Goal: Task Accomplishment & Management: Use online tool/utility

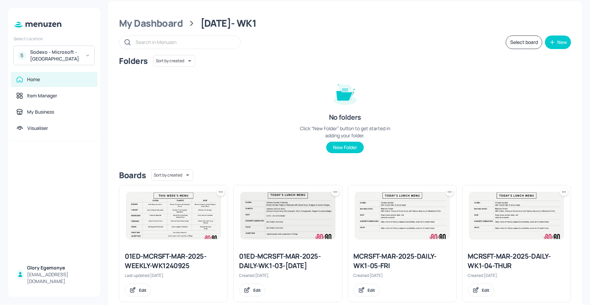
scroll to position [8, 0]
click at [175, 20] on div "My Dashboard" at bounding box center [151, 23] width 64 height 12
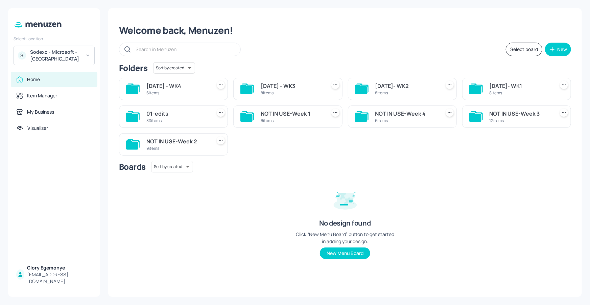
click at [364, 89] on icon at bounding box center [361, 89] width 12 height 9
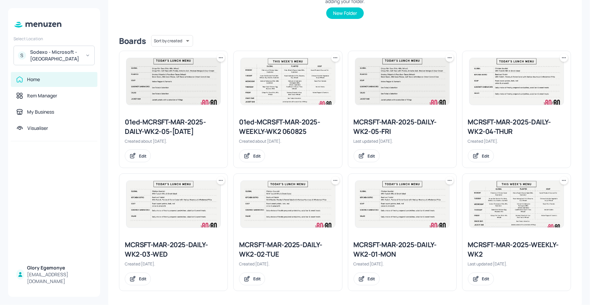
scroll to position [143, 0]
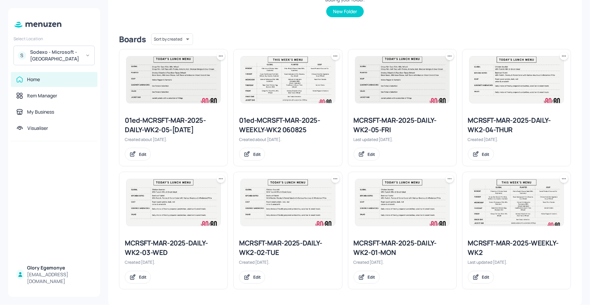
click at [366, 243] on div "MCRSFT-MAR-2025-DAILY-WK2-01-MON" at bounding box center [402, 247] width 97 height 19
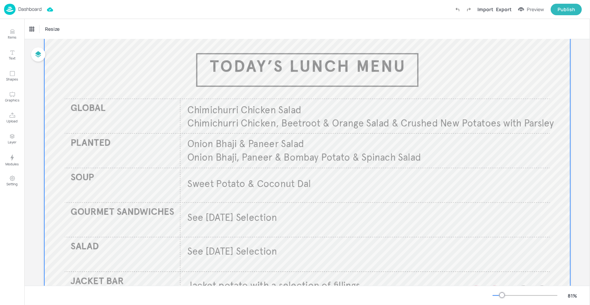
scroll to position [26, 0]
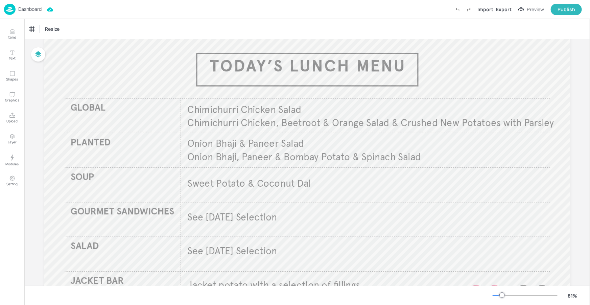
click at [32, 11] on p "Dashboard" at bounding box center [29, 9] width 23 height 5
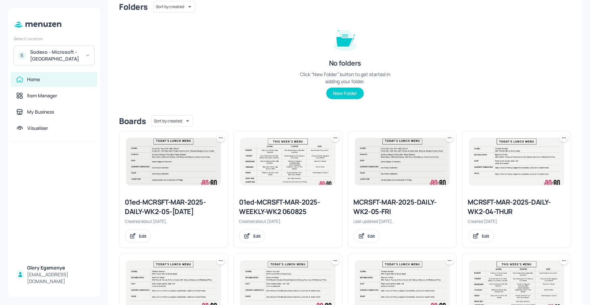
scroll to position [143, 0]
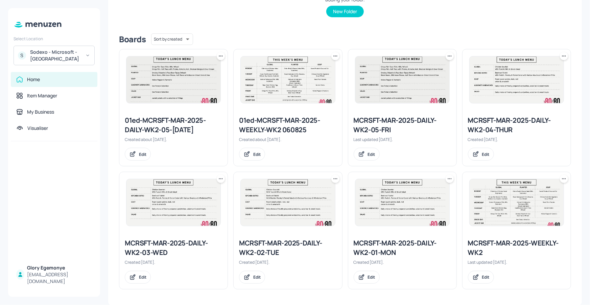
click at [282, 243] on div "MCRSFT-MAR-2025-DAILY-WK2-02-TUE" at bounding box center [287, 247] width 97 height 19
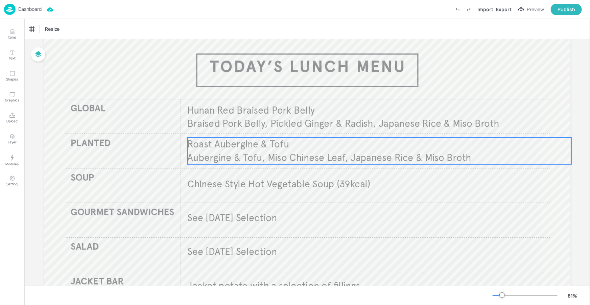
scroll to position [27, 0]
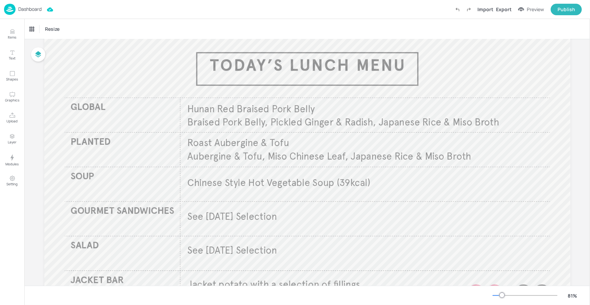
click at [29, 8] on p "Dashboard" at bounding box center [29, 9] width 23 height 5
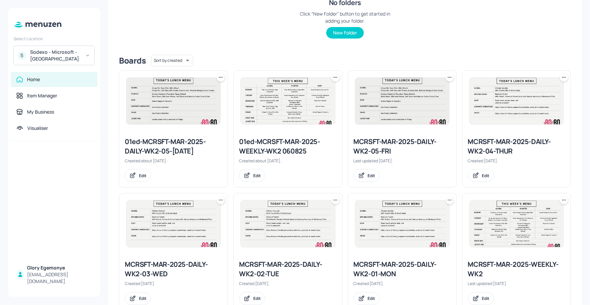
scroll to position [143, 0]
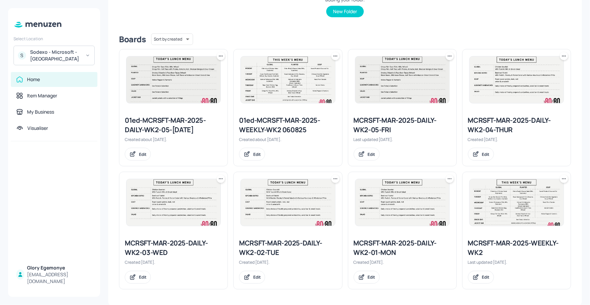
click at [173, 243] on div "MCRSFT-MAR-2025-DAILY-WK2-03-WED" at bounding box center [173, 247] width 97 height 19
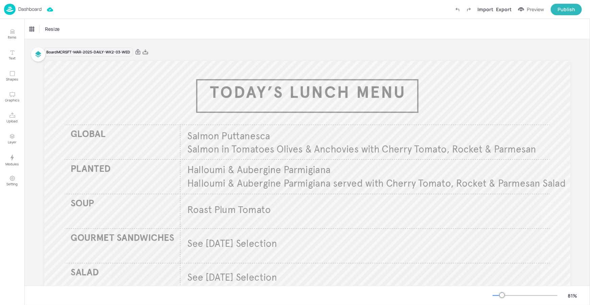
click at [32, 8] on p "Dashboard" at bounding box center [29, 9] width 23 height 5
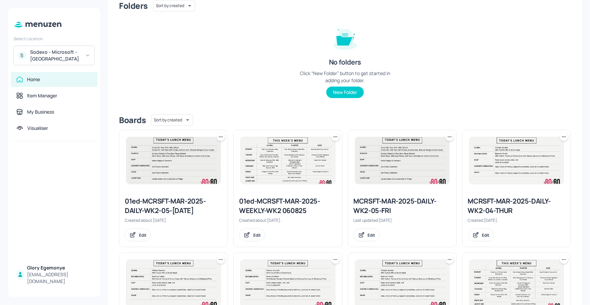
scroll to position [86, 0]
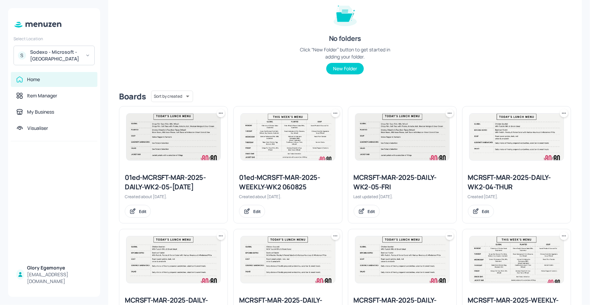
click at [494, 181] on div "MCRSFT-MAR-2025-DAILY-WK2-04-THUR" at bounding box center [516, 182] width 97 height 19
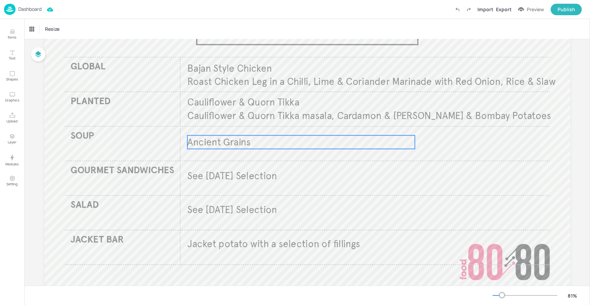
scroll to position [70, 0]
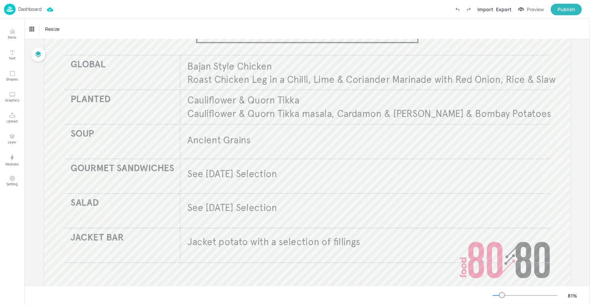
click at [36, 7] on p "Dashboard" at bounding box center [29, 9] width 23 height 5
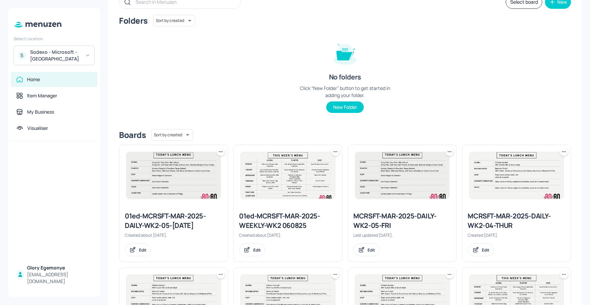
scroll to position [68, 0]
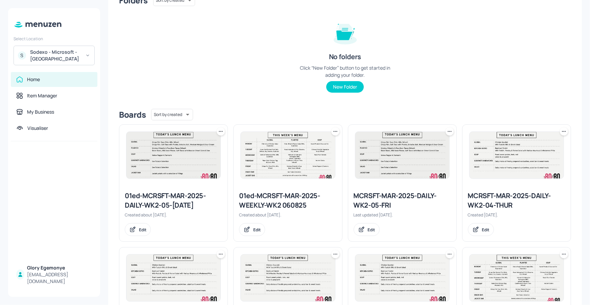
click at [376, 190] on div "MCRSFT-MAR-2025-DAILY-WK2-05-FRI Last updated 3 months ago. Edit" at bounding box center [402, 214] width 108 height 56
click at [377, 192] on div "MCRSFT-MAR-2025-DAILY-WK2-05-FRI" at bounding box center [402, 200] width 97 height 19
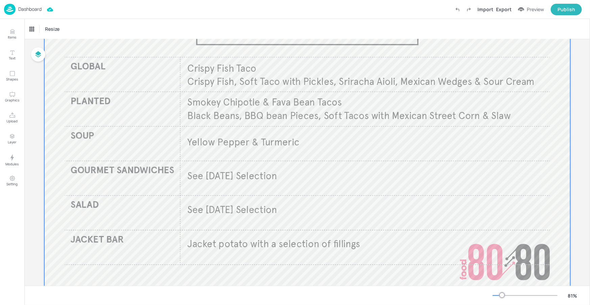
scroll to position [69, 0]
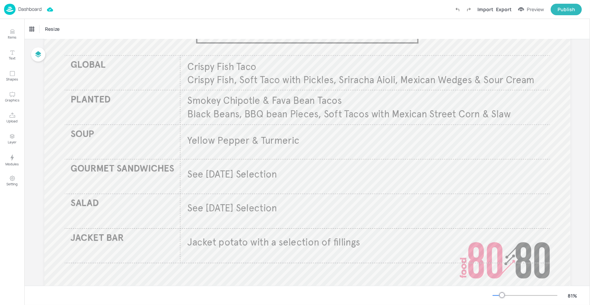
click at [30, 9] on p "Dashboard" at bounding box center [29, 9] width 23 height 5
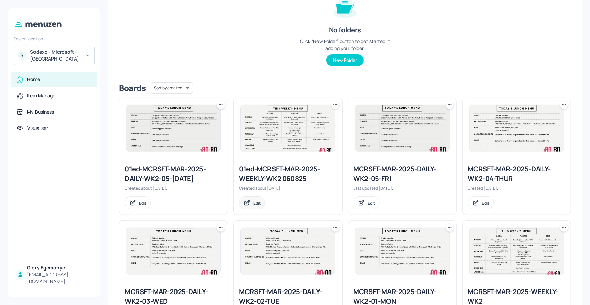
scroll to position [119, 0]
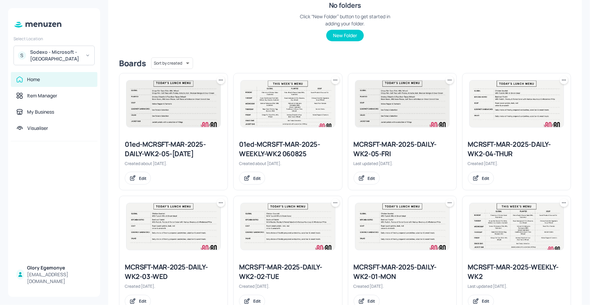
click at [220, 79] on icon at bounding box center [220, 80] width 7 height 7
click at [194, 123] on div "Delete" at bounding box center [195, 127] width 54 height 11
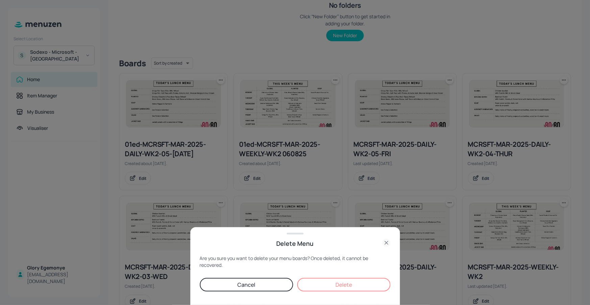
click at [317, 286] on button "Delete" at bounding box center [343, 285] width 93 height 14
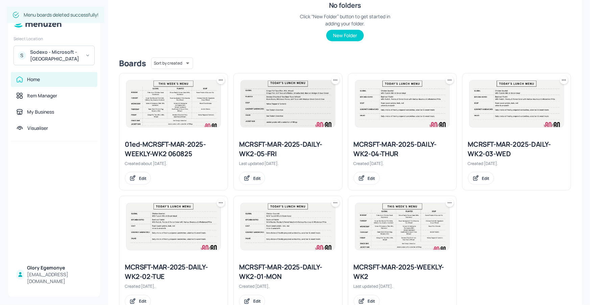
click at [173, 149] on div "01ed-MCRSFT-MAR-2025-WEEKLY-WK2 060825" at bounding box center [173, 149] width 97 height 19
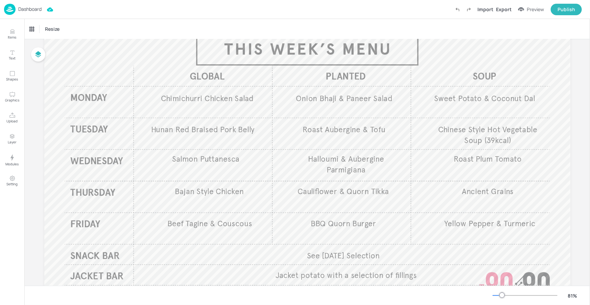
scroll to position [47, 0]
click at [32, 10] on p "Dashboard" at bounding box center [29, 9] width 23 height 5
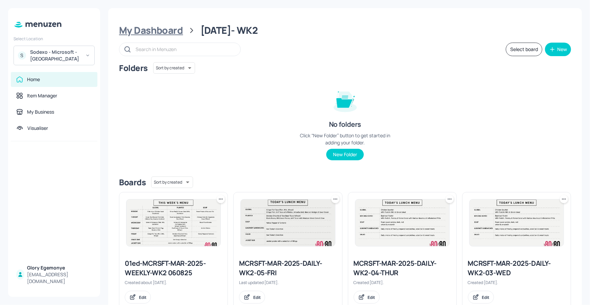
click at [177, 29] on div "My Dashboard" at bounding box center [151, 30] width 64 height 12
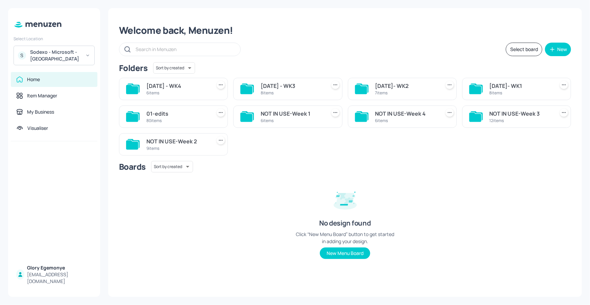
click at [76, 57] on div "Sodexo - Microsoft - Cambridge" at bounding box center [55, 56] width 51 height 14
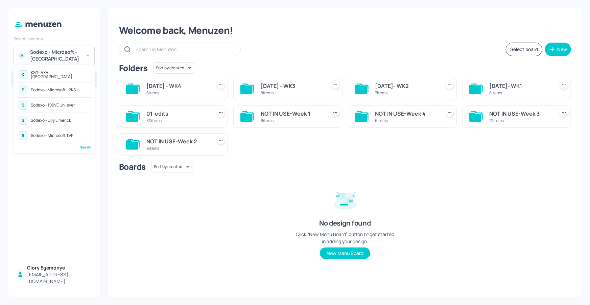
click at [69, 90] on div "Sodexo - Microsoft - 2KS" at bounding box center [53, 90] width 45 height 4
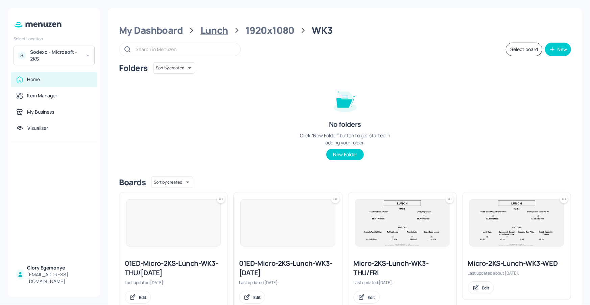
click at [202, 33] on div "Lunch" at bounding box center [215, 30] width 28 height 12
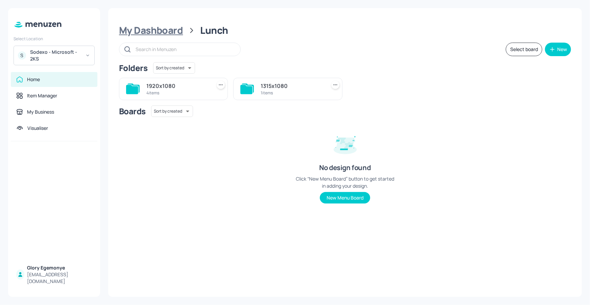
click at [166, 30] on div "My Dashboard" at bounding box center [151, 30] width 64 height 12
click at [136, 86] on icon at bounding box center [132, 89] width 12 height 9
click at [138, 91] on icon at bounding box center [132, 89] width 12 height 9
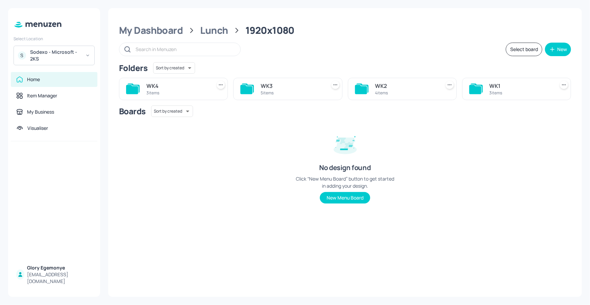
click at [134, 87] on icon at bounding box center [132, 89] width 12 height 9
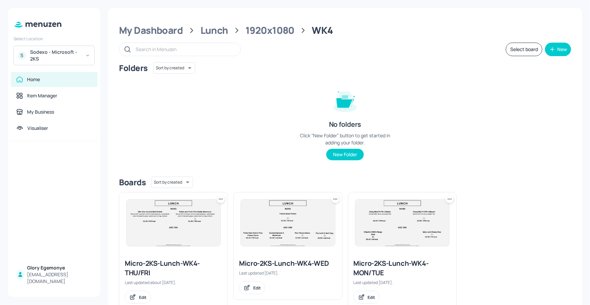
scroll to position [20, 0]
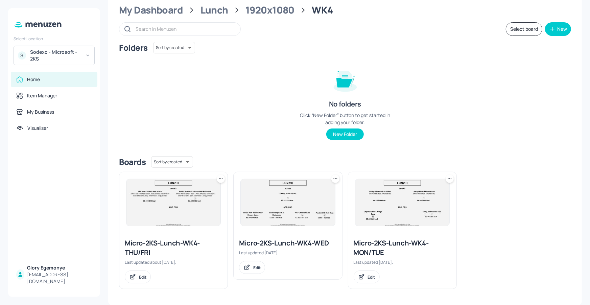
click at [372, 244] on div "Micro-2KS-Lunch-WK4-MON/TUE" at bounding box center [402, 247] width 97 height 19
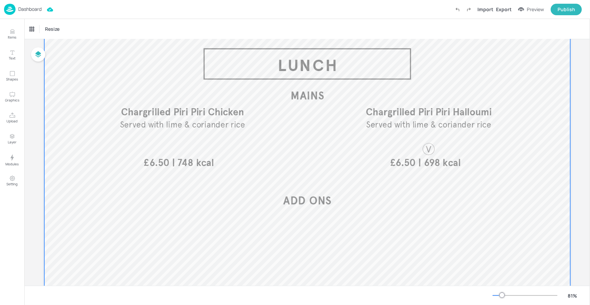
scroll to position [88, 0]
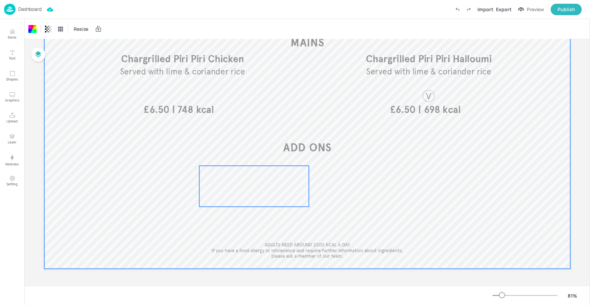
click at [265, 178] on div at bounding box center [254, 186] width 110 height 41
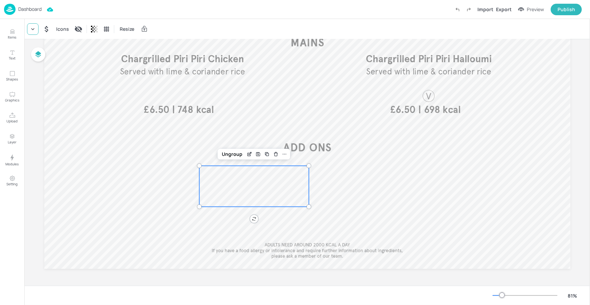
click at [32, 29] on icon at bounding box center [32, 29] width 3 height 2
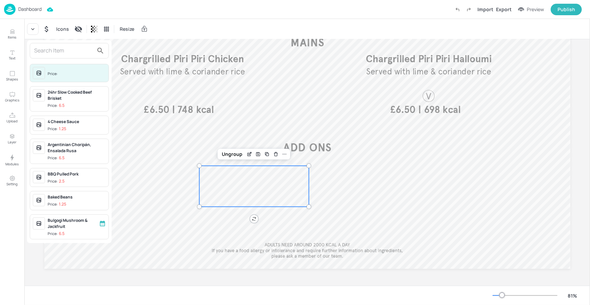
click at [48, 48] on input "text" at bounding box center [64, 50] width 60 height 11
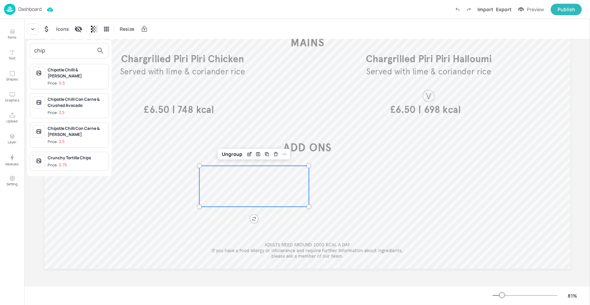
type input "chip"
click at [69, 73] on div "Chipotle Chilli & Mango Salsa Price: 0.5" at bounding box center [77, 76] width 58 height 19
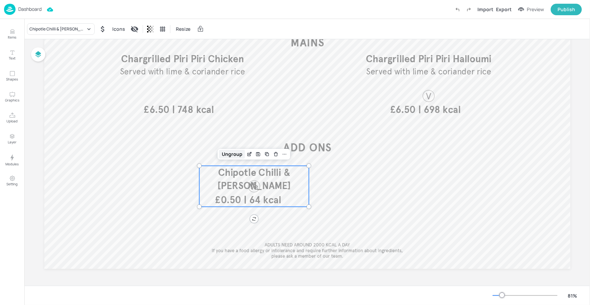
click at [237, 157] on div "Ungroup" at bounding box center [232, 154] width 26 height 9
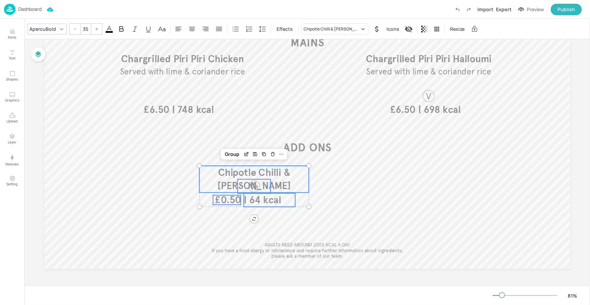
click at [229, 202] on span "£0.50" at bounding box center [228, 199] width 26 height 9
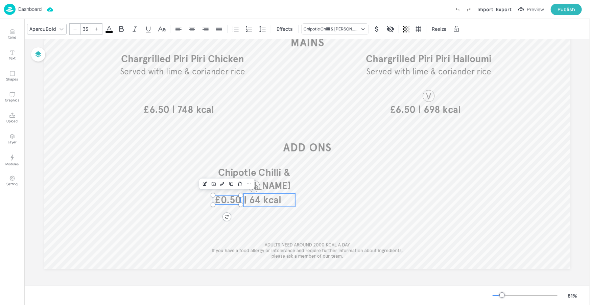
click at [250, 202] on span "| 64 kcal" at bounding box center [263, 200] width 38 height 12
click at [253, 190] on div at bounding box center [254, 186] width 14 height 14
click at [233, 169] on div "Group" at bounding box center [232, 167] width 20 height 9
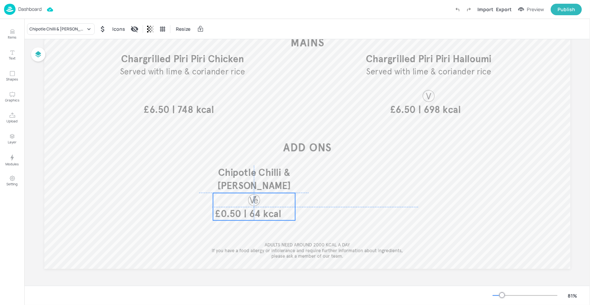
drag, startPoint x: 248, startPoint y: 199, endPoint x: 248, endPoint y: 211, distance: 12.5
click at [248, 211] on span "| 64 kcal" at bounding box center [263, 214] width 38 height 12
click at [237, 169] on span "Chipotle Chilli & [PERSON_NAME]" at bounding box center [253, 178] width 73 height 25
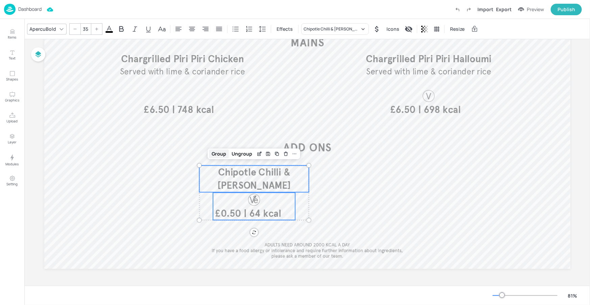
click at [225, 153] on div "Group" at bounding box center [219, 153] width 20 height 9
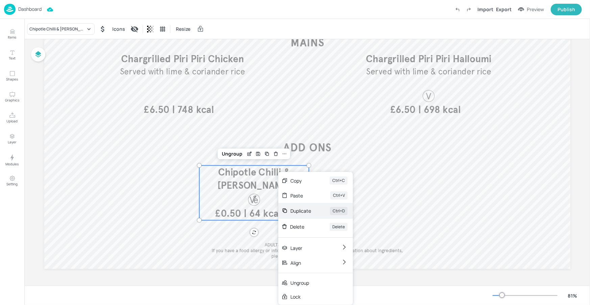
click at [296, 209] on div "Duplicate" at bounding box center [301, 210] width 21 height 7
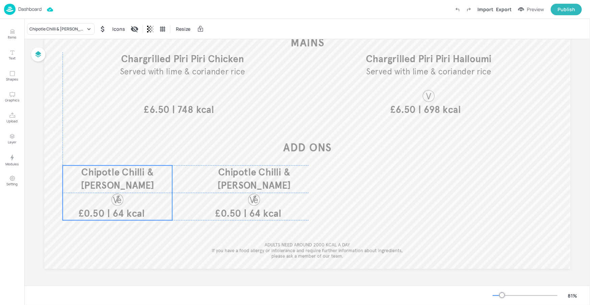
drag, startPoint x: 206, startPoint y: 195, endPoint x: 120, endPoint y: 191, distance: 86.4
click at [120, 191] on p "Chipotle Chilli & [PERSON_NAME]" at bounding box center [118, 178] width 110 height 27
click at [79, 34] on div "Chipotle Chilli & [PERSON_NAME]" at bounding box center [61, 28] width 68 height 11
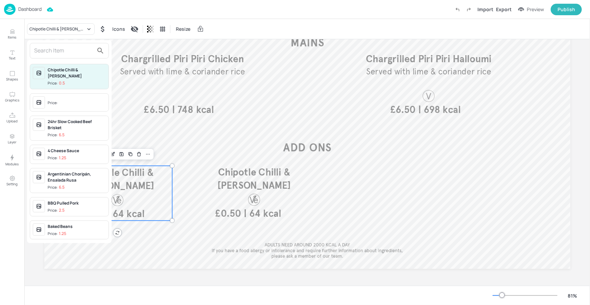
click at [73, 48] on input "text" at bounding box center [64, 50] width 60 height 11
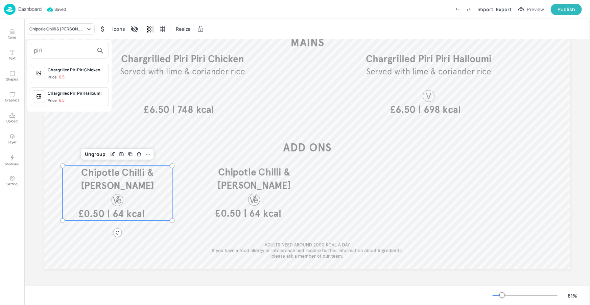
type input "piri"
click at [254, 188] on div at bounding box center [295, 152] width 590 height 305
click at [431, 182] on div at bounding box center [307, 121] width 526 height 296
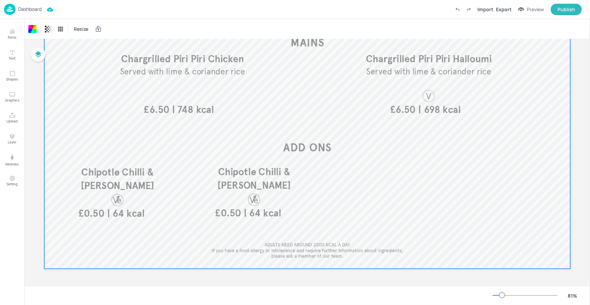
click at [395, 186] on div at bounding box center [364, 186] width 110 height 41
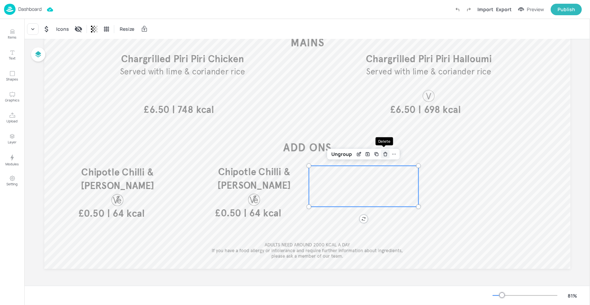
click at [384, 155] on icon "Delete" at bounding box center [385, 154] width 5 height 5
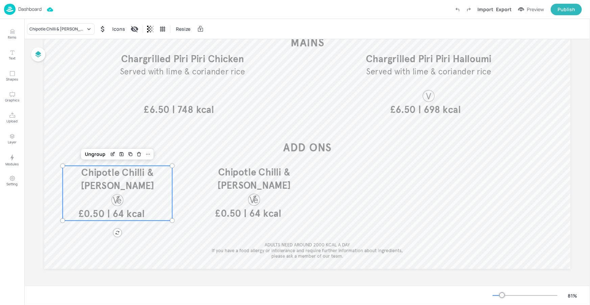
click at [124, 183] on span "Chipotle Chilli & [PERSON_NAME]" at bounding box center [116, 178] width 73 height 25
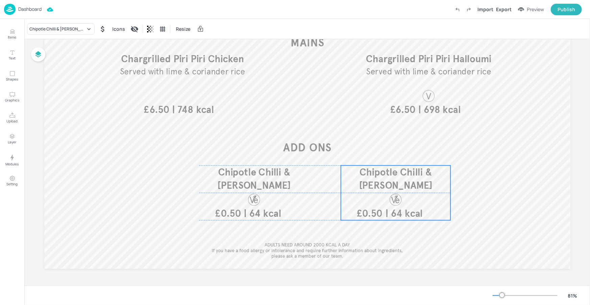
drag, startPoint x: 240, startPoint y: 177, endPoint x: 403, endPoint y: 183, distance: 163.1
click at [403, 183] on span "Chipotle Chilli & [PERSON_NAME]" at bounding box center [395, 178] width 73 height 25
click at [67, 30] on div "Chipotle Chilli & [PERSON_NAME]" at bounding box center [57, 29] width 56 height 6
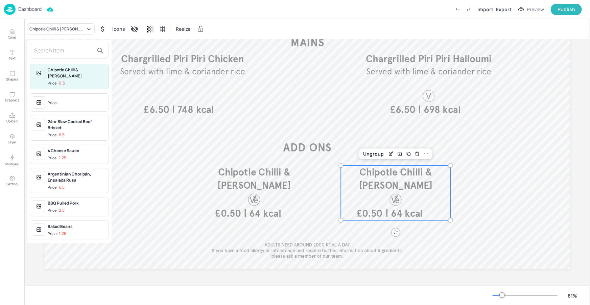
click at [67, 52] on input "text" at bounding box center [64, 50] width 60 height 11
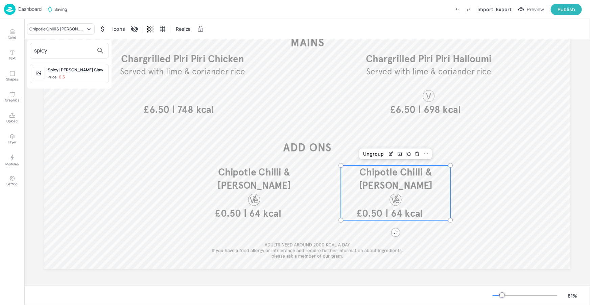
type input "spicy"
click at [60, 77] on p "0.5" at bounding box center [62, 77] width 6 height 5
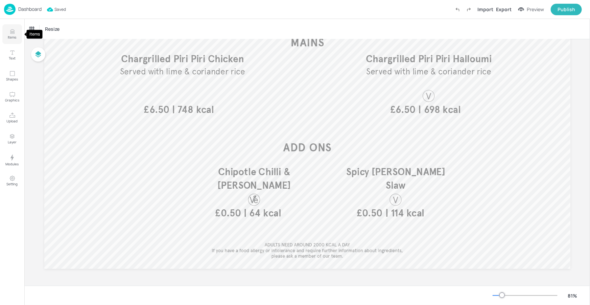
click at [7, 31] on button "Items" at bounding box center [12, 34] width 20 height 20
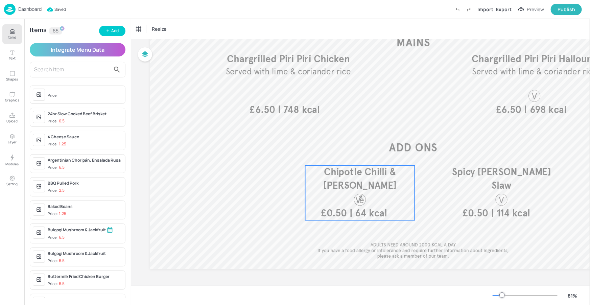
click at [390, 211] on p "| 64 kcal" at bounding box center [375, 214] width 51 height 14
click at [353, 152] on icon "Edit Item" at bounding box center [356, 153] width 6 height 5
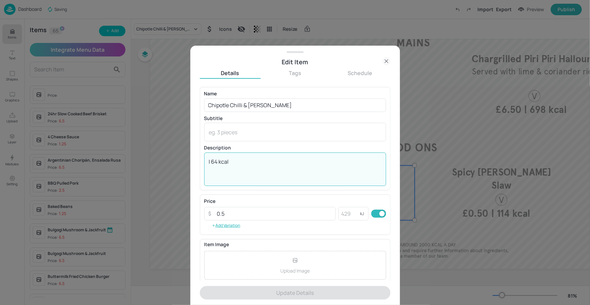
drag, startPoint x: 264, startPoint y: 160, endPoint x: 193, endPoint y: 163, distance: 71.1
click at [193, 163] on div "Edit Item Details Tags Schedule Name Chipotle Chilli & Mango Salsa ​ Subtitle x…" at bounding box center [295, 175] width 210 height 259
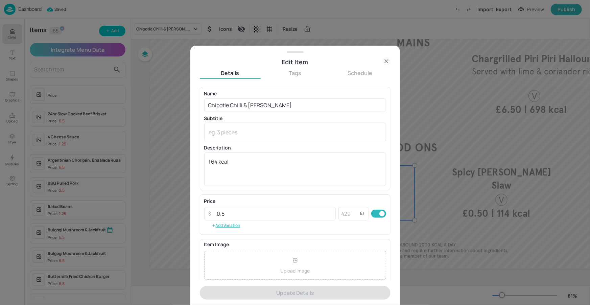
click at [385, 60] on icon at bounding box center [386, 61] width 3 height 3
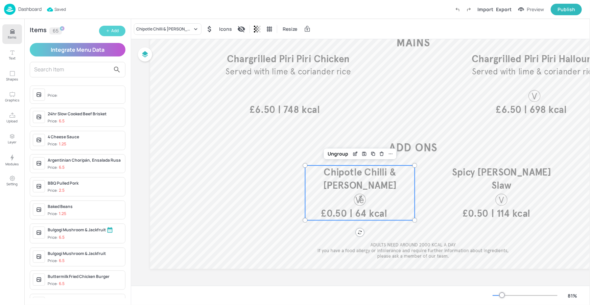
click at [119, 29] on button "Add" at bounding box center [112, 31] width 26 height 10
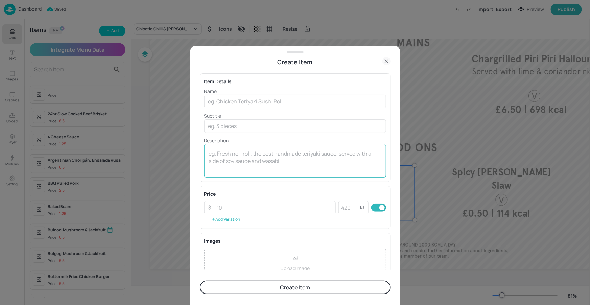
click at [235, 160] on textarea at bounding box center [295, 161] width 172 height 22
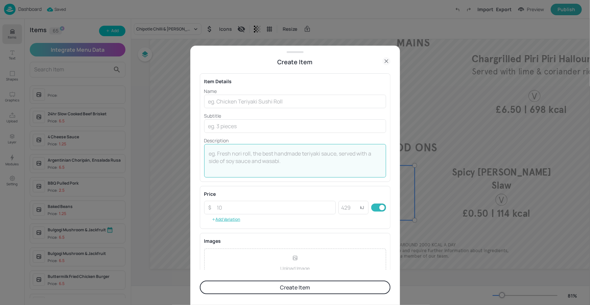
paste textarea "| 64 kcal"
type textarea "| 64 kcal"
click at [230, 99] on input "text" at bounding box center [295, 102] width 182 height 14
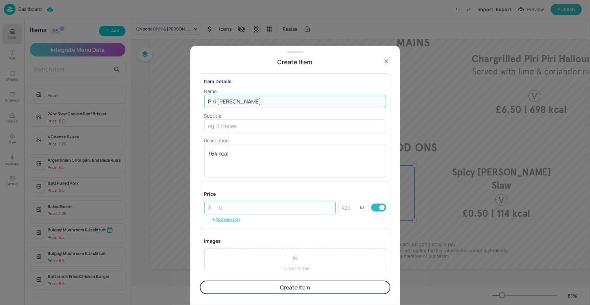
type input "Piri Piri Mayo"
click at [222, 204] on input "number" at bounding box center [274, 208] width 123 height 14
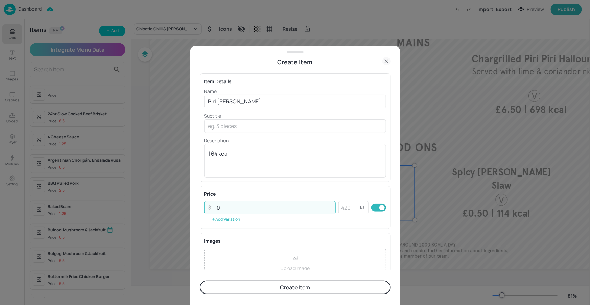
type input "0"
click at [230, 192] on div "Price" at bounding box center [295, 193] width 182 height 7
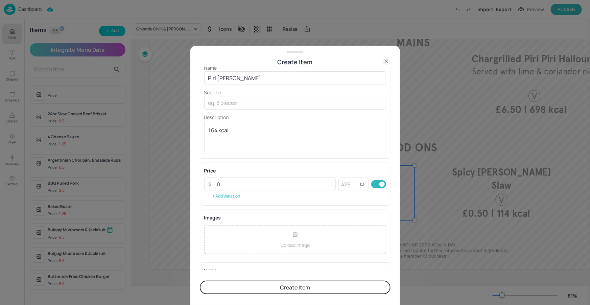
scroll to position [64, 0]
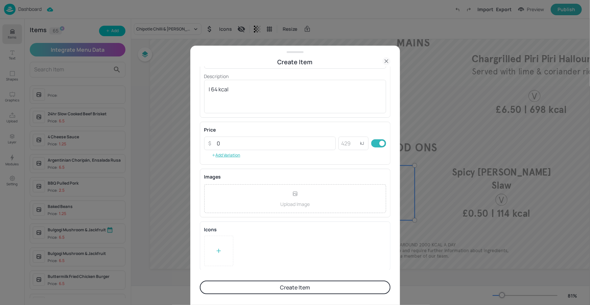
click at [222, 251] on div at bounding box center [218, 251] width 29 height 30
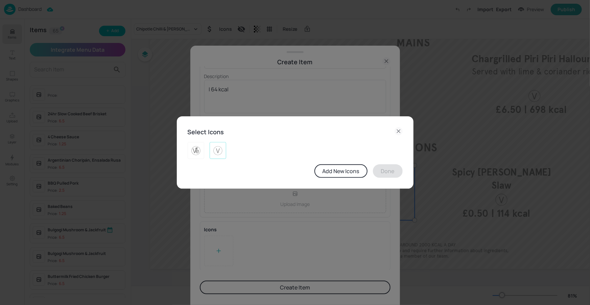
click at [214, 148] on img at bounding box center [218, 150] width 10 height 11
drag, startPoint x: 389, startPoint y: 167, endPoint x: 363, endPoint y: 191, distance: 35.6
click at [389, 167] on button "Done" at bounding box center [388, 171] width 30 height 14
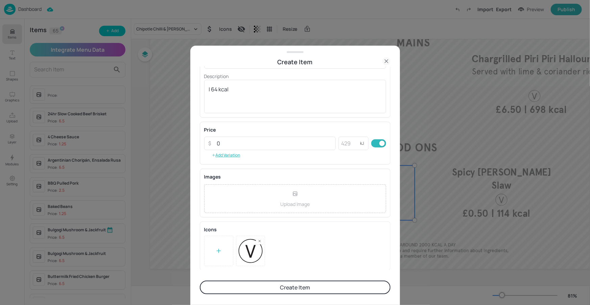
click at [300, 292] on button "Create Item" at bounding box center [295, 288] width 191 height 14
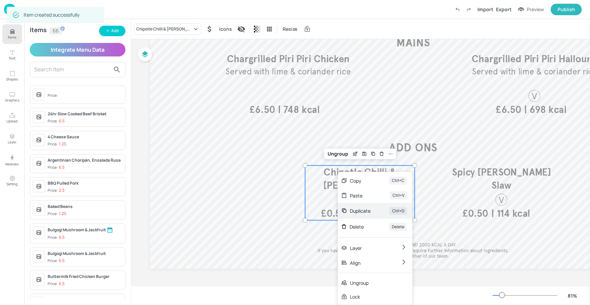
click at [361, 212] on div "Duplicate" at bounding box center [360, 210] width 21 height 7
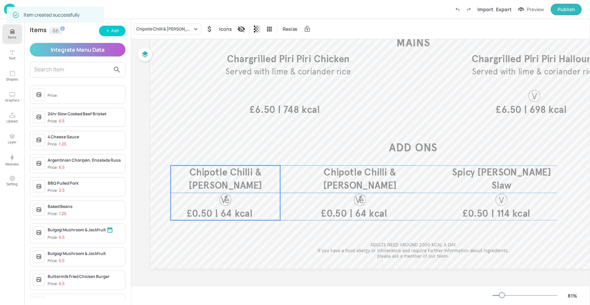
drag, startPoint x: 317, startPoint y: 198, endPoint x: 195, endPoint y: 193, distance: 121.5
click at [195, 196] on div "Chipotle Chilli & Mango Salsa | 64 kcal £0.50" at bounding box center [226, 192] width 110 height 55
click at [157, 28] on div "Chipotle Chilli & [PERSON_NAME]" at bounding box center [164, 29] width 56 height 6
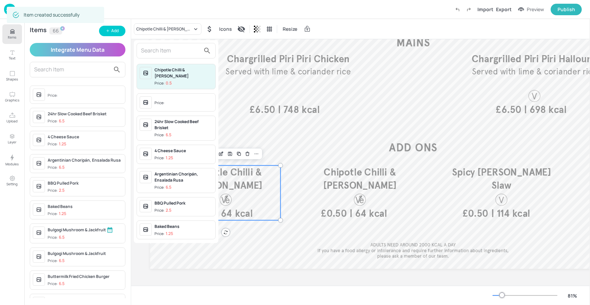
click at [163, 50] on input "text" at bounding box center [171, 50] width 60 height 11
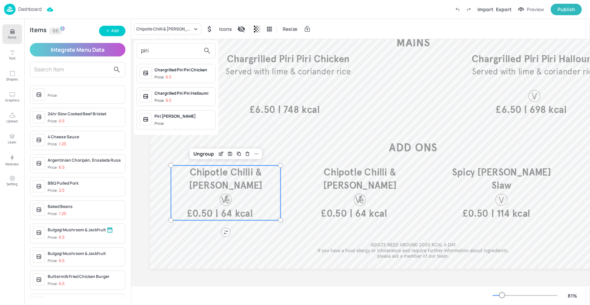
type input "piri"
click at [198, 117] on div "Piri Piri Mayo" at bounding box center [184, 116] width 58 height 6
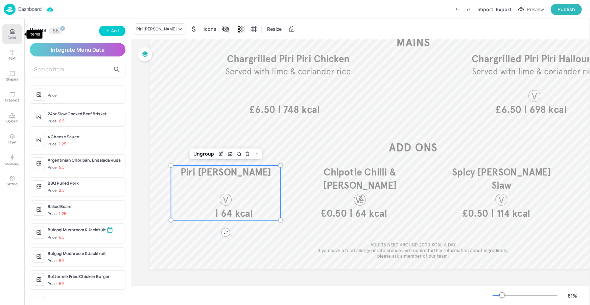
drag, startPoint x: 16, startPoint y: 35, endPoint x: 19, endPoint y: 38, distance: 4.1
click at [16, 35] on p "Items" at bounding box center [12, 37] width 8 height 5
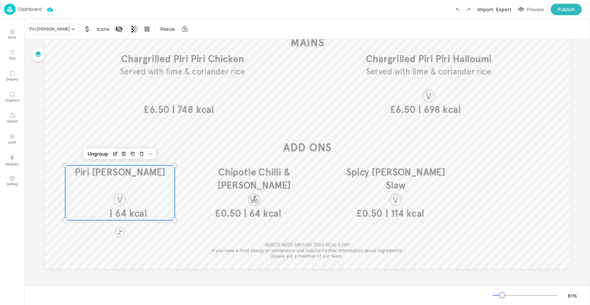
drag, startPoint x: 224, startPoint y: 271, endPoint x: 236, endPoint y: 253, distance: 21.0
click at [224, 270] on div at bounding box center [307, 277] width 526 height 17
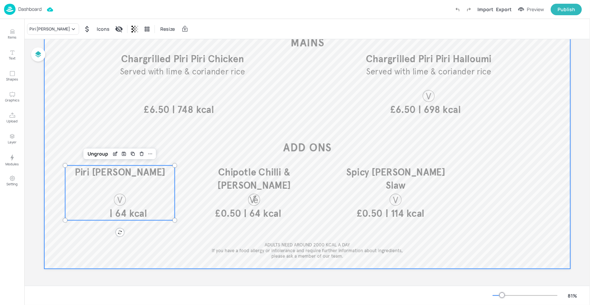
click at [306, 249] on div at bounding box center [307, 121] width 526 height 296
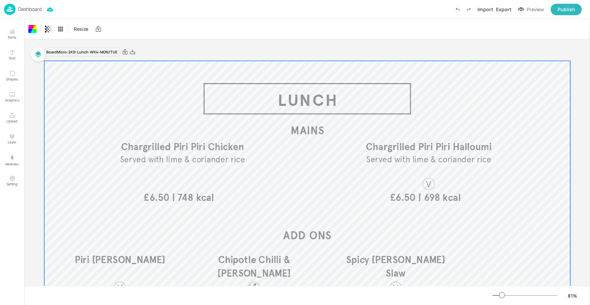
click at [40, 10] on p "Dashboard" at bounding box center [29, 9] width 23 height 5
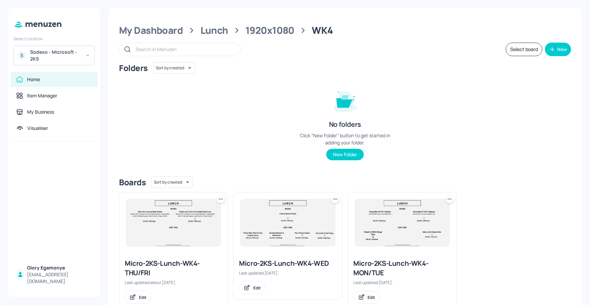
scroll to position [20, 0]
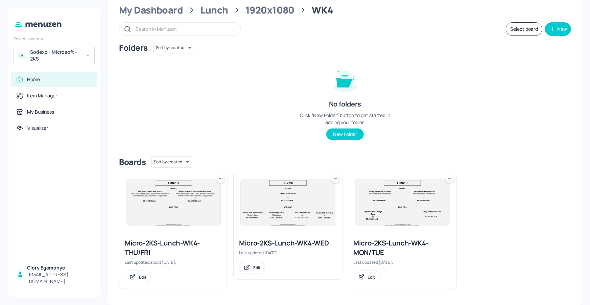
click at [281, 243] on div "Micro-2KS-Lunch-WK4-WED" at bounding box center [287, 242] width 97 height 9
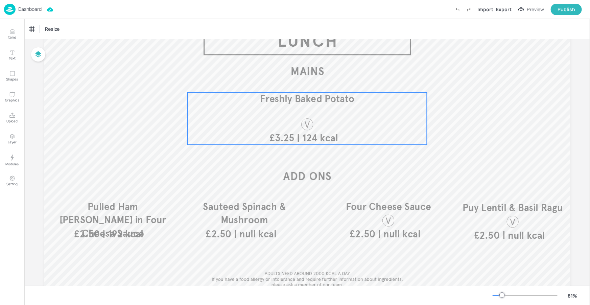
scroll to position [59, 0]
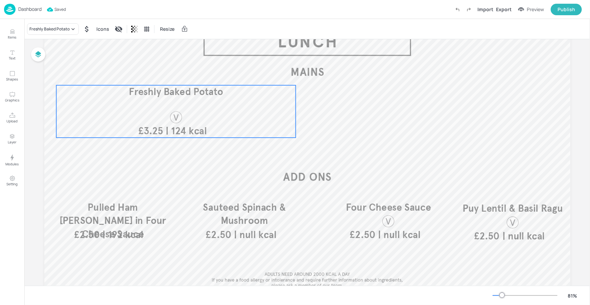
drag, startPoint x: 307, startPoint y: 115, endPoint x: 176, endPoint y: 107, distance: 131.4
click at [176, 107] on div "| 124 kcal £3.25 Freshly Baked Potato" at bounding box center [176, 111] width 240 height 52
click at [155, 73] on div "Ungroup" at bounding box center [154, 73] width 26 height 9
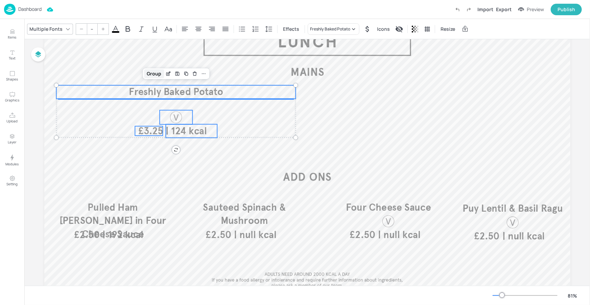
click at [158, 74] on div "Group" at bounding box center [154, 73] width 20 height 9
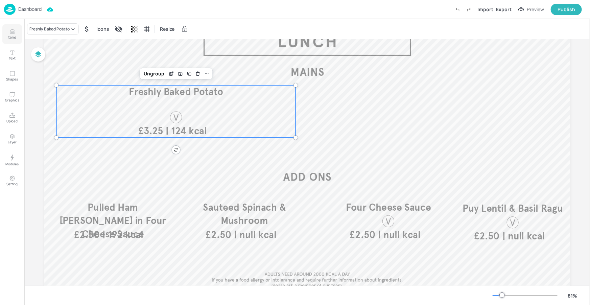
click at [13, 36] on p "Items" at bounding box center [12, 37] width 8 height 5
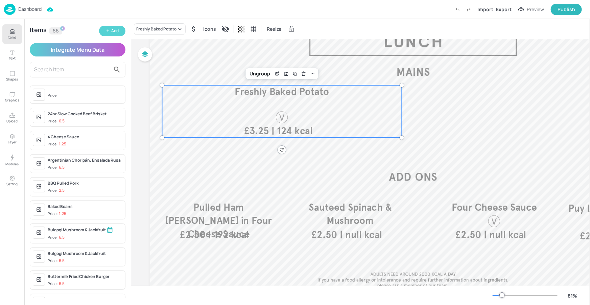
click at [112, 33] on div "Add" at bounding box center [114, 31] width 7 height 6
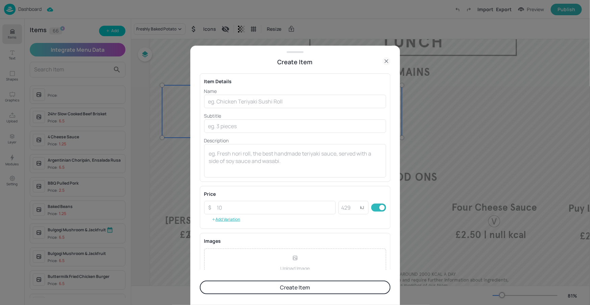
drag, startPoint x: 382, startPoint y: 63, endPoint x: 388, endPoint y: 60, distance: 6.7
click at [382, 63] on icon at bounding box center [386, 61] width 8 height 8
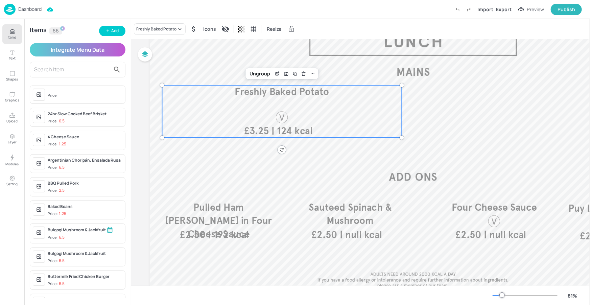
click at [388, 60] on div at bounding box center [295, 152] width 590 height 305
click at [276, 74] on icon "Edit Item" at bounding box center [278, 73] width 6 height 5
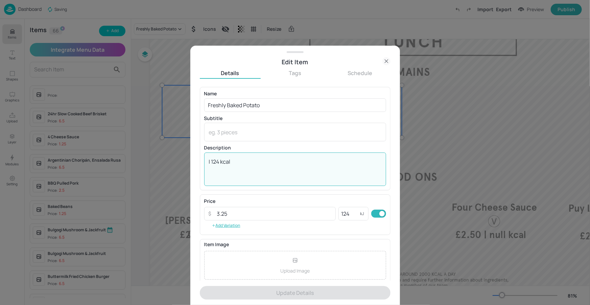
drag, startPoint x: 224, startPoint y: 160, endPoint x: 197, endPoint y: 161, distance: 26.8
click at [196, 162] on div "Edit Item Details Tags Schedule Name Freshly Baked Potato ​ Subtitle x ​ Descri…" at bounding box center [295, 175] width 210 height 259
click at [388, 63] on icon at bounding box center [386, 61] width 8 height 8
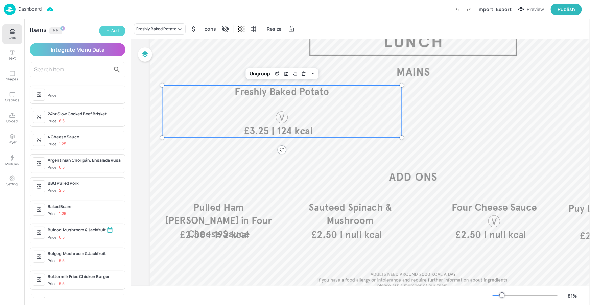
click at [111, 30] on button "Add" at bounding box center [112, 31] width 26 height 10
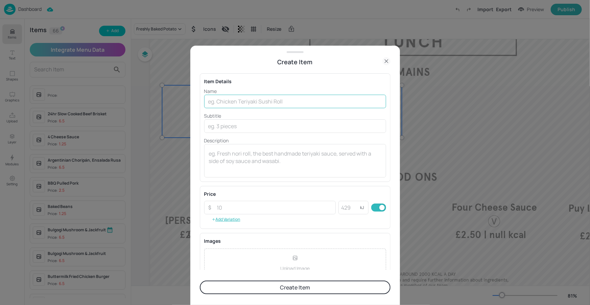
click at [244, 97] on input "text" at bounding box center [295, 102] width 182 height 14
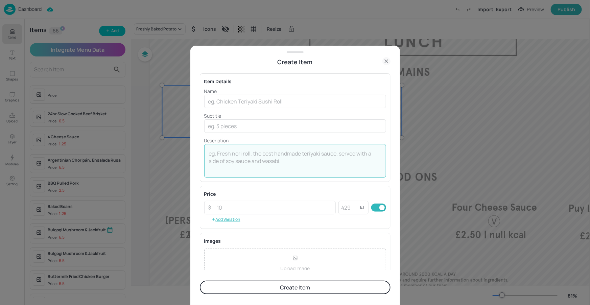
click at [211, 152] on textarea at bounding box center [295, 161] width 172 height 22
paste textarea "| 124 kcal"
type textarea "| 124 kcal"
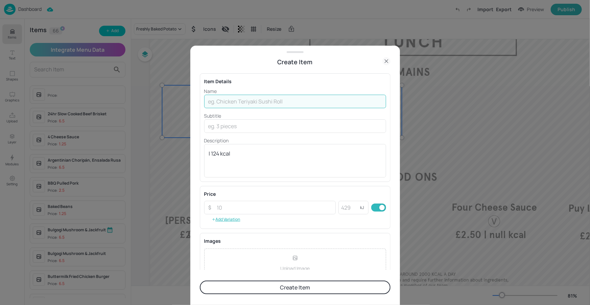
click at [245, 105] on input "text" at bounding box center [295, 102] width 182 height 14
click at [256, 100] on input "text" at bounding box center [295, 102] width 182 height 14
paste input "[PERSON_NAME]"
type input "[PERSON_NAME]"
click at [259, 126] on input "text" at bounding box center [295, 126] width 182 height 14
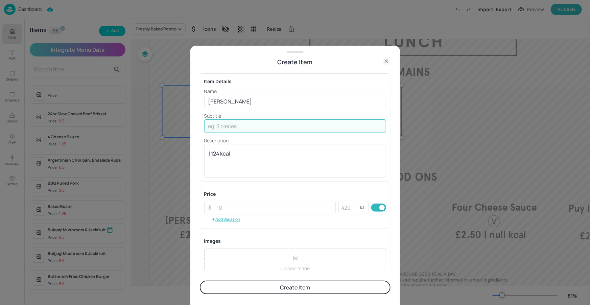
paste input "Braised chicken, rice with egg & a black eyed bean and okra salad"
click at [341, 125] on input "Braised chicken, rice with egg & a black eyed bean and okra salad" at bounding box center [295, 126] width 182 height 14
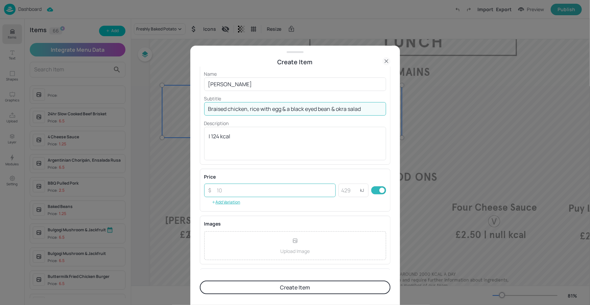
scroll to position [18, 0]
type input "Braised chicken, rice with egg & a black eyed bean & okra salad"
click at [269, 193] on input "number" at bounding box center [274, 190] width 123 height 14
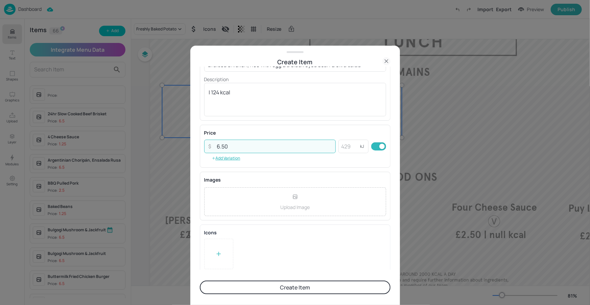
scroll to position [64, 0]
type input "6.50"
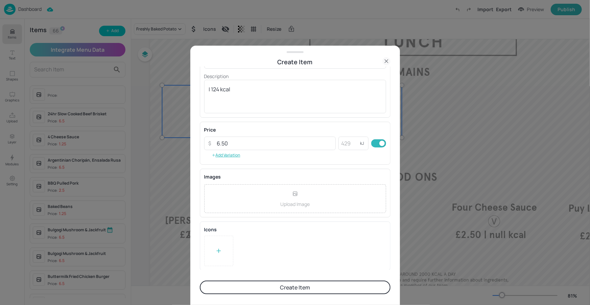
click at [263, 288] on button "Create Item" at bounding box center [295, 288] width 191 height 14
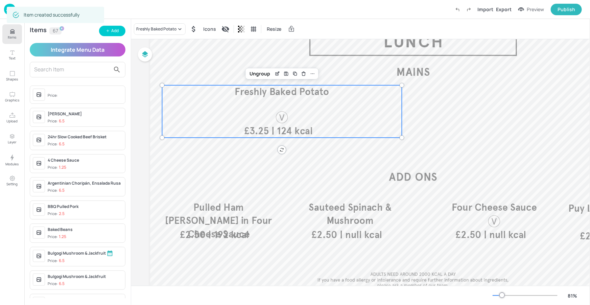
click at [116, 31] on div "Add" at bounding box center [114, 31] width 7 height 6
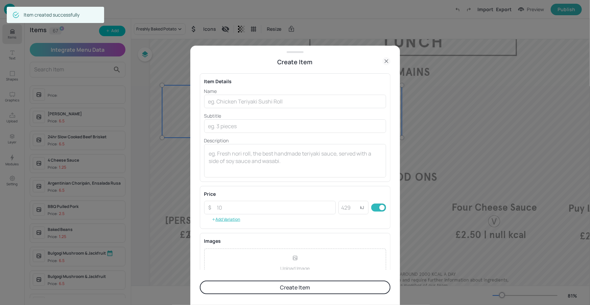
click at [200, 155] on div "Item Details Name ​ Subtitle ​ Description x ​" at bounding box center [295, 127] width 191 height 109
click at [212, 153] on textarea at bounding box center [295, 161] width 172 height 22
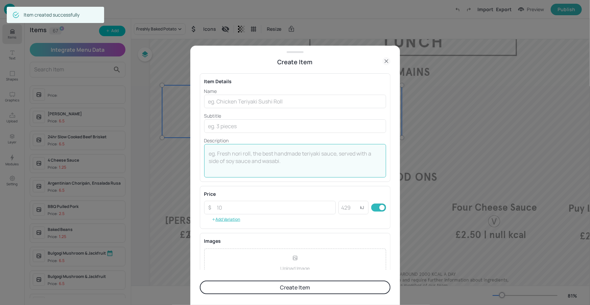
paste textarea "Braised chicken, rice with egg & a black eyed bean and okra salad"
type textarea "Braised chicken, rice with egg & a black eyed bean and okra salad"
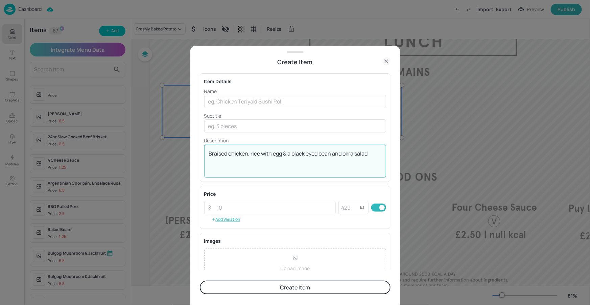
drag, startPoint x: 372, startPoint y: 154, endPoint x: 201, endPoint y: 148, distance: 171.6
click at [200, 148] on div "Item Details Name ​ Subtitle ​ Description Braised chicken, rice with egg & a b…" at bounding box center [295, 127] width 191 height 109
click at [230, 96] on input "text" at bounding box center [295, 102] width 182 height 14
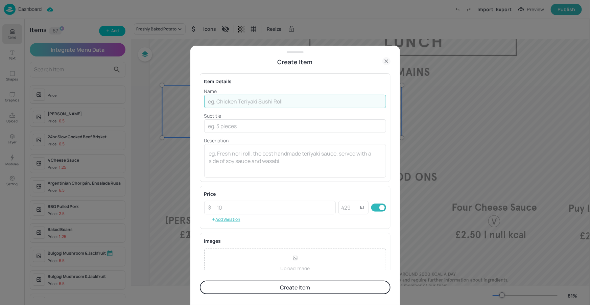
paste input "Ropa Vieja"
type input "Ropa Vieja"
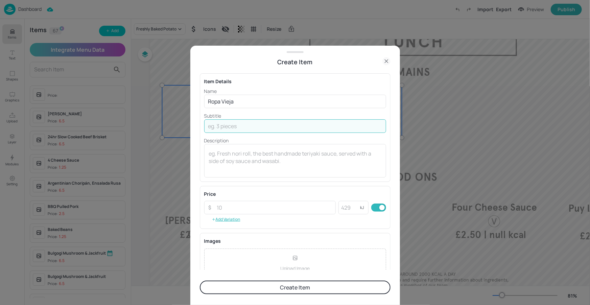
click at [228, 122] on input "text" at bounding box center [295, 126] width 182 height 14
paste input "Slow cooked beef brisket in rich tomato sauce with bell peppers, garlic and spi…"
drag, startPoint x: 328, startPoint y: 124, endPoint x: 322, endPoint y: 124, distance: 5.4
click at [328, 124] on input "Slow cooked beef brisket in rich tomato sauce with bell peppers, garlic and spi…" at bounding box center [295, 126] width 182 height 14
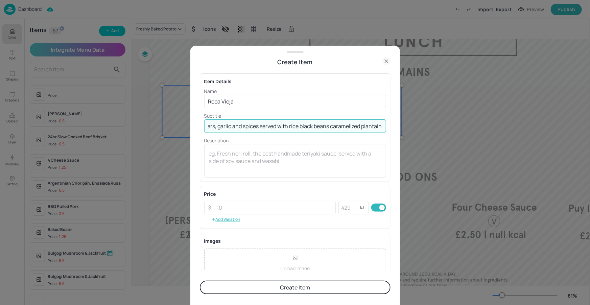
scroll to position [0, 152]
click at [357, 123] on input "Slow cooked beef brisket in rich tomato sauce with bell peppers, garlic and spi…" at bounding box center [295, 126] width 182 height 14
drag, startPoint x: 353, startPoint y: 126, endPoint x: 381, endPoint y: 123, distance: 28.7
click at [392, 122] on div "Create Item Item Details Name Ropa Vieja ​ Subtitle Slow cooked beef brisket in…" at bounding box center [295, 175] width 210 height 259
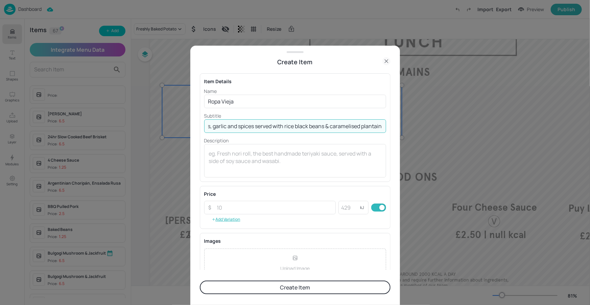
click at [364, 126] on input "Slow cooked beef brisket in rich tomato sauce with bell peppers, garlic and spi…" at bounding box center [295, 126] width 182 height 14
type input "Slow cooked beef brisket in rich tomato sauce with bell peppers, garlic and spi…"
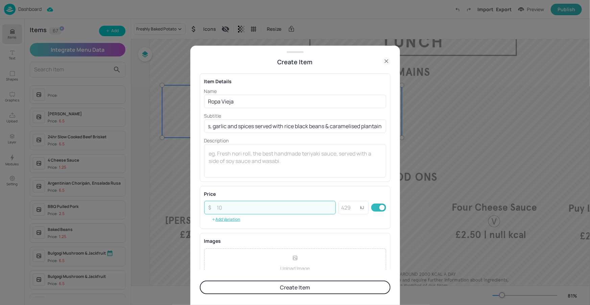
click at [276, 206] on input "number" at bounding box center [274, 208] width 123 height 14
type input "2"
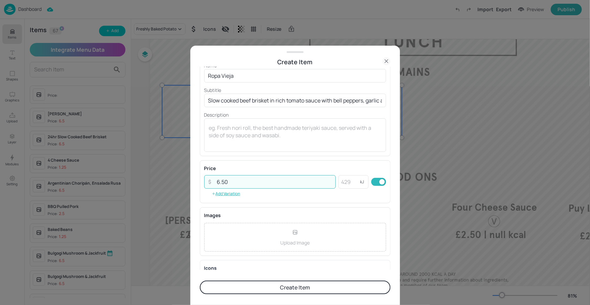
scroll to position [64, 0]
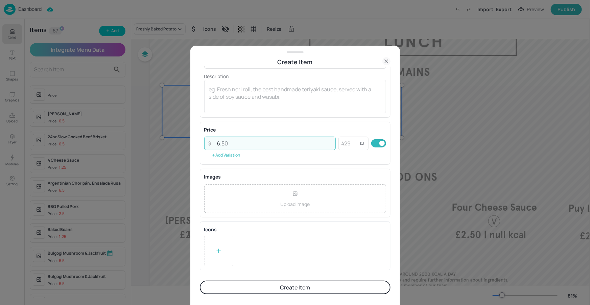
type input "6.50"
click at [249, 286] on button "Create Item" at bounding box center [295, 288] width 191 height 14
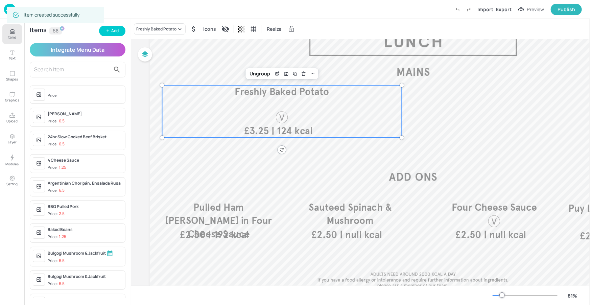
click at [113, 27] on div at bounding box center [295, 152] width 590 height 305
click at [114, 30] on div "Add" at bounding box center [114, 31] width 7 height 6
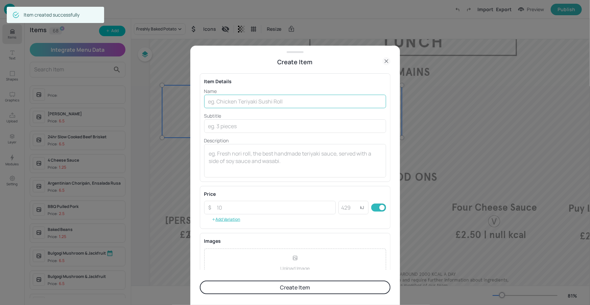
click at [218, 98] on input "text" at bounding box center [295, 102] width 182 height 14
paste input "Tofu in Rich Tomato Sauce (V)"
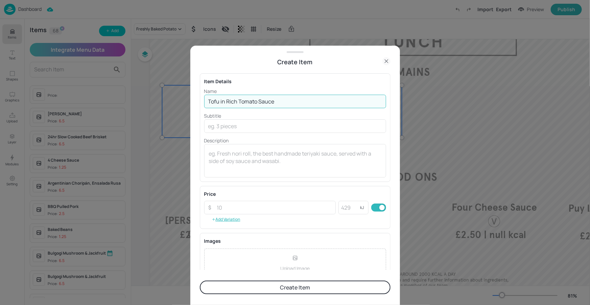
type input "Tofu in Rich Tomato Sauce"
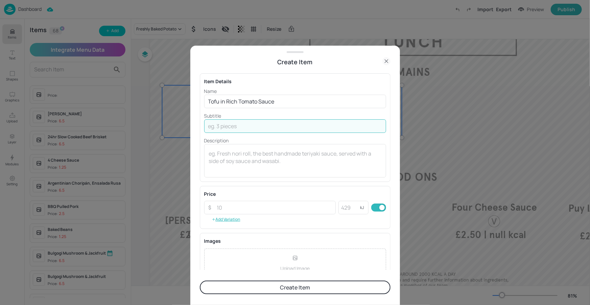
click at [278, 122] on input "text" at bounding box center [295, 126] width 182 height 14
paste input "Served with bell peppers, garlic and spices served with rice black beans and ca…"
click at [354, 126] on input "Served with bell peppers, garlic and spices served with rice black beans and ca…" at bounding box center [295, 126] width 182 height 14
click at [352, 127] on input "Served with bell peppers, garlic and spices served with rice black beans and ca…" at bounding box center [295, 126] width 182 height 14
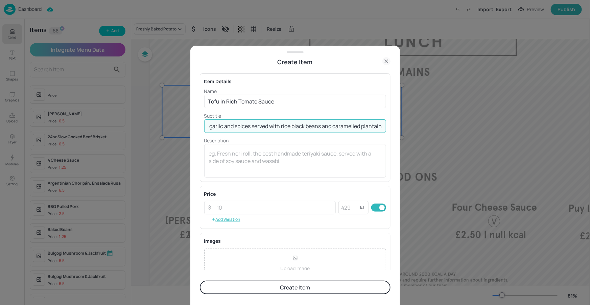
scroll to position [0, 64]
click at [330, 124] on input "Served with bell peppers, garlic and spices served with rice black beans and ca…" at bounding box center [295, 126] width 182 height 14
click at [238, 126] on input "Served with bell peppers, garlic and spices served with rice black beans & cara…" at bounding box center [295, 126] width 182 height 14
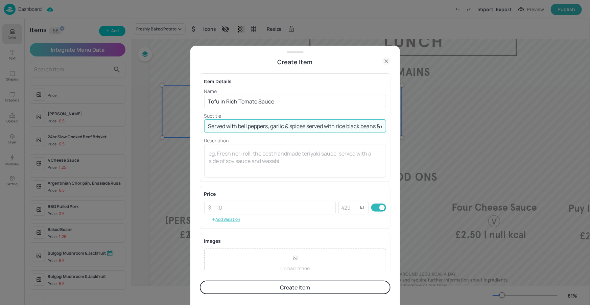
drag, startPoint x: 242, startPoint y: 124, endPoint x: 179, endPoint y: 125, distance: 63.6
click at [178, 125] on div "Create Item Item Details Name Tofu in Rich Tomato Sauce ​ Subtitle Served with …" at bounding box center [295, 152] width 590 height 305
click at [263, 126] on input "Served with bell peppers, garlic & spices served with rice black beans & carame…" at bounding box center [295, 126] width 182 height 14
type input "Served with bell peppers, garlic & spices served with rice black beans & carame…"
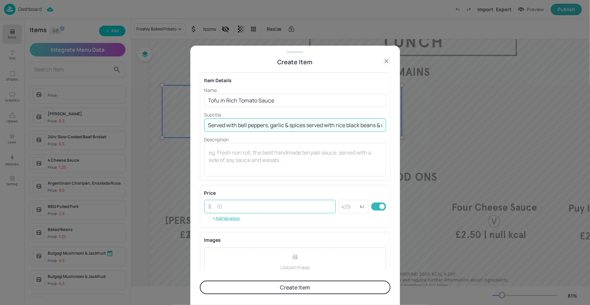
click at [272, 213] on input "number" at bounding box center [274, 207] width 123 height 14
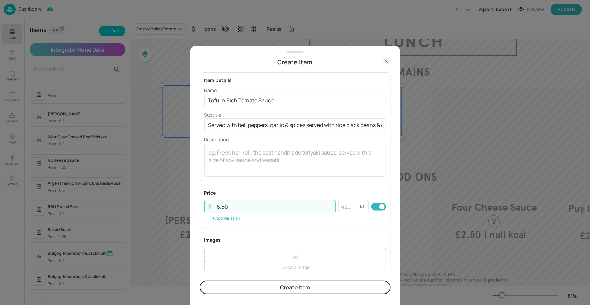
type input "6.50"
click at [330, 225] on div "Price ​ 6.50 ​ kJ ​ Add Variation" at bounding box center [295, 206] width 191 height 43
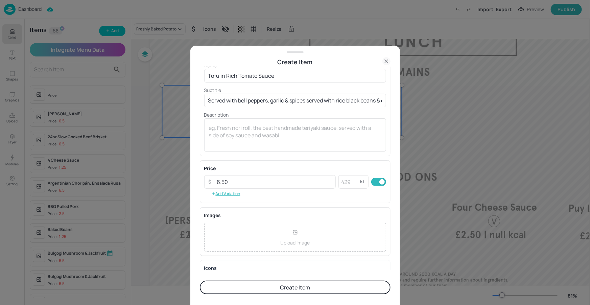
scroll to position [64, 0]
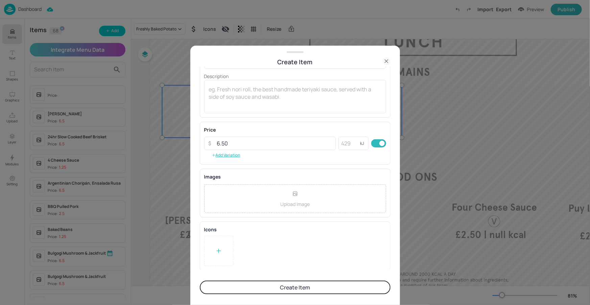
click at [209, 255] on div at bounding box center [218, 251] width 29 height 30
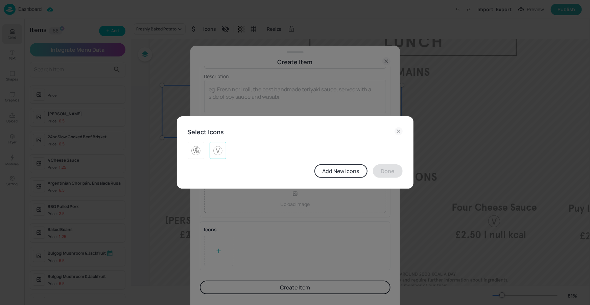
click at [220, 154] on img at bounding box center [218, 150] width 10 height 11
click at [388, 169] on button "Done" at bounding box center [388, 171] width 30 height 14
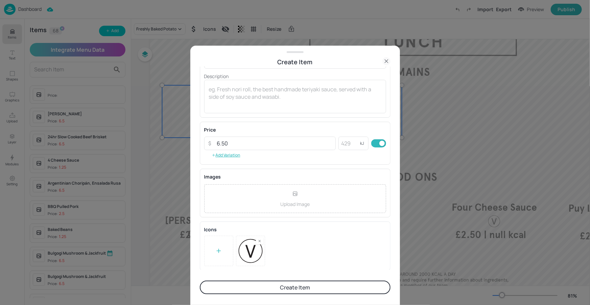
click at [302, 293] on button "Create Item" at bounding box center [295, 288] width 191 height 14
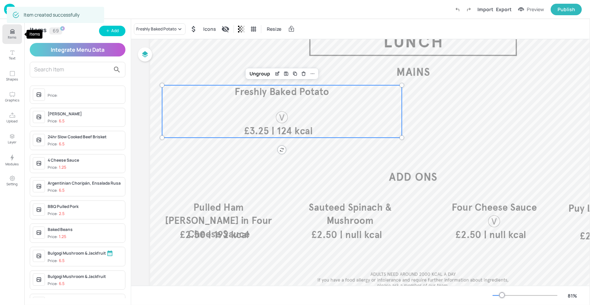
click at [21, 31] on button "Items" at bounding box center [12, 34] width 20 height 20
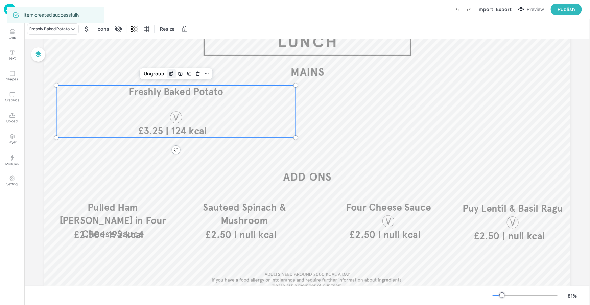
drag, startPoint x: 158, startPoint y: 74, endPoint x: 166, endPoint y: 78, distance: 8.9
click at [159, 74] on div "Ungroup" at bounding box center [154, 73] width 26 height 9
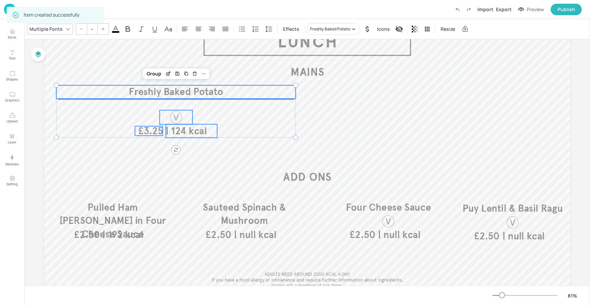
click at [240, 92] on p "Freshly Baked Potato" at bounding box center [176, 92] width 240 height 14
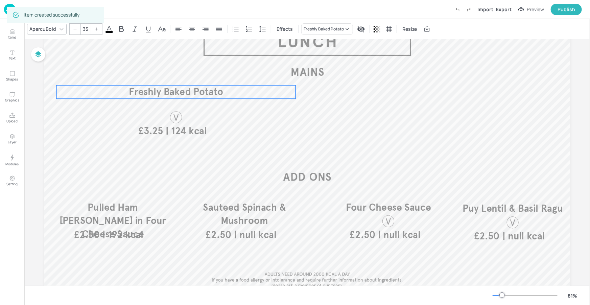
click at [274, 91] on p "Freshly Baked Potato" at bounding box center [176, 92] width 240 height 14
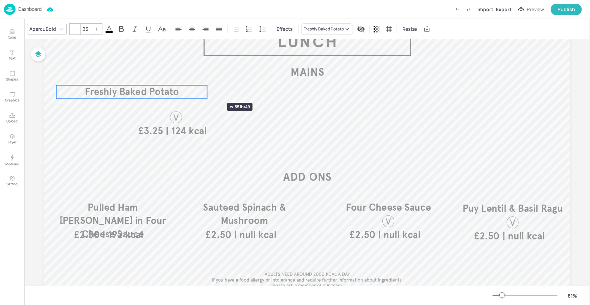
drag, startPoint x: 296, startPoint y: 89, endPoint x: 201, endPoint y: 104, distance: 95.5
click at [207, 91] on div at bounding box center [207, 92] width 5 height 14
type input "35"
click at [156, 131] on span "£3.25" at bounding box center [150, 130] width 25 height 9
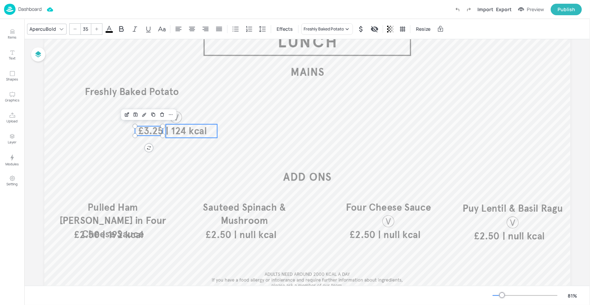
click at [178, 130] on span "| 124 kcal" at bounding box center [186, 131] width 41 height 12
click at [180, 122] on div at bounding box center [176, 117] width 14 height 14
click at [160, 99] on div "Group" at bounding box center [154, 98] width 20 height 9
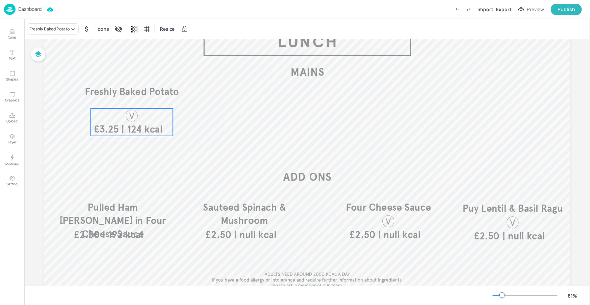
drag, startPoint x: 154, startPoint y: 115, endPoint x: 130, endPoint y: 115, distance: 23.7
click at [130, 115] on div at bounding box center [132, 116] width 14 height 14
click at [169, 92] on span "Freshly Baked Potato" at bounding box center [132, 92] width 94 height 12
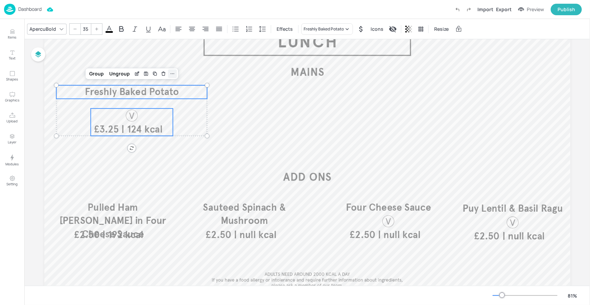
click at [168, 73] on div at bounding box center [172, 73] width 9 height 9
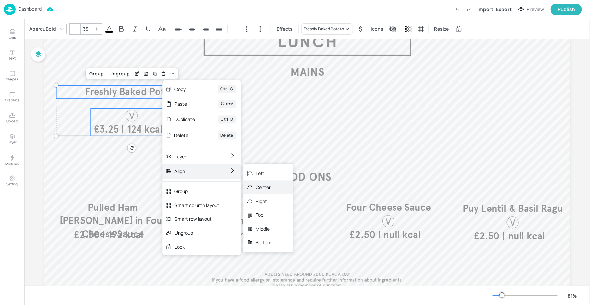
click at [249, 181] on div "Center" at bounding box center [268, 187] width 50 height 14
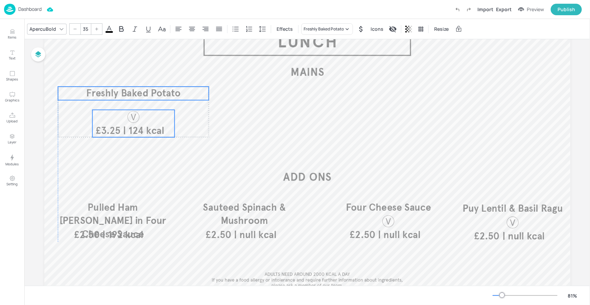
click at [156, 126] on span "| 124 kcal" at bounding box center [143, 130] width 41 height 12
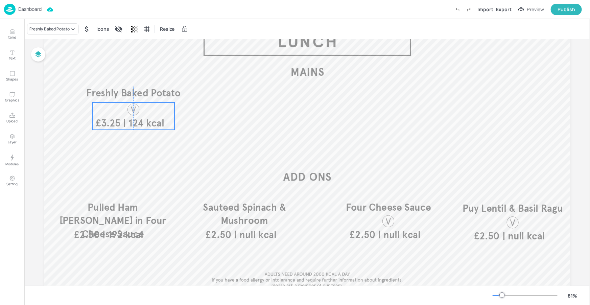
drag, startPoint x: 155, startPoint y: 124, endPoint x: 155, endPoint y: 118, distance: 6.8
click at [155, 118] on span "| 124 kcal" at bounding box center [143, 123] width 41 height 12
click at [172, 96] on span "Freshly Baked Potato" at bounding box center [133, 93] width 94 height 12
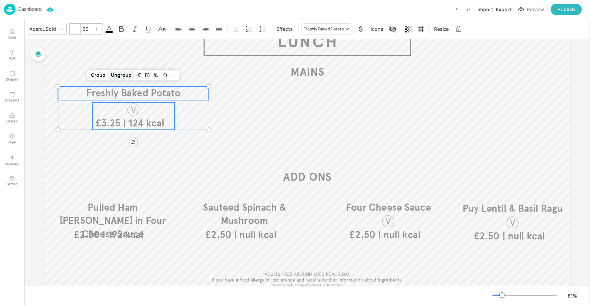
click at [98, 75] on div "Group" at bounding box center [98, 75] width 20 height 9
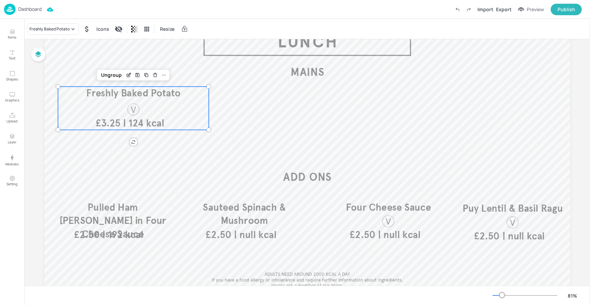
click at [141, 103] on div at bounding box center [133, 109] width 33 height 14
click at [73, 33] on div "Freshly Baked Potato" at bounding box center [53, 28] width 52 height 11
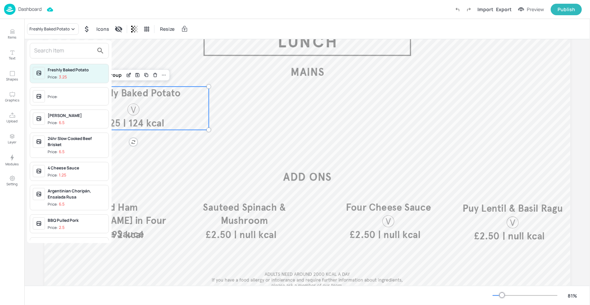
click at [69, 53] on input "text" at bounding box center [64, 50] width 60 height 11
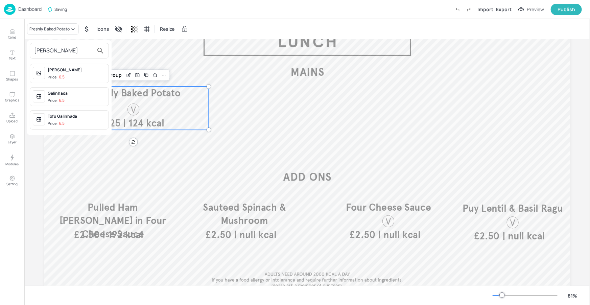
type input "galin"
click at [66, 93] on div "Galinhada" at bounding box center [77, 93] width 58 height 6
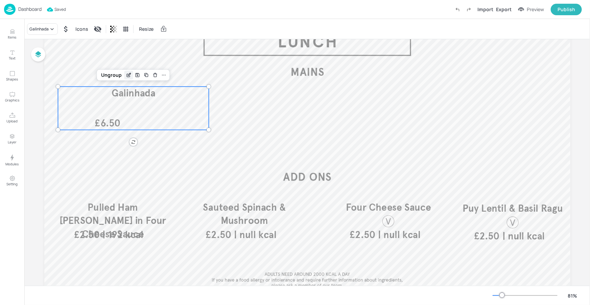
click at [128, 75] on icon "Edit Item" at bounding box center [129, 74] width 3 height 3
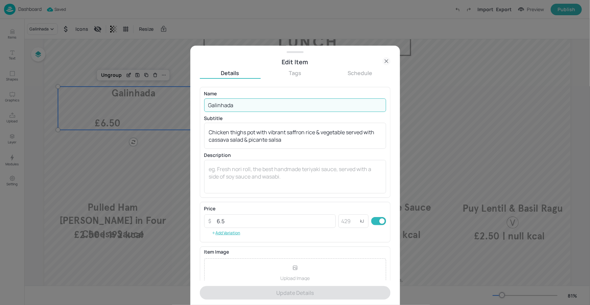
click at [243, 102] on input "Galinhada" at bounding box center [295, 105] width 182 height 14
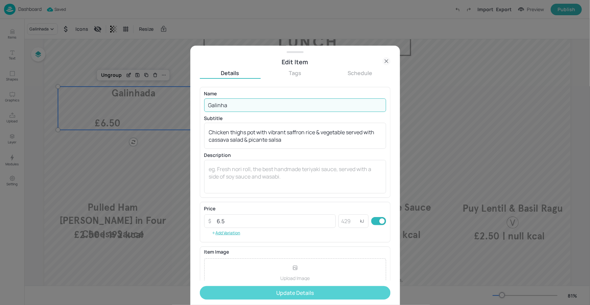
type input "Galinha"
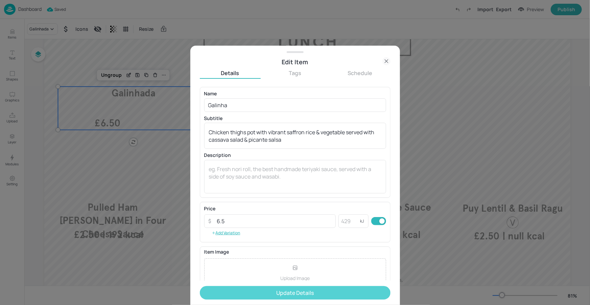
click at [281, 289] on button "Update Details" at bounding box center [295, 293] width 191 height 14
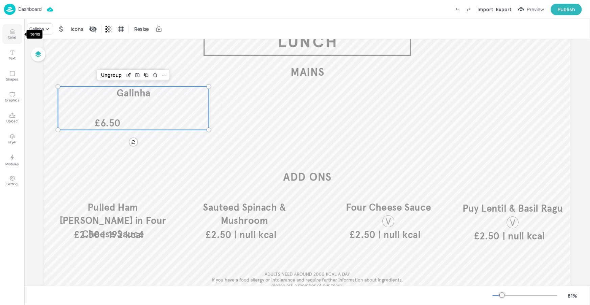
click at [15, 40] on button "Items" at bounding box center [12, 34] width 20 height 20
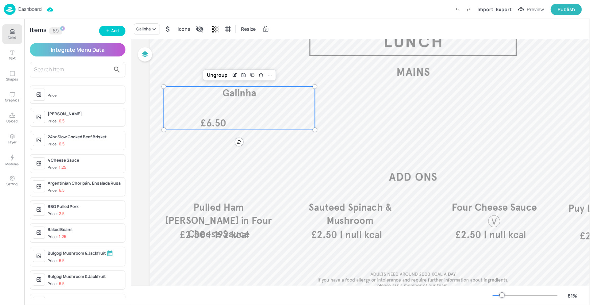
click at [88, 70] on input "text" at bounding box center [72, 69] width 76 height 11
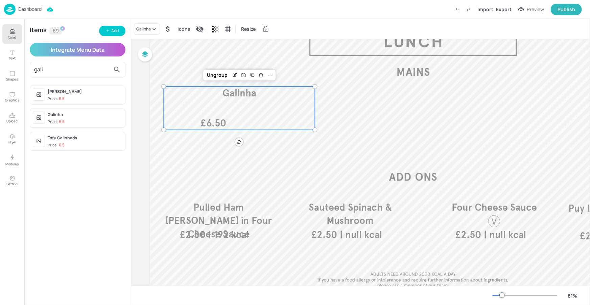
type input "gali"
click at [94, 114] on div "Galinha" at bounding box center [85, 115] width 75 height 6
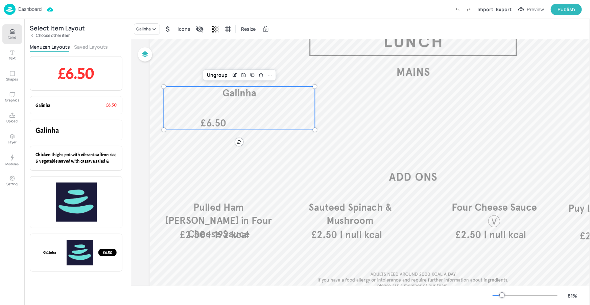
click at [90, 38] on div "Choose other item" at bounding box center [78, 35] width 96 height 5
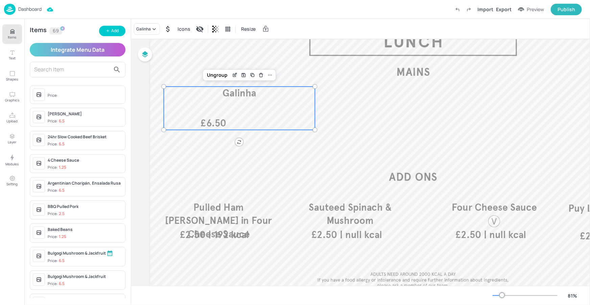
click at [93, 47] on button "Integrate Menu Data" at bounding box center [78, 50] width 96 height 14
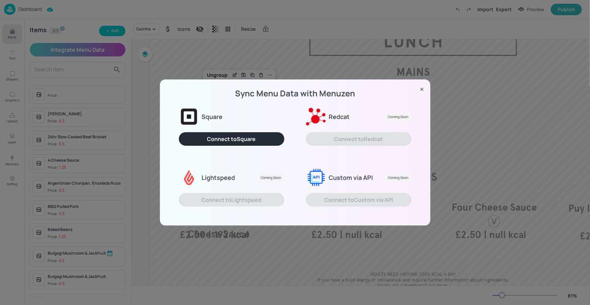
drag, startPoint x: 424, startPoint y: 89, endPoint x: 373, endPoint y: 88, distance: 51.8
click at [425, 89] on icon at bounding box center [422, 89] width 7 height 7
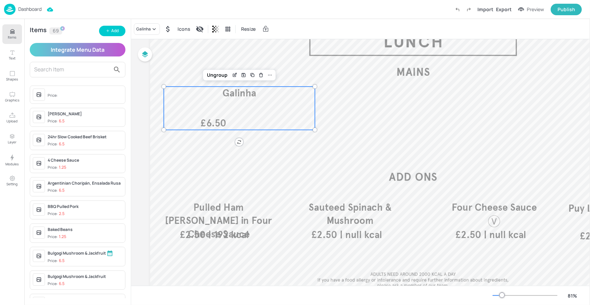
click at [55, 68] on input "text" at bounding box center [72, 69] width 76 height 11
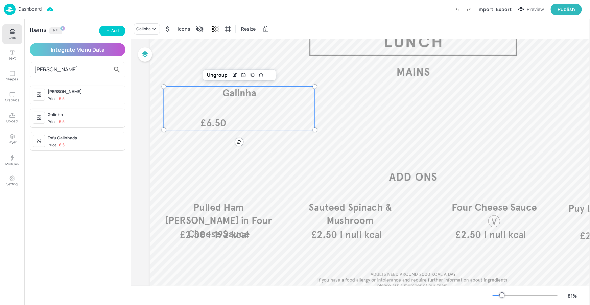
type input "galin"
click at [62, 118] on div "Galinha Price: 6.5" at bounding box center [85, 118] width 75 height 13
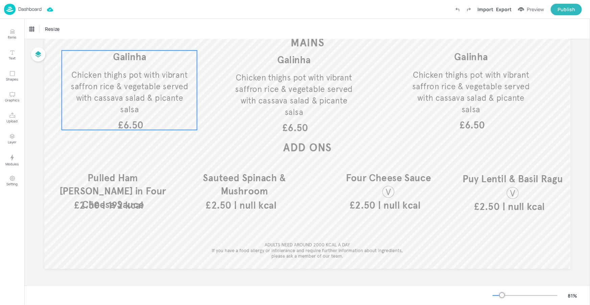
scroll to position [44, 0]
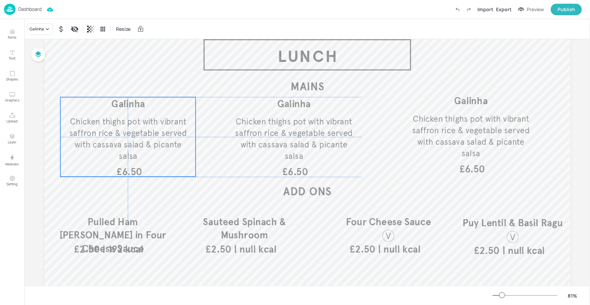
click at [143, 135] on span "Chicken thighs pot with vibrant saffron rice & vegetable served with cassava sa…" at bounding box center [128, 139] width 118 height 45
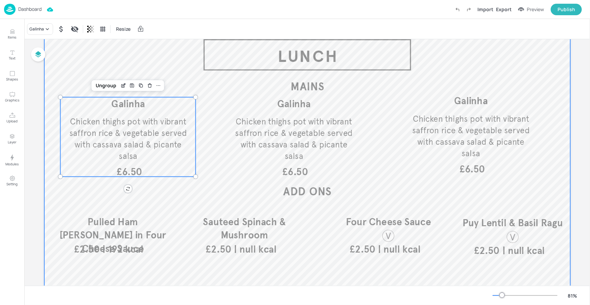
click at [412, 182] on div at bounding box center [307, 165] width 526 height 296
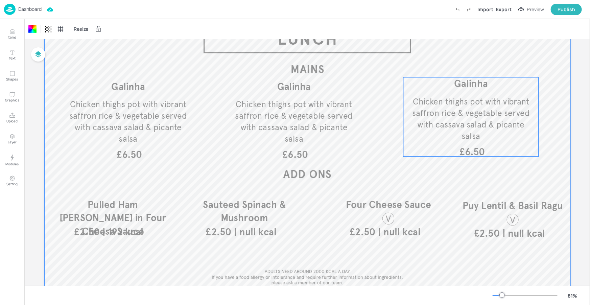
scroll to position [88, 0]
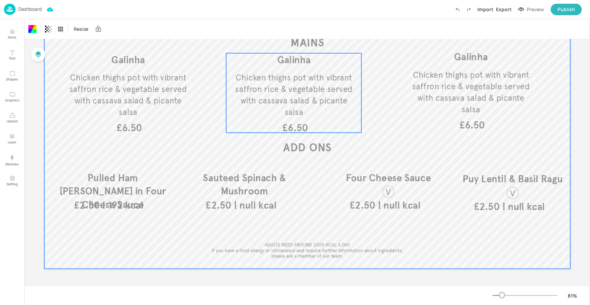
click at [256, 95] on p "Chicken thighs pot with vibrant saffron rice & vegetable served with cassava sa…" at bounding box center [293, 95] width 125 height 46
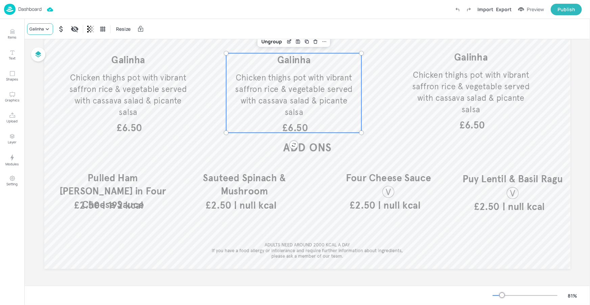
click at [34, 23] on div "Galinha" at bounding box center [40, 28] width 26 height 11
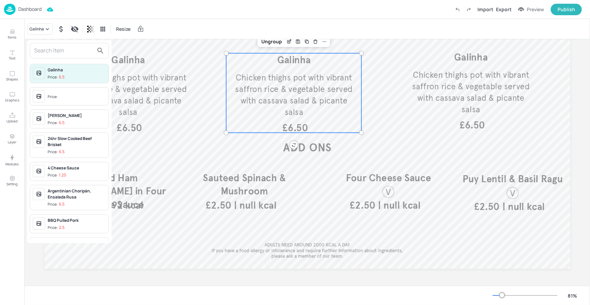
click at [49, 50] on input "text" at bounding box center [64, 50] width 60 height 11
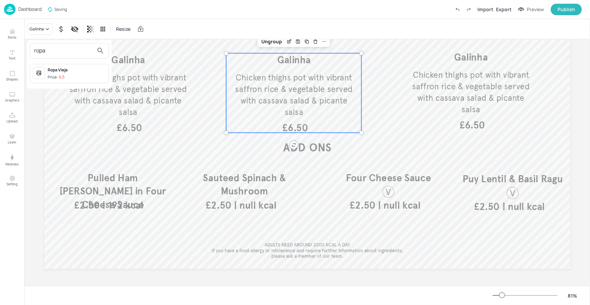
type input "ropa"
click at [79, 73] on div "Ropa Vieja Price: 6.5" at bounding box center [77, 73] width 58 height 13
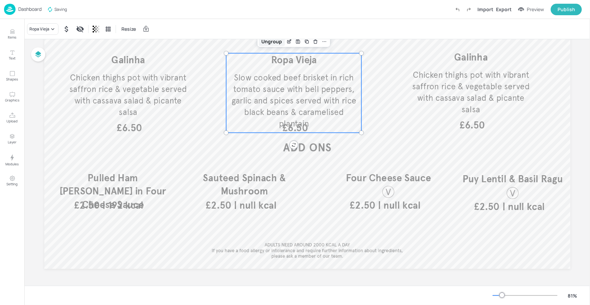
click at [280, 40] on div "Ungroup" at bounding box center [272, 41] width 26 height 9
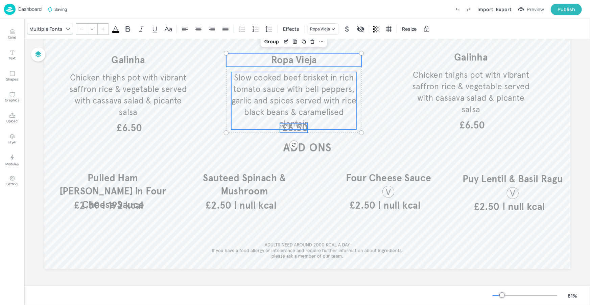
click at [297, 97] on span "Slow cooked beef brisket in rich tomato sauce with bell peppers, garlic and spi…" at bounding box center [294, 101] width 125 height 56
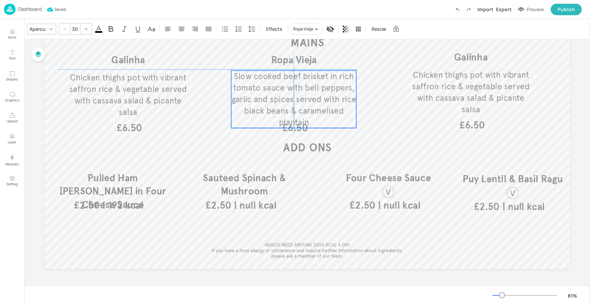
click at [298, 95] on span "Slow cooked beef brisket in rich tomato sauce with bell peppers, garlic and spi…" at bounding box center [294, 99] width 125 height 56
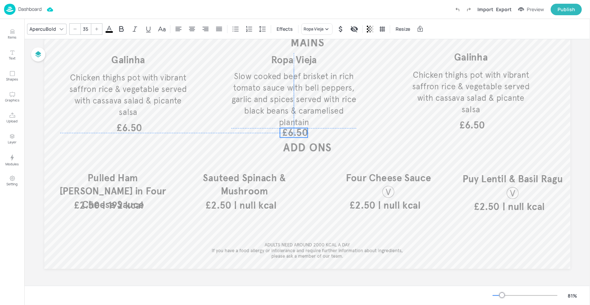
drag, startPoint x: 302, startPoint y: 131, endPoint x: 303, endPoint y: 135, distance: 3.9
click at [303, 135] on span "£6.50" at bounding box center [294, 132] width 25 height 9
type input "--"
click at [329, 101] on span "Slow cooked beef brisket in rich tomato sauce with bell peppers, garlic and spi…" at bounding box center [294, 99] width 125 height 56
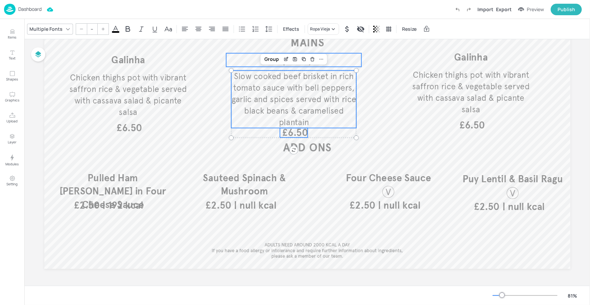
click at [331, 62] on p "Ropa Vieja" at bounding box center [294, 60] width 136 height 14
click at [273, 45] on div "Group" at bounding box center [272, 41] width 20 height 9
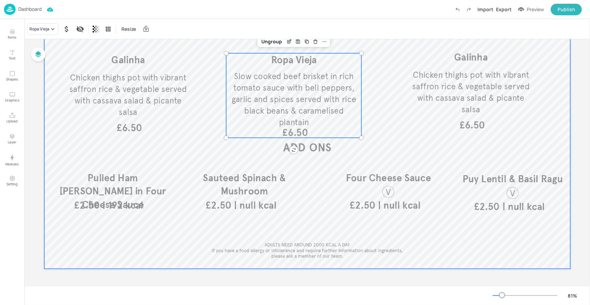
click at [392, 95] on div at bounding box center [307, 121] width 526 height 296
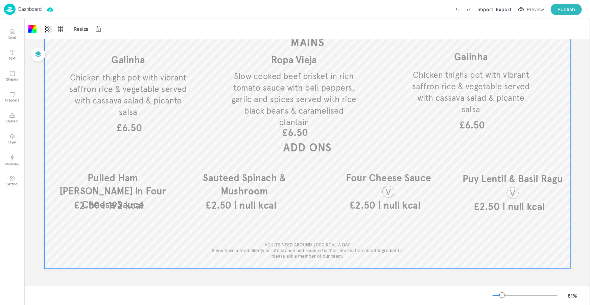
scroll to position [87, 0]
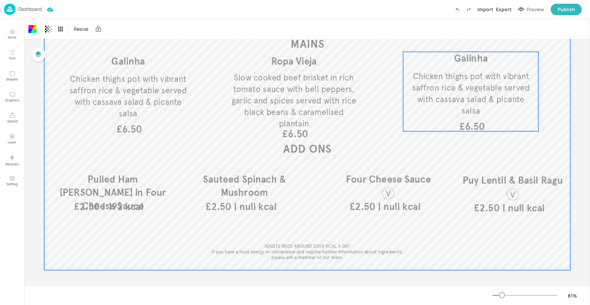
click at [466, 102] on span "Chicken thighs pot with vibrant saffron rice & vegetable served with cassava sa…" at bounding box center [471, 93] width 118 height 45
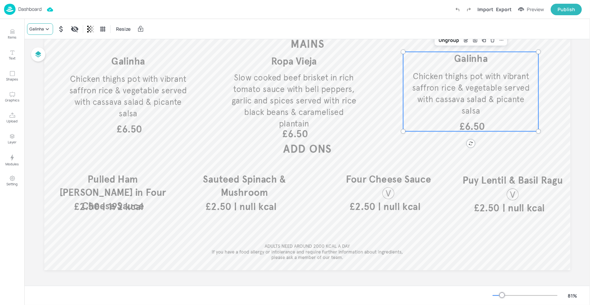
click at [48, 30] on icon at bounding box center [47, 29] width 7 height 7
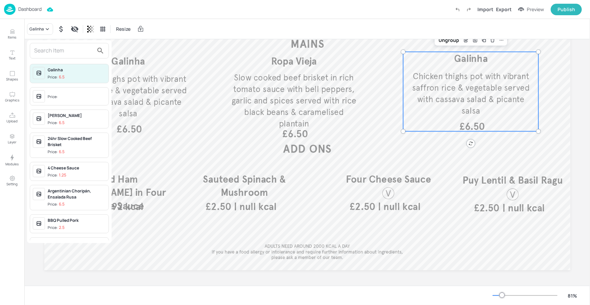
click at [57, 47] on input "text" at bounding box center [64, 50] width 60 height 11
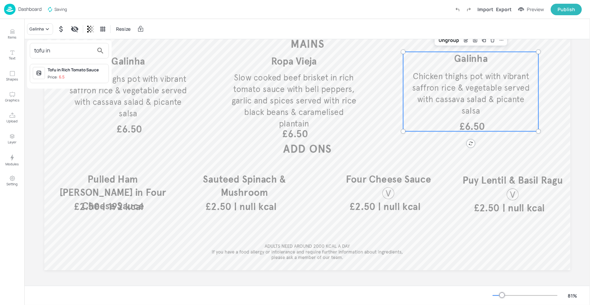
type input "tofu in"
click at [84, 67] on div "Tofu in Rich Tomato Sauce" at bounding box center [77, 70] width 58 height 6
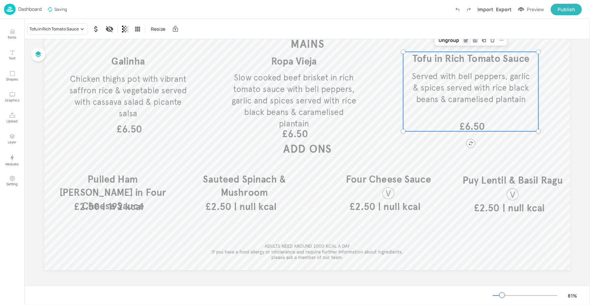
click at [466, 40] on icon "Edit Item" at bounding box center [467, 39] width 3 height 3
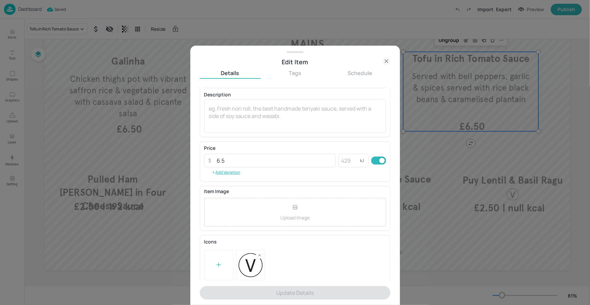
scroll to position [64, 0]
click at [386, 59] on icon at bounding box center [386, 61] width 8 height 8
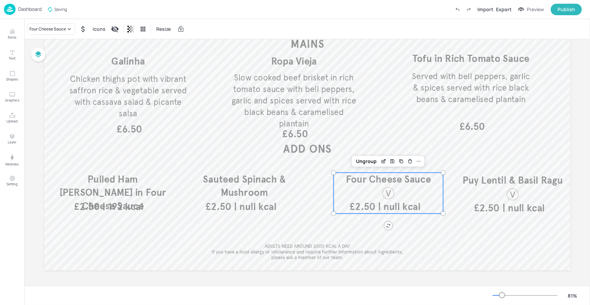
click at [366, 187] on div "Four Cheese Sauce | null kcal £2.50" at bounding box center [388, 193] width 110 height 41
click at [367, 160] on div "Ungroup" at bounding box center [366, 161] width 26 height 9
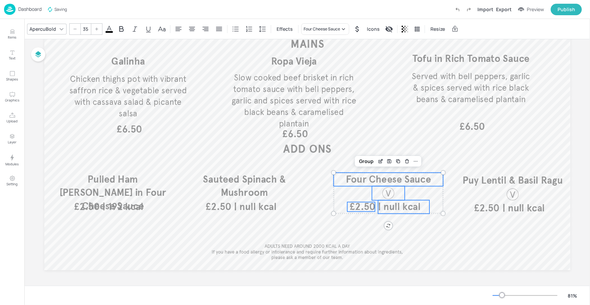
click at [386, 191] on div at bounding box center [388, 193] width 14 height 14
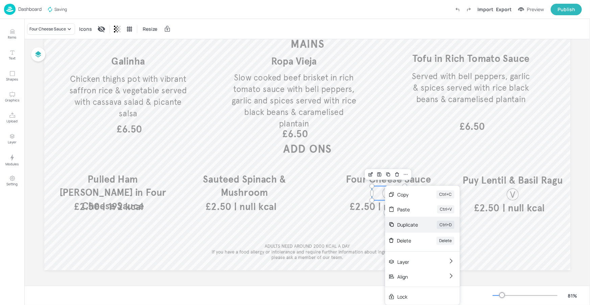
click at [398, 221] on div "Duplicate" at bounding box center [407, 224] width 21 height 7
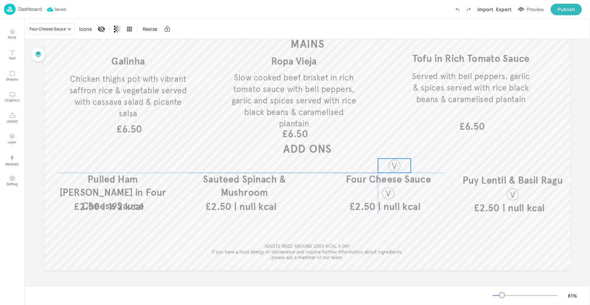
drag, startPoint x: 395, startPoint y: 198, endPoint x: 401, endPoint y: 135, distance: 62.9
click at [401, 159] on div at bounding box center [395, 166] width 14 height 14
click at [393, 179] on span "Four Cheese Sauce" at bounding box center [388, 179] width 85 height 12
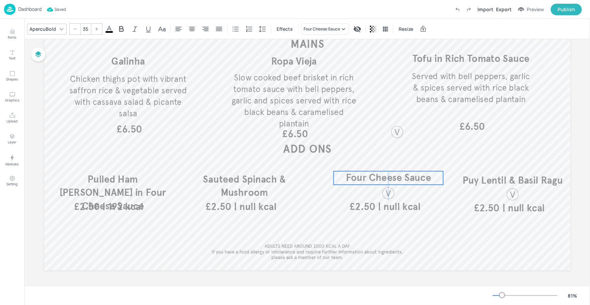
click at [398, 178] on span "Four Cheese Sauce" at bounding box center [388, 178] width 85 height 12
click at [398, 180] on span "Four Cheese Sauce" at bounding box center [388, 179] width 85 height 12
drag, startPoint x: 387, startPoint y: 198, endPoint x: 392, endPoint y: 196, distance: 6.0
click at [387, 198] on div "Pulled Ham Hock in Four Cheese Sauce | 192 kcal £2.50 Puy Lentil & Basil Ragu |…" at bounding box center [307, 122] width 526 height 296
click at [400, 178] on span "Four Cheese Sauce" at bounding box center [388, 179] width 85 height 12
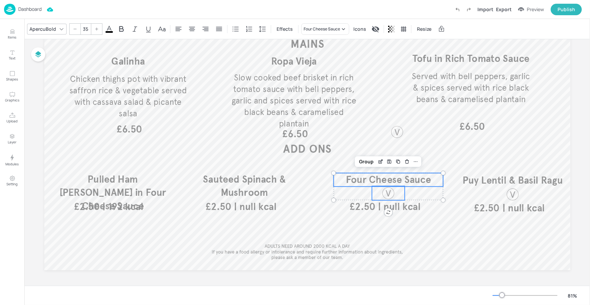
click at [394, 187] on div at bounding box center [388, 193] width 33 height 14
click at [396, 207] on span "| null kcal" at bounding box center [399, 207] width 43 height 12
click at [369, 211] on span "£2.50" at bounding box center [362, 206] width 25 height 9
click at [368, 162] on div "Group" at bounding box center [366, 161] width 20 height 9
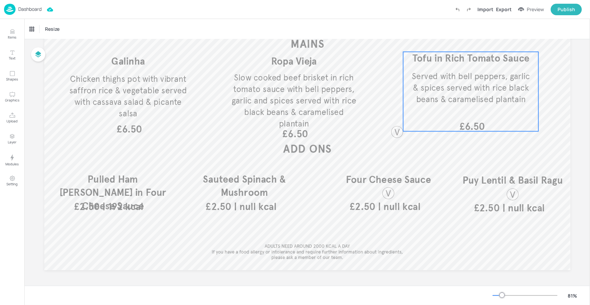
scroll to position [85, 0]
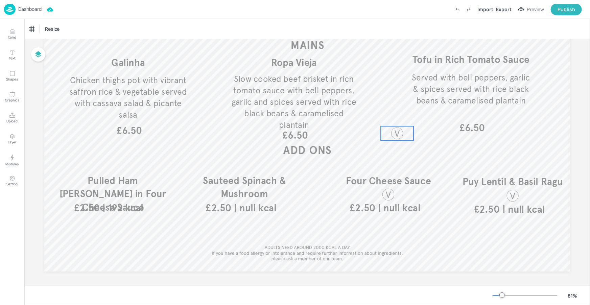
click at [394, 139] on div at bounding box center [397, 133] width 14 height 14
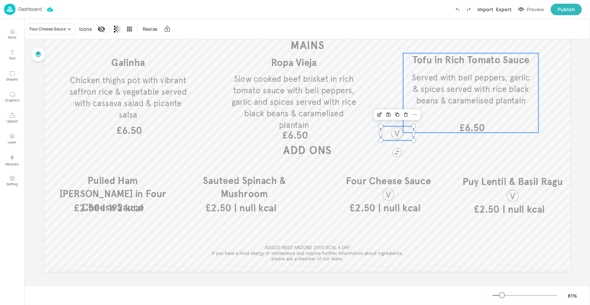
click at [447, 98] on span "Served with bell peppers, garlic & spices served with rice black beans & carame…" at bounding box center [471, 89] width 118 height 33
click at [444, 40] on div "Ungroup" at bounding box center [449, 41] width 26 height 9
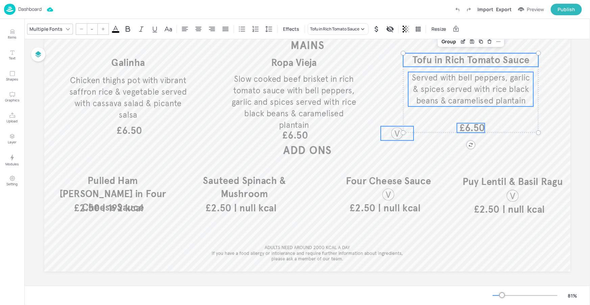
click at [400, 136] on div at bounding box center [397, 133] width 14 height 14
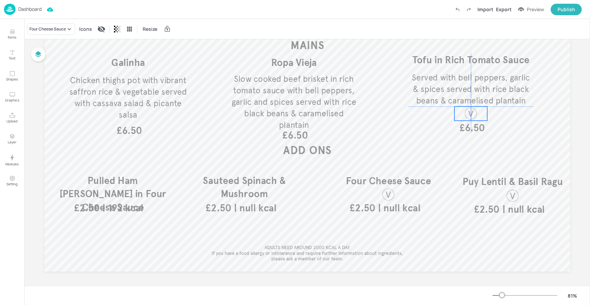
drag, startPoint x: 399, startPoint y: 135, endPoint x: 474, endPoint y: 116, distance: 77.8
click at [472, 115] on div at bounding box center [471, 114] width 14 height 14
click at [480, 133] on span "£6.50" at bounding box center [471, 127] width 25 height 9
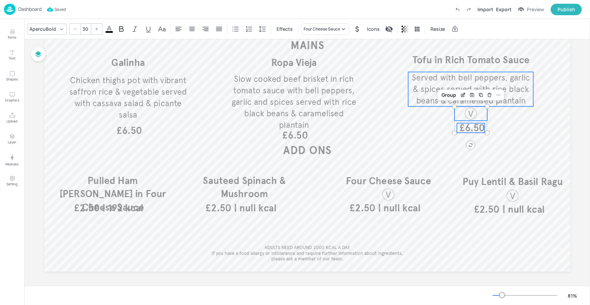
click at [508, 86] on span "Served with bell peppers, garlic & spices served with rice black beans & carame…" at bounding box center [471, 89] width 118 height 33
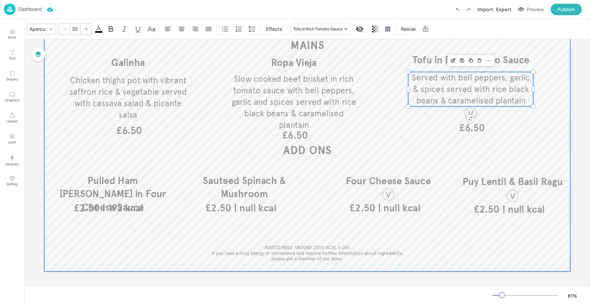
type input "35"
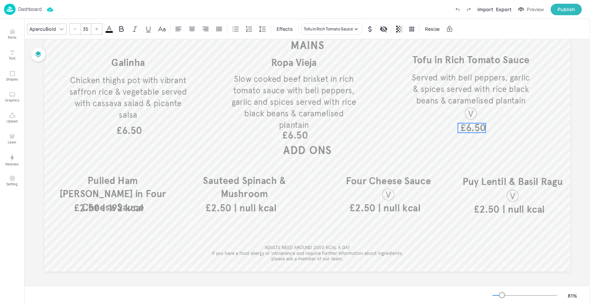
click at [483, 130] on span "£6.50" at bounding box center [472, 127] width 25 height 9
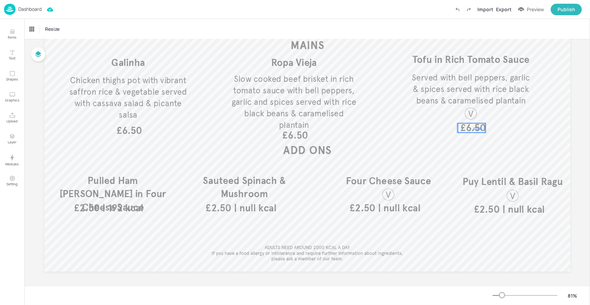
drag, startPoint x: 481, startPoint y: 127, endPoint x: 474, endPoint y: 130, distance: 7.4
click at [474, 130] on span "£6.50" at bounding box center [472, 127] width 25 height 9
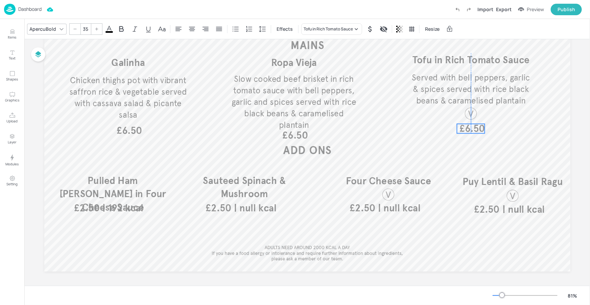
click at [473, 130] on span "£6.50" at bounding box center [471, 128] width 25 height 9
click at [473, 130] on span "£6.50" at bounding box center [471, 130] width 25 height 9
click at [474, 121] on div at bounding box center [471, 115] width 33 height 16
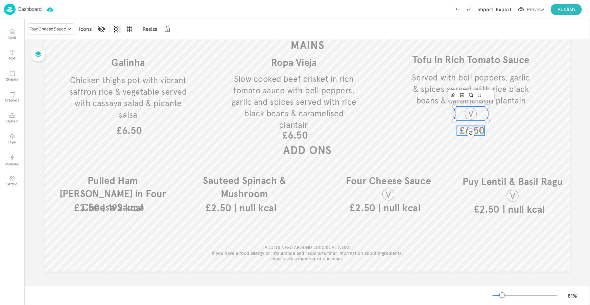
click at [480, 127] on span "£6.50" at bounding box center [471, 130] width 25 height 9
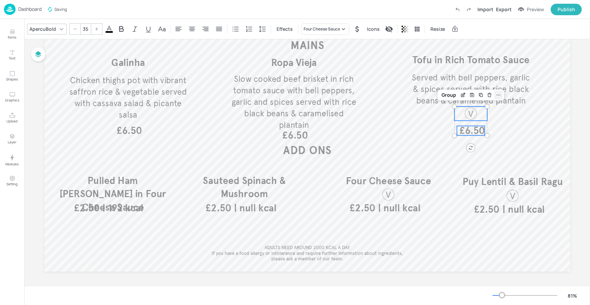
click at [496, 94] on icon at bounding box center [498, 94] width 5 height 5
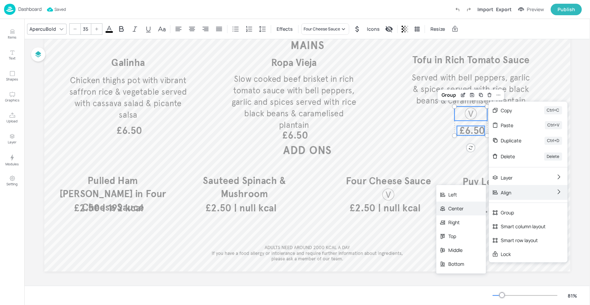
click at [469, 205] on div "Center" at bounding box center [461, 209] width 50 height 14
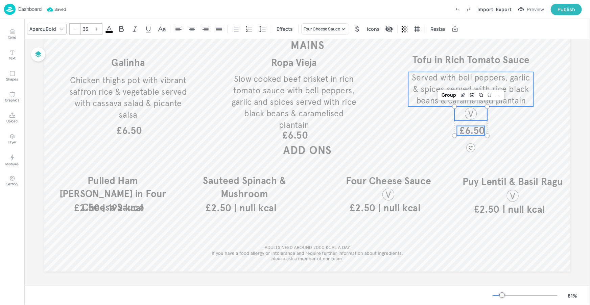
type input "--"
click at [511, 77] on span "Served with bell peppers, garlic & spices served with rice black beans & carame…" at bounding box center [471, 89] width 118 height 33
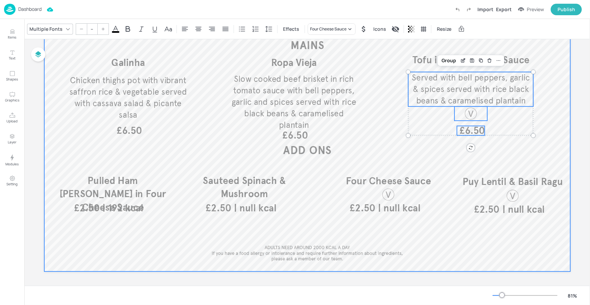
click at [490, 128] on div at bounding box center [307, 124] width 526 height 296
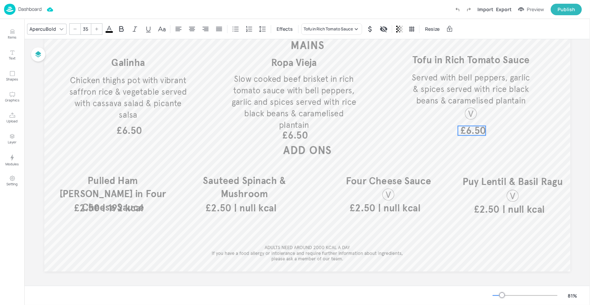
click at [481, 132] on span "£6.50" at bounding box center [472, 130] width 25 height 9
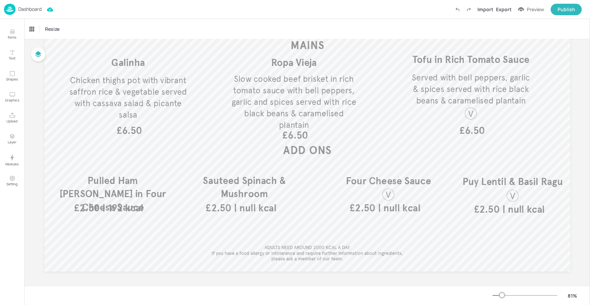
click at [477, 131] on span "£6.50" at bounding box center [471, 130] width 25 height 9
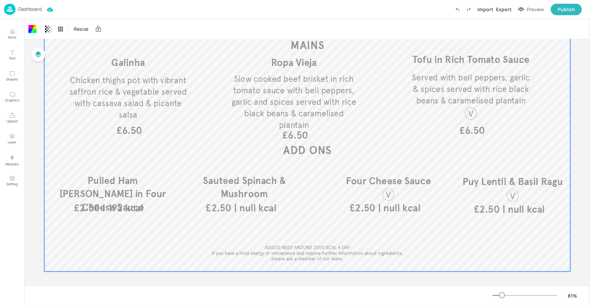
click at [477, 131] on span "£6.50" at bounding box center [471, 130] width 25 height 9
click at [468, 131] on span "£6.50" at bounding box center [471, 130] width 25 height 9
click at [462, 152] on div at bounding box center [307, 124] width 526 height 296
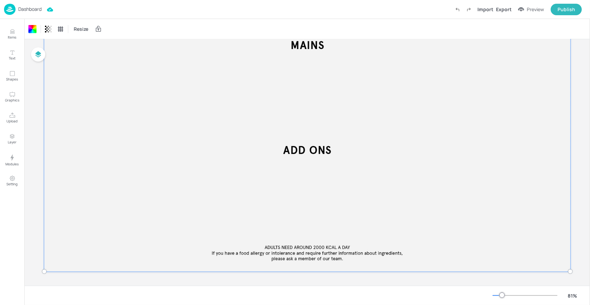
click at [462, 152] on div at bounding box center [307, 124] width 534 height 304
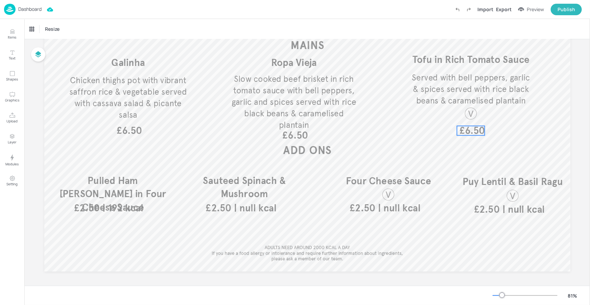
click at [473, 130] on span "£6.50" at bounding box center [471, 130] width 25 height 9
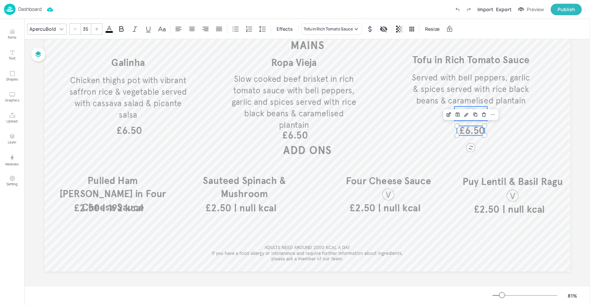
click at [481, 120] on div at bounding box center [471, 115] width 33 height 16
click at [494, 97] on div at bounding box center [498, 95] width 9 height 9
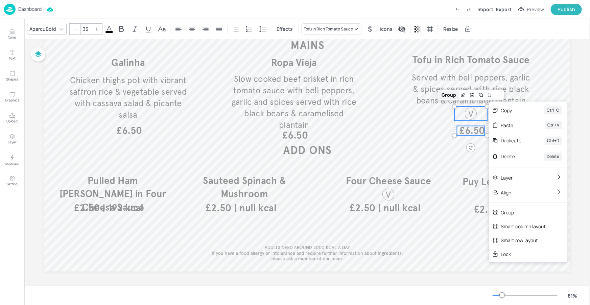
click at [451, 96] on div "Group" at bounding box center [449, 95] width 20 height 9
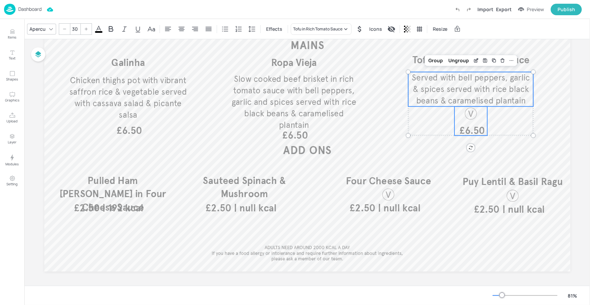
click at [511, 90] on span "Served with bell peppers, garlic & spices served with rice black beans & carame…" at bounding box center [471, 89] width 118 height 33
type input "--"
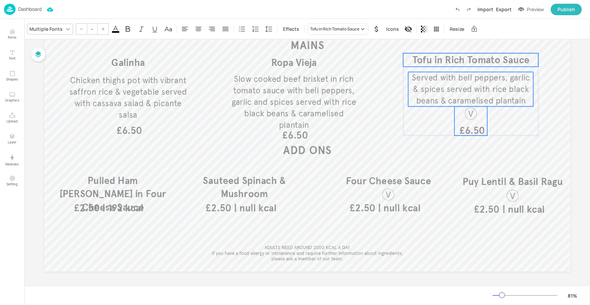
click at [523, 61] on span "Tofu in Rich Tomato Sauce" at bounding box center [471, 60] width 117 height 12
click at [508, 45] on div at bounding box center [511, 41] width 9 height 9
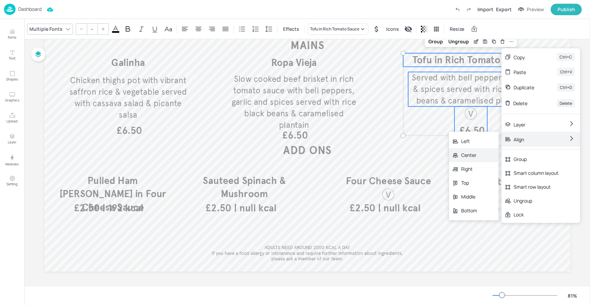
click at [468, 156] on div "Center" at bounding box center [469, 155] width 16 height 7
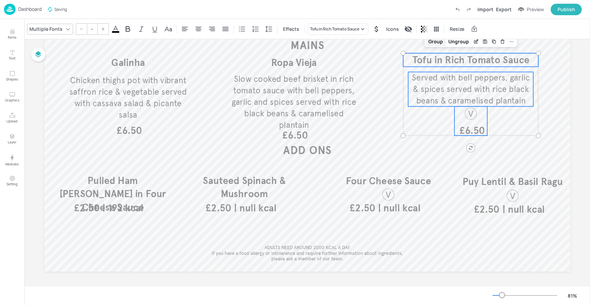
click at [440, 43] on div "Group" at bounding box center [436, 41] width 20 height 9
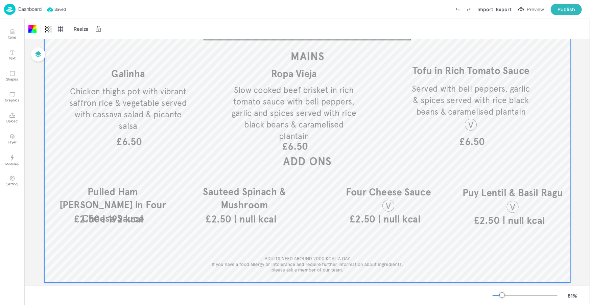
scroll to position [68, 0]
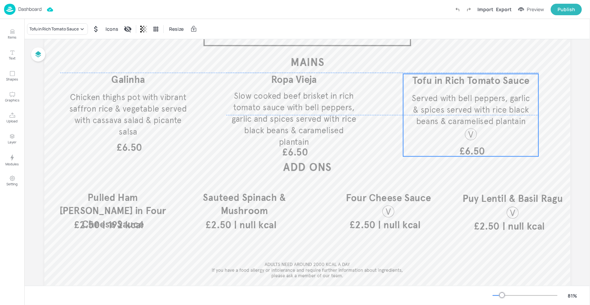
click at [453, 106] on span "Served with bell peppers, garlic & spices served with rice black beans & carame…" at bounding box center [471, 109] width 118 height 33
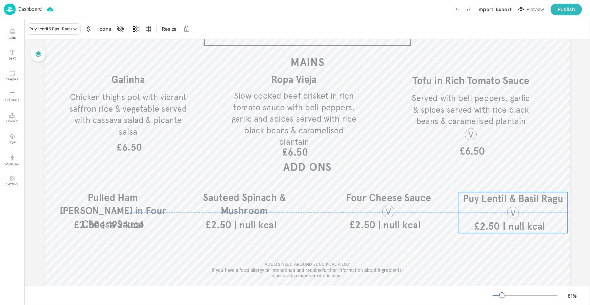
click at [459, 193] on p "Puy Lentil & Basil Ragu" at bounding box center [513, 199] width 110 height 14
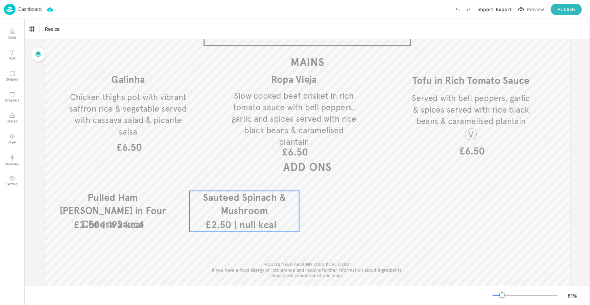
click at [240, 204] on p "Sauteed Spinach & Mushroom" at bounding box center [244, 204] width 110 height 27
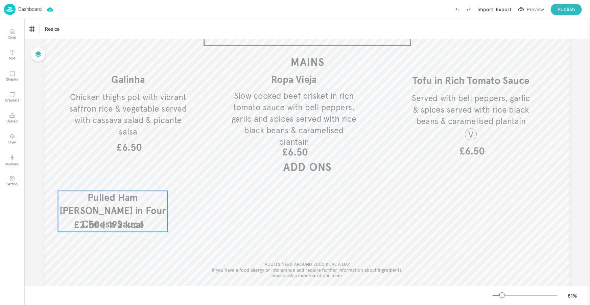
click at [135, 208] on span "Pulled Ham Hock in Four Cheese Sauce" at bounding box center [112, 210] width 107 height 39
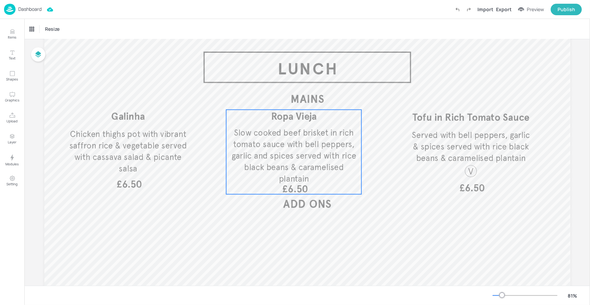
scroll to position [34, 0]
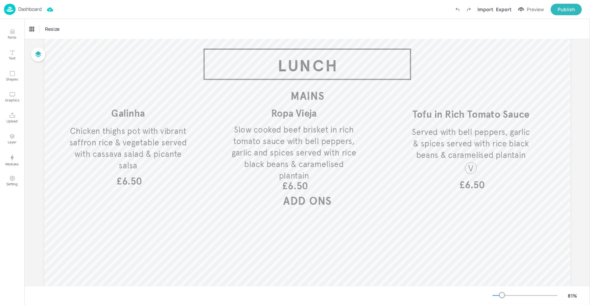
click at [38, 11] on p "Dashboard" at bounding box center [29, 9] width 23 height 5
click at [38, 10] on p "Dashboard" at bounding box center [29, 9] width 23 height 5
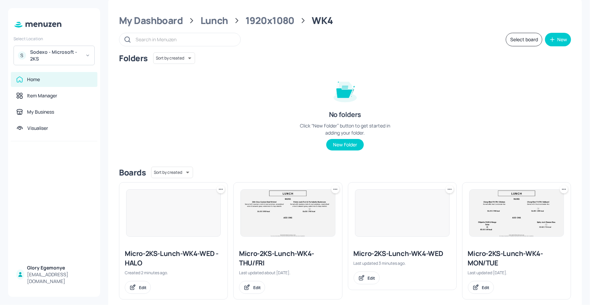
scroll to position [20, 0]
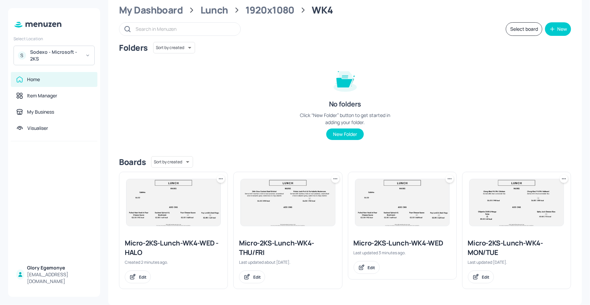
click at [267, 247] on div "Micro-2KS-Lunch-WK4-THU/FRI" at bounding box center [287, 247] width 97 height 19
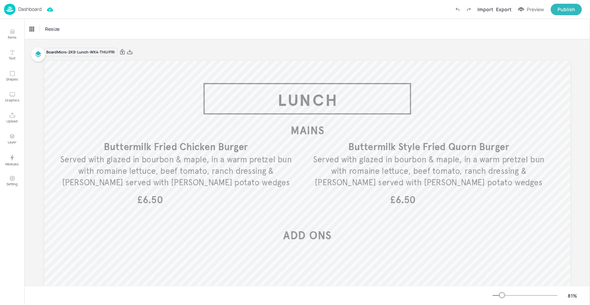
click at [32, 11] on p "Dashboard" at bounding box center [29, 9] width 23 height 5
click at [36, 8] on p "Dashboard" at bounding box center [29, 9] width 23 height 5
click at [38, 9] on p "Dashboard" at bounding box center [29, 9] width 23 height 5
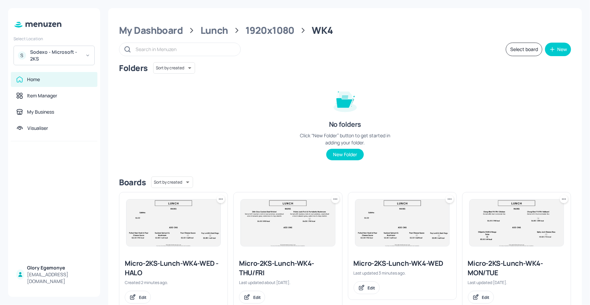
scroll to position [20, 0]
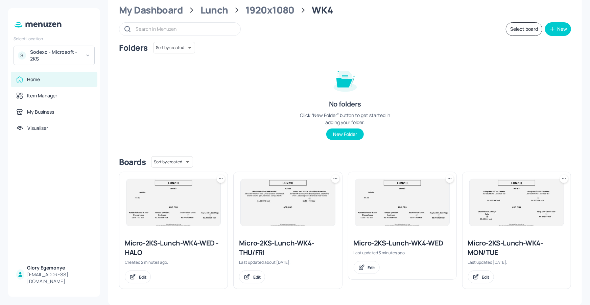
click at [491, 243] on div "Micro-2KS-Lunch-WK4-MON/TUE" at bounding box center [516, 247] width 97 height 19
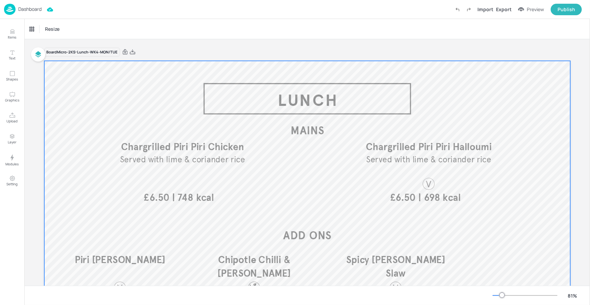
click at [446, 87] on div at bounding box center [307, 209] width 526 height 296
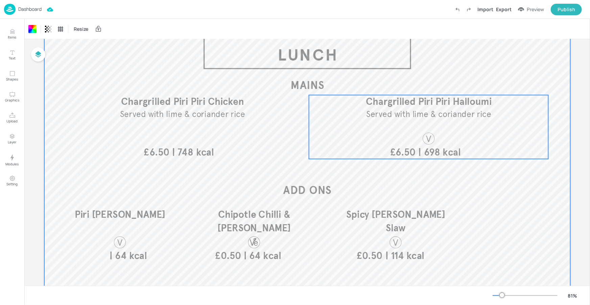
scroll to position [44, 0]
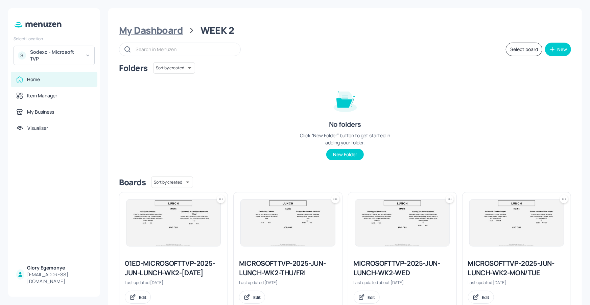
click at [162, 28] on div "My Dashboard" at bounding box center [151, 30] width 64 height 12
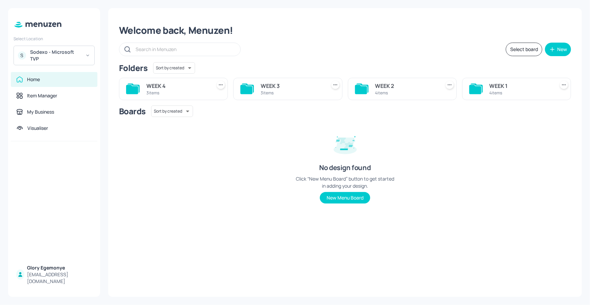
click at [249, 87] on icon at bounding box center [246, 89] width 12 height 9
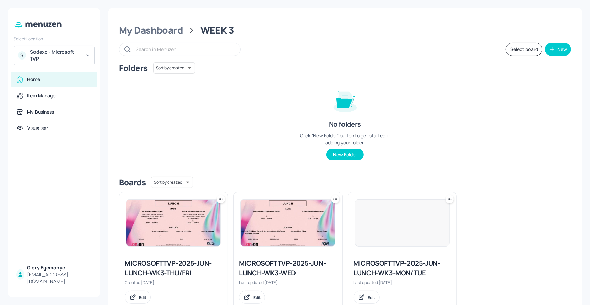
scroll to position [20, 0]
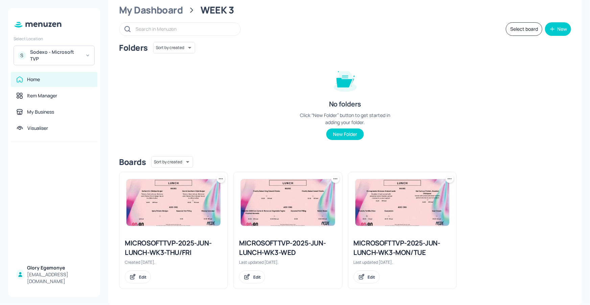
click at [390, 247] on div "MICROSOFTTVP-2025-JUN-LUNCH-WK3-MON/TUE" at bounding box center [402, 247] width 97 height 19
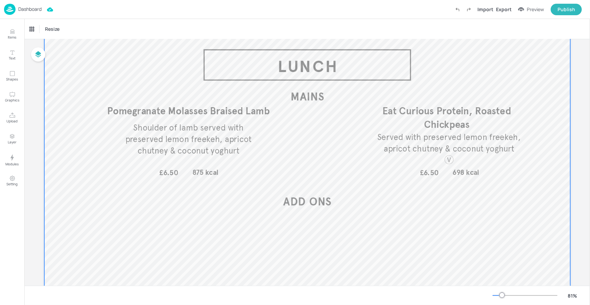
scroll to position [38, 0]
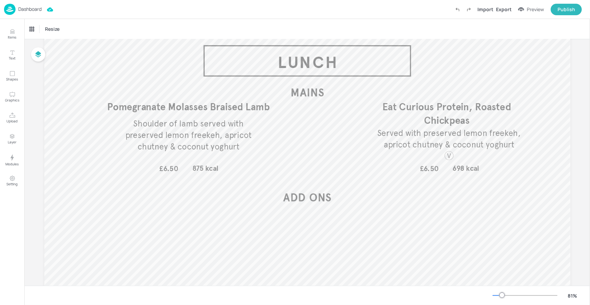
click at [37, 13] on div "Dashboard" at bounding box center [23, 9] width 38 height 11
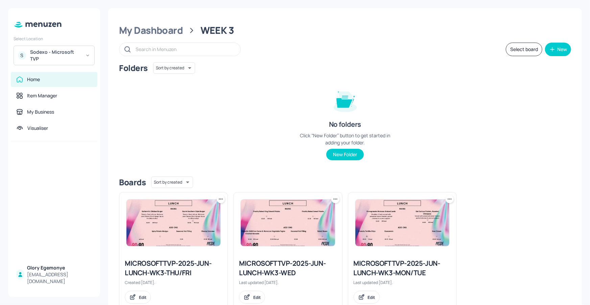
scroll to position [20, 0]
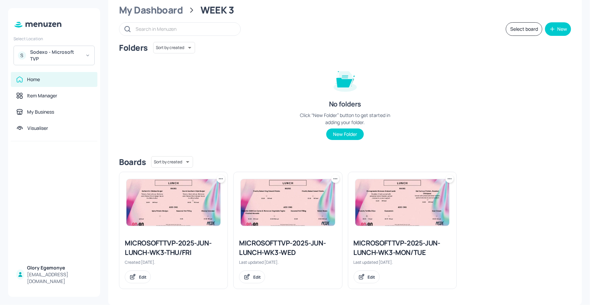
click at [334, 180] on icon at bounding box center [335, 179] width 7 height 7
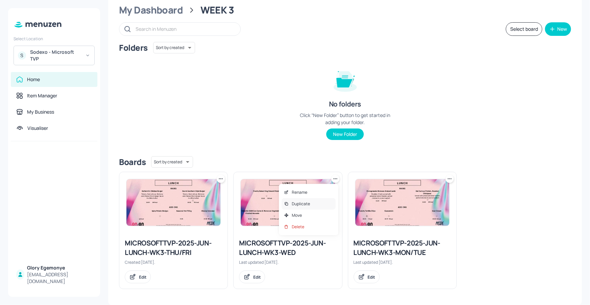
click at [316, 203] on div "Duplicate" at bounding box center [309, 203] width 54 height 11
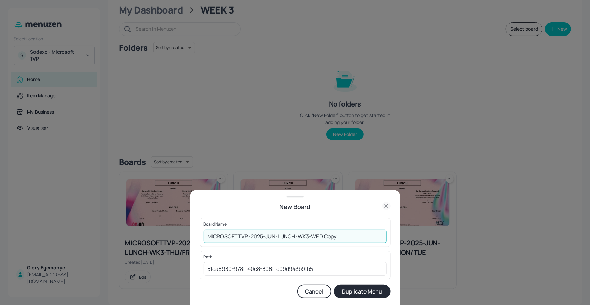
click at [344, 238] on input "MICROSOFTTVP-2025-JUN-LUNCH-WK3-WED Copy" at bounding box center [295, 237] width 183 height 14
click at [322, 235] on input "MICROSOFTTVP-2025-JUN-LUNCH-WK3-WED HALO" at bounding box center [295, 237] width 183 height 14
click at [324, 235] on input "MICROSOFTTVP-2025-JUN-LUNCH-WK3-WED HALO" at bounding box center [295, 237] width 183 height 14
type input "MICROSOFTTVP-2025-JUN-LUNCH-WK3-WED- HALO"
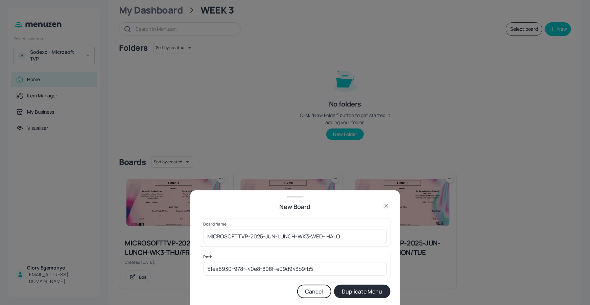
click at [364, 292] on button "Duplicate Menu" at bounding box center [362, 292] width 56 height 14
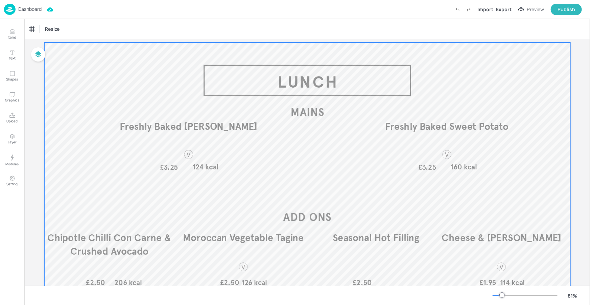
scroll to position [27, 0]
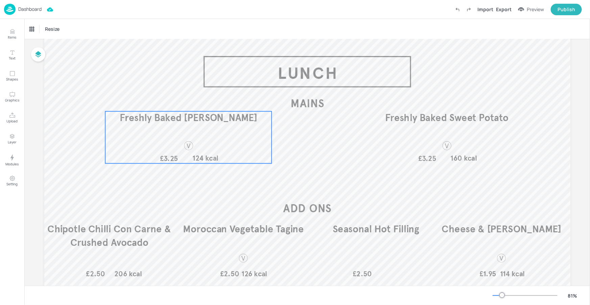
click at [212, 128] on div "Freshly Baked [PERSON_NAME] £3.25 124 kcal" at bounding box center [188, 137] width 166 height 52
click at [15, 35] on p "Items" at bounding box center [12, 37] width 8 height 5
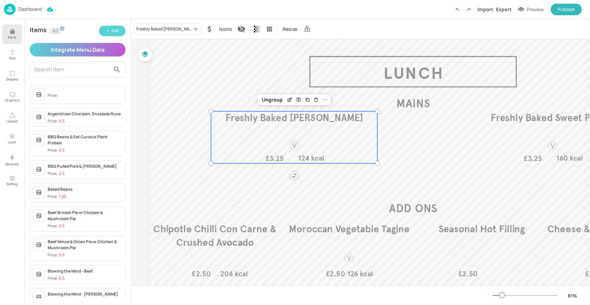
click at [109, 30] on icon "button" at bounding box center [108, 31] width 4 height 4
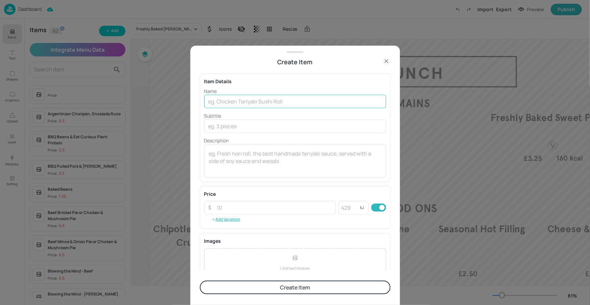
drag, startPoint x: 228, startPoint y: 85, endPoint x: 230, endPoint y: 100, distance: 15.4
click at [229, 85] on div "Item Details Name ​ Subtitle ​ Description x ​" at bounding box center [295, 127] width 191 height 109
click at [228, 104] on input "text" at bounding box center [295, 102] width 182 height 14
click at [280, 99] on input "text" at bounding box center [295, 102] width 182 height 14
paste input "[PERSON_NAME]"
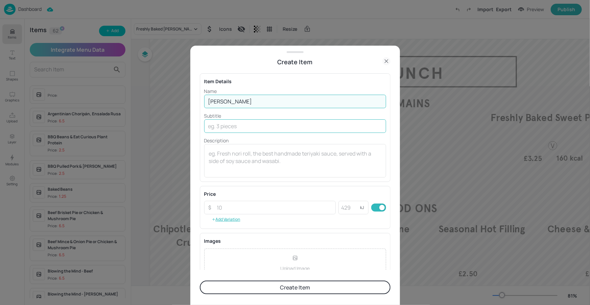
type input "[PERSON_NAME]"
click at [218, 129] on input "text" at bounding box center [295, 126] width 182 height 14
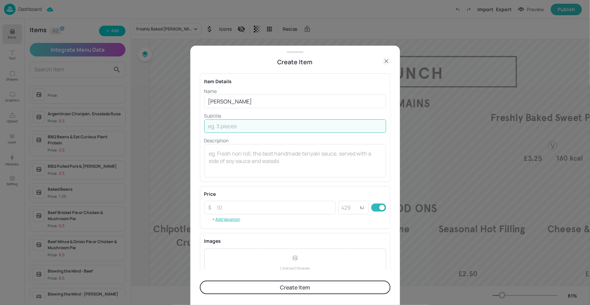
paste input "Braised chicken, rice with egg & a black eyed bean and okra salad"
click at [342, 124] on input "Braised chicken, rice with egg & a black eyed bean and okra salad" at bounding box center [295, 126] width 182 height 14
type input "Braised chicken, rice with egg & a black eyed bean & okra salad"
click at [295, 211] on input "number" at bounding box center [274, 207] width 123 height 14
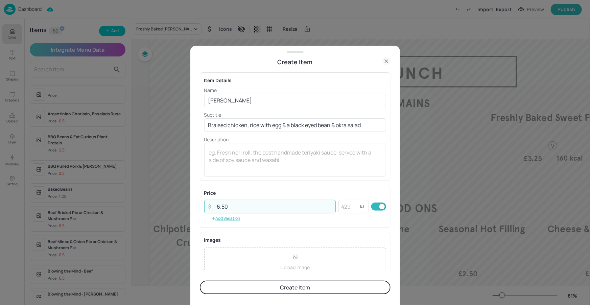
scroll to position [64, 0]
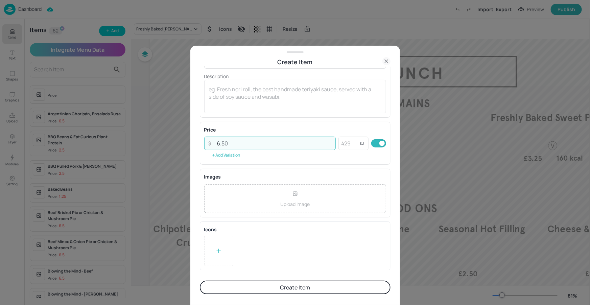
type input "6.50"
click at [271, 282] on button "Create Item" at bounding box center [295, 288] width 191 height 14
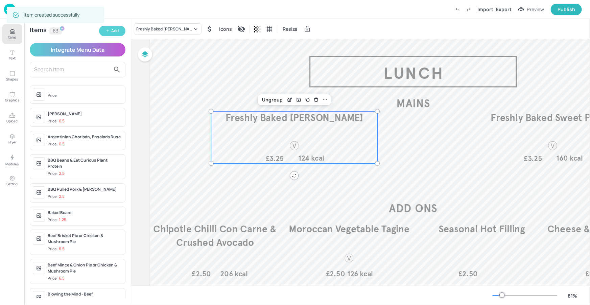
click at [120, 31] on button "Add" at bounding box center [112, 31] width 26 height 10
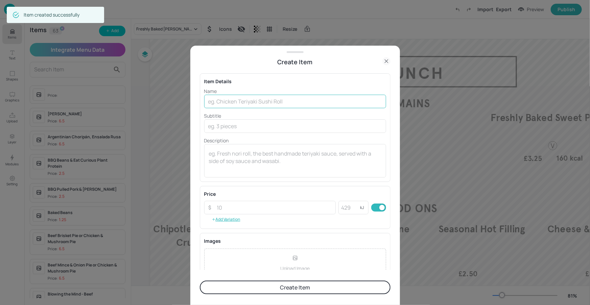
click at [238, 97] on input "text" at bounding box center [295, 102] width 182 height 14
paste input "Ropa Vieja"
type input "Ropa Vieja"
click at [230, 122] on input "text" at bounding box center [295, 126] width 182 height 14
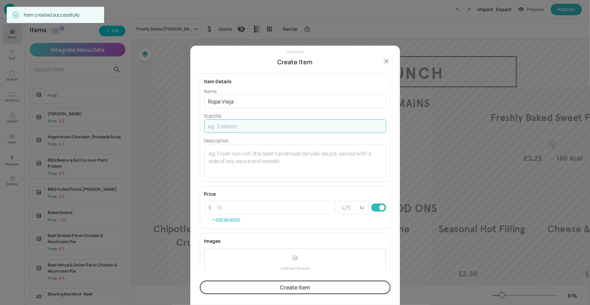
paste input "Slow cooked beef brisket in rich tomato sauce with bell peppers, garlic and spi…"
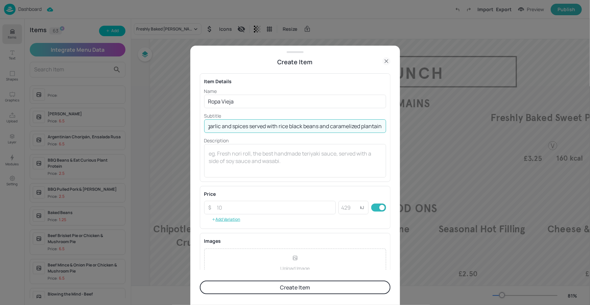
click at [229, 125] on input "Slow cooked beef brisket in rich tomato sauce with bell peppers, garlic and spi…" at bounding box center [295, 126] width 182 height 14
click at [332, 124] on input "Slow cooked beef brisket in rich tomato sauce with bell peppers, garlic & spice…" at bounding box center [295, 126] width 182 height 14
click at [356, 126] on input "Slow cooked beef brisket in rich tomato sauce with bell peppers, garlic & spice…" at bounding box center [295, 126] width 182 height 14
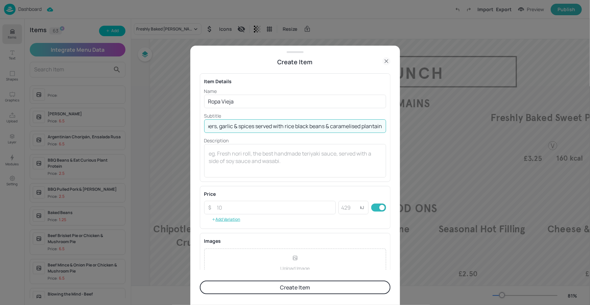
drag, startPoint x: 341, startPoint y: 131, endPoint x: 386, endPoint y: 130, distance: 44.3
click at [390, 132] on div "Item Details Name Ropa Vieja ​ Subtitle Slow cooked beef brisket in rich tomato…" at bounding box center [295, 168] width 191 height 203
drag, startPoint x: 357, startPoint y: 127, endPoint x: 394, endPoint y: 126, distance: 36.5
click at [394, 126] on div "Create Item Item Details Name Ropa Vieja ​ Subtitle Slow cooked beef brisket in…" at bounding box center [295, 175] width 210 height 259
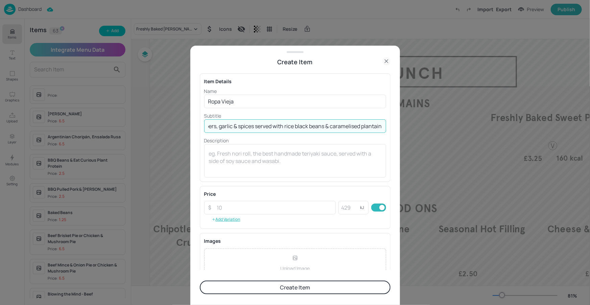
click at [364, 129] on input "Slow cooked beef brisket in rich tomato sauce with bell peppers, garlic & spice…" at bounding box center [295, 126] width 182 height 14
type input "Slow cooked beef brisket in rich tomato sauce with bell peppers, garlic & spice…"
click at [247, 207] on input "number" at bounding box center [274, 208] width 123 height 14
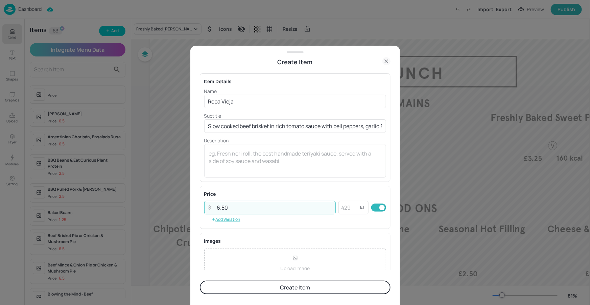
type input "6.50"
click at [289, 196] on div "Price" at bounding box center [295, 193] width 182 height 7
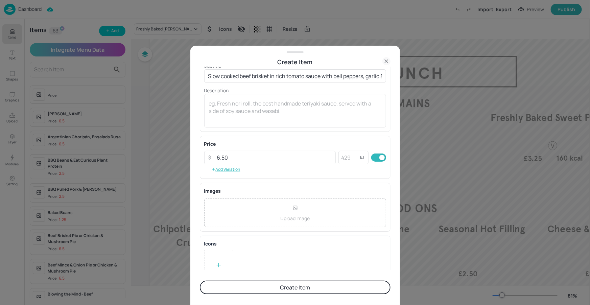
scroll to position [64, 0]
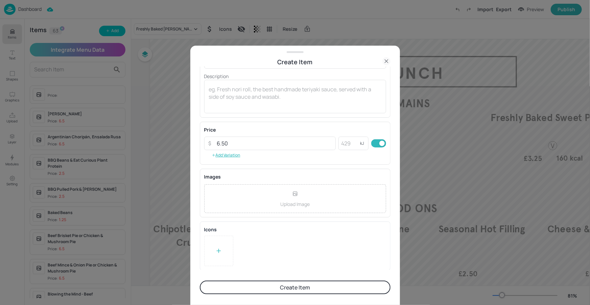
click at [219, 240] on div at bounding box center [218, 251] width 29 height 30
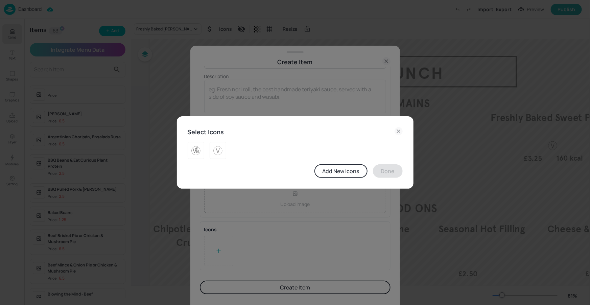
click at [344, 147] on div at bounding box center [292, 148] width 221 height 22
click at [399, 131] on icon at bounding box center [399, 131] width 8 height 8
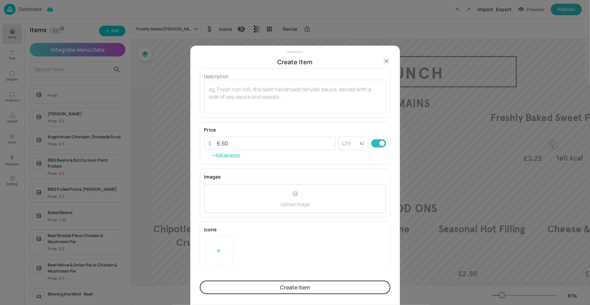
click at [312, 286] on button "Create Item" at bounding box center [295, 288] width 191 height 14
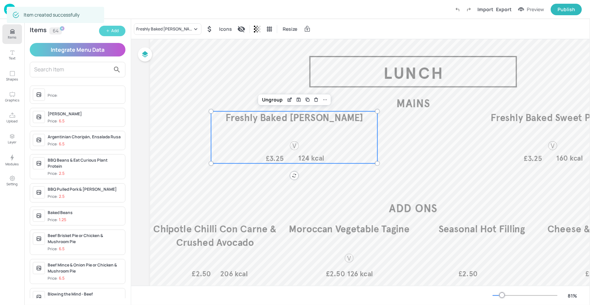
click at [116, 31] on div "Add" at bounding box center [114, 31] width 7 height 6
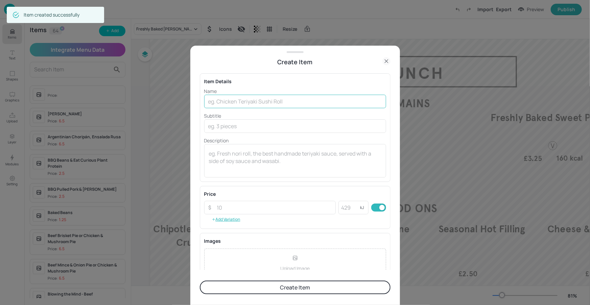
click at [229, 100] on input "text" at bounding box center [295, 102] width 182 height 14
paste input "Tofu in Rich Tomato Sauce (V)"
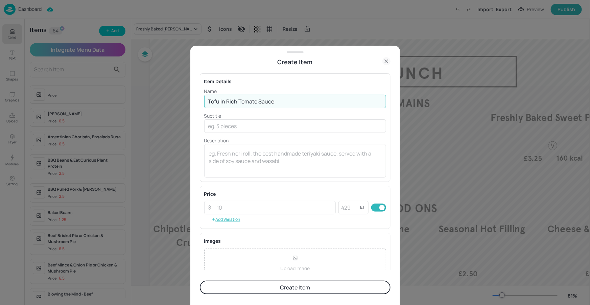
type input "Tofu in Rich Tomato Sauce"
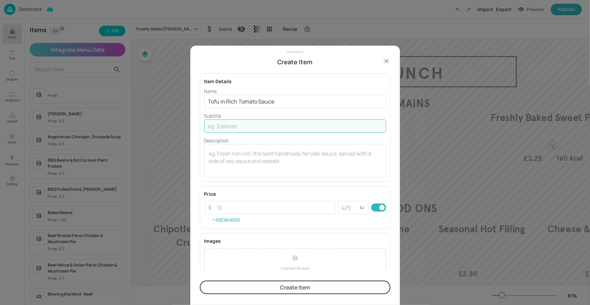
click at [222, 124] on input "text" at bounding box center [295, 126] width 182 height 14
paste input "Served with bell peppers, garlic and spices served with rice black beans and ca…"
drag, startPoint x: 350, startPoint y: 125, endPoint x: 341, endPoint y: 120, distance: 10.9
click at [351, 125] on input "Served with bell peppers, garlic and spices served with rice black beans and ca…" at bounding box center [295, 126] width 182 height 14
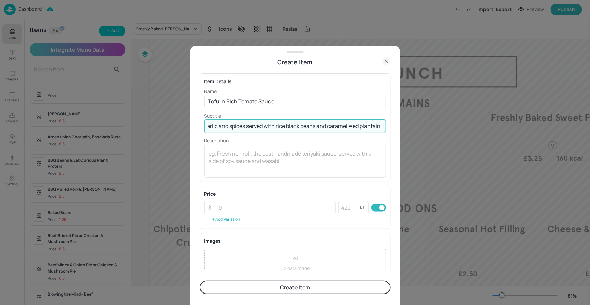
scroll to position [0, 65]
click at [330, 125] on input "Served with bell peppers, garlic and spices served with rice black beans and ca…" at bounding box center [295, 126] width 182 height 14
click at [237, 126] on input "Served with bell peppers, garlic and spices served with rice black beans & cara…" at bounding box center [295, 126] width 182 height 14
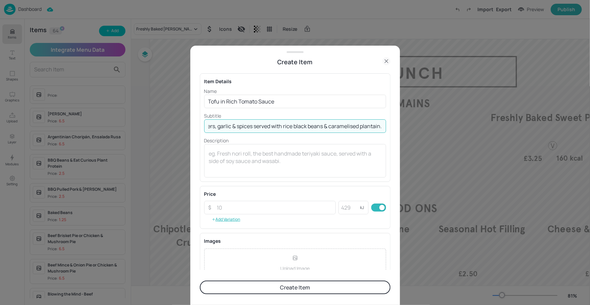
drag, startPoint x: 290, startPoint y: 128, endPoint x: 369, endPoint y: 127, distance: 79.5
click at [369, 127] on input "Served with bell peppers, garlic & spices served with rice black beans & carame…" at bounding box center [295, 126] width 182 height 14
drag, startPoint x: 371, startPoint y: 128, endPoint x: 380, endPoint y: 127, distance: 9.2
click at [382, 126] on input "Served with bell peppers, garlic & spices served with rice black beans & carame…" at bounding box center [295, 126] width 182 height 14
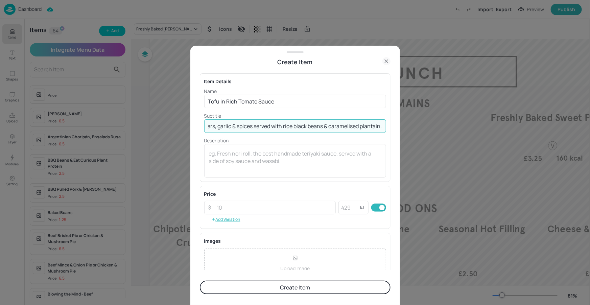
drag, startPoint x: 377, startPoint y: 126, endPoint x: 387, endPoint y: 126, distance: 9.8
click at [392, 126] on div "Create Item Item Details Name Tofu in Rich Tomato Sauce ​ Subtitle Served with …" at bounding box center [295, 175] width 210 height 259
click at [383, 126] on input "Served with bell peppers, garlic & spices served with rice black beans & carame…" at bounding box center [295, 126] width 182 height 14
type input "Served with bell peppers, garlic & spices served with rice black beans & carame…"
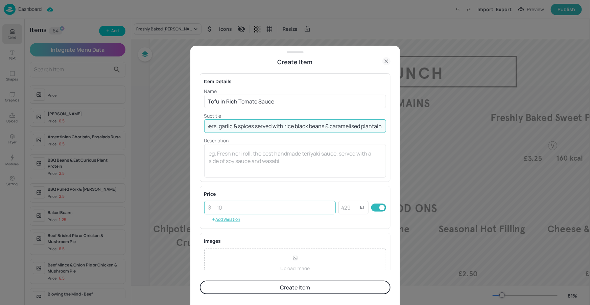
click at [246, 209] on input "number" at bounding box center [274, 208] width 123 height 14
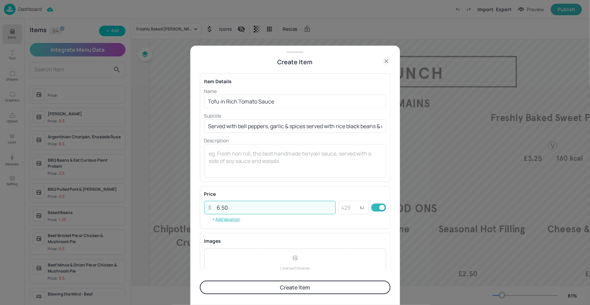
type input "6.50"
click at [328, 195] on div "Price" at bounding box center [295, 193] width 182 height 7
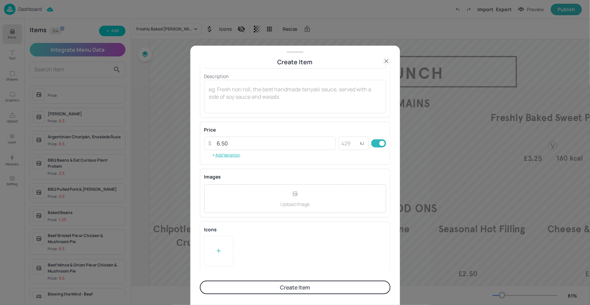
scroll to position [64, 0]
click at [219, 254] on div at bounding box center [218, 251] width 7 height 10
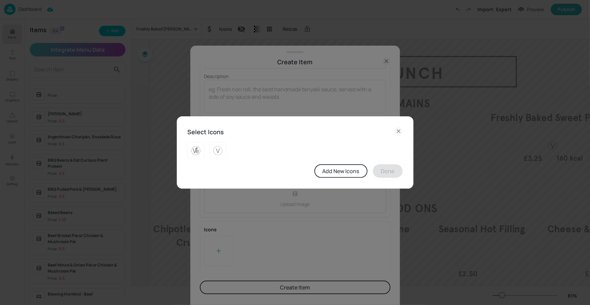
drag, startPoint x: 217, startPoint y: 144, endPoint x: 238, endPoint y: 154, distance: 23.1
click at [217, 144] on div at bounding box center [218, 150] width 17 height 17
click at [388, 169] on button "Done" at bounding box center [388, 171] width 30 height 14
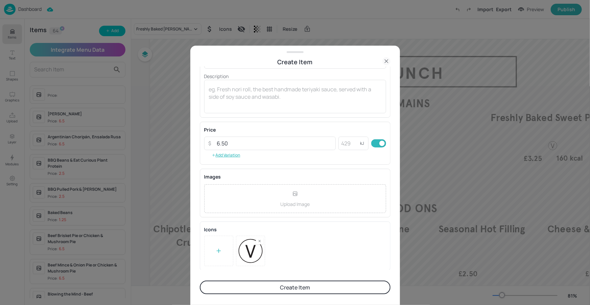
click at [280, 287] on button "Create Item" at bounding box center [295, 288] width 191 height 14
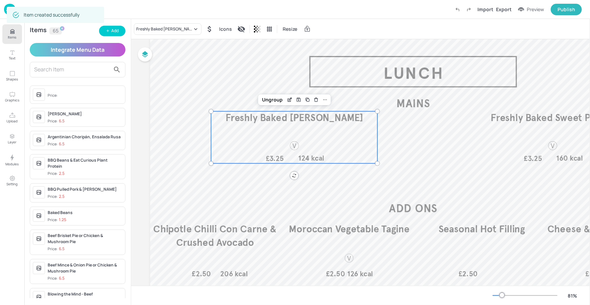
click at [90, 69] on input "text" at bounding box center [72, 69] width 76 height 11
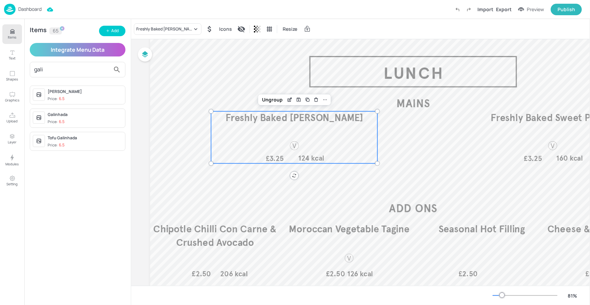
type input "gali"
click at [80, 116] on div "Galinhada" at bounding box center [85, 115] width 75 height 6
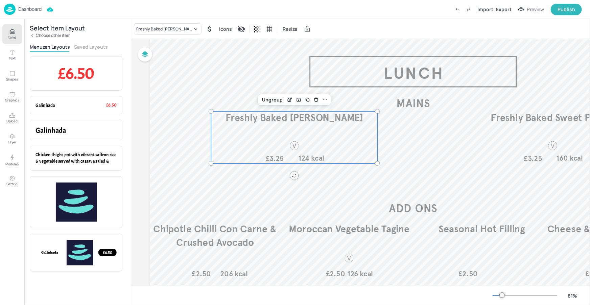
click at [87, 50] on button "Saved Layouts" at bounding box center [91, 47] width 34 height 6
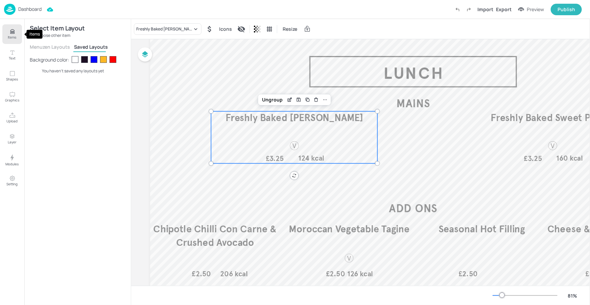
click at [14, 33] on icon "Items" at bounding box center [12, 31] width 6 height 6
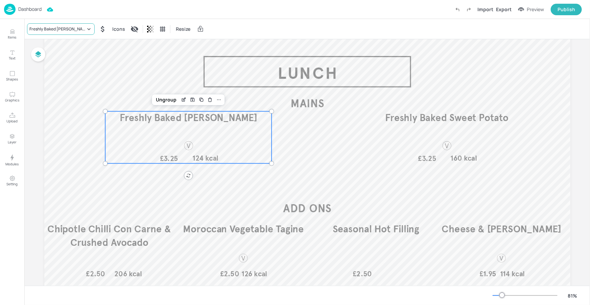
click at [57, 29] on div "Freshly Baked [PERSON_NAME]" at bounding box center [57, 29] width 56 height 6
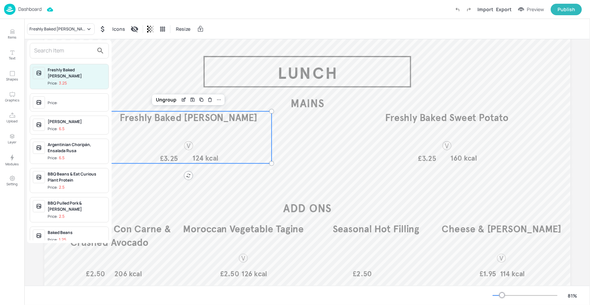
click at [69, 54] on input "text" at bounding box center [64, 50] width 60 height 11
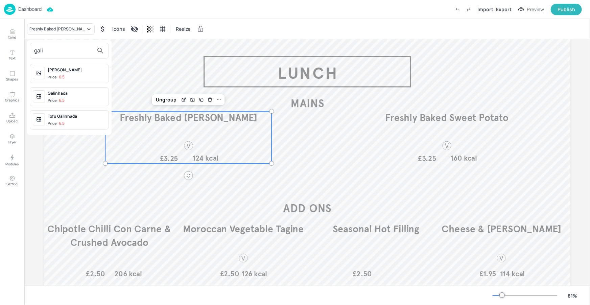
type input "gali"
click at [68, 91] on div "Galinhada" at bounding box center [77, 93] width 58 height 6
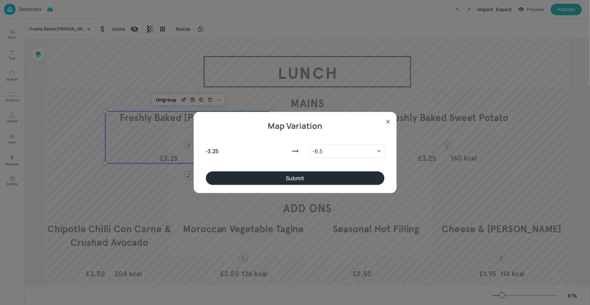
click at [235, 179] on button "Submit" at bounding box center [295, 178] width 179 height 14
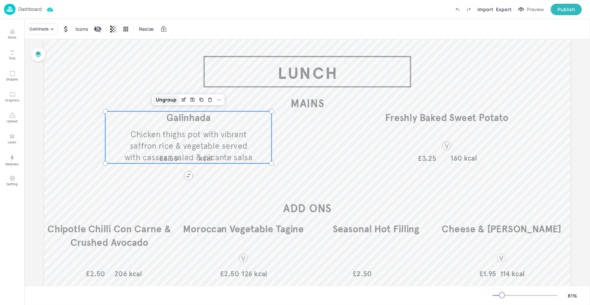
click at [169, 99] on div "Ungroup" at bounding box center [167, 99] width 26 height 9
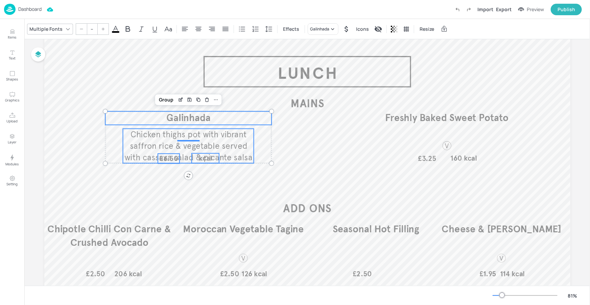
click at [173, 158] on span "£6.50" at bounding box center [168, 158] width 19 height 9
click at [171, 158] on span "£6.50" at bounding box center [168, 158] width 19 height 9
type input "26"
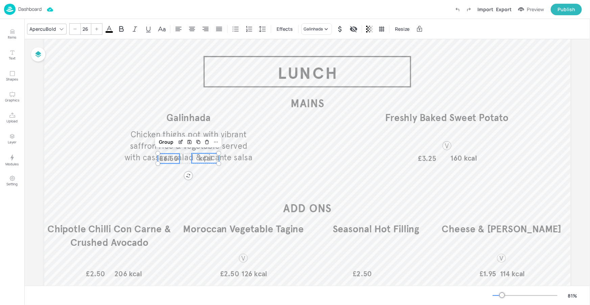
click at [199, 158] on span "kcal" at bounding box center [205, 158] width 13 height 9
click at [171, 140] on div "Group" at bounding box center [167, 142] width 20 height 9
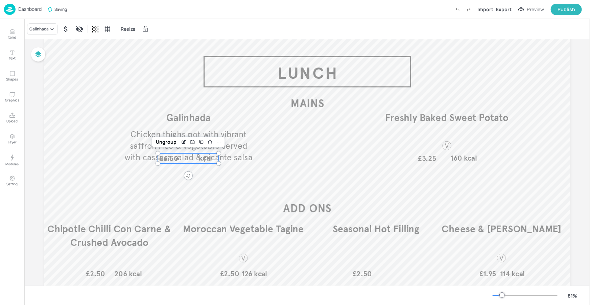
click at [239, 150] on span "Chicken thighs pot with vibrant saffron rice & vegetable served with cassava sa…" at bounding box center [188, 145] width 128 height 33
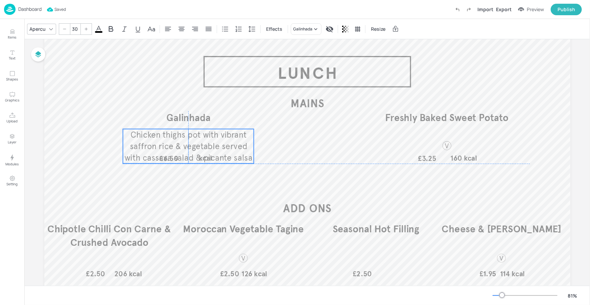
click at [205, 145] on span "Chicken thighs pot with vibrant saffron rice & vegetable served with cassava sa…" at bounding box center [188, 146] width 128 height 33
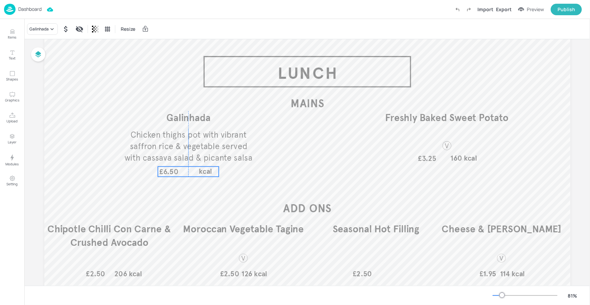
drag, startPoint x: 199, startPoint y: 158, endPoint x: 200, endPoint y: 171, distance: 13.6
click at [200, 171] on span "kcal" at bounding box center [205, 171] width 13 height 9
click at [224, 145] on span "Chicken thighs pot with vibrant saffron rice & vegetable served with cassava sa…" at bounding box center [188, 146] width 128 height 33
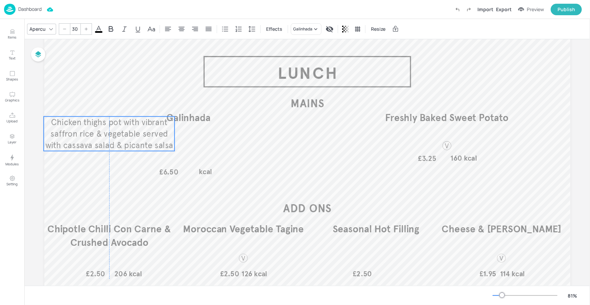
drag, startPoint x: 207, startPoint y: 143, endPoint x: 129, endPoint y: 130, distance: 79.2
click at [128, 130] on span "Chicken thighs pot with vibrant saffron rice & vegetable served with cassava sa…" at bounding box center [109, 133] width 128 height 33
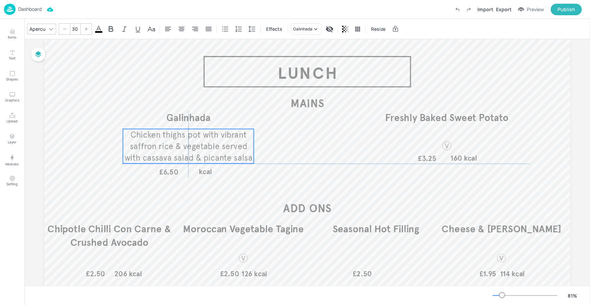
drag, startPoint x: 147, startPoint y: 139, endPoint x: 225, endPoint y: 150, distance: 78.3
click at [225, 150] on p "Chicken thighs pot with vibrant saffron rice & vegetable served with cassava sa…" at bounding box center [188, 146] width 131 height 34
click at [272, 124] on div at bounding box center [307, 182] width 526 height 296
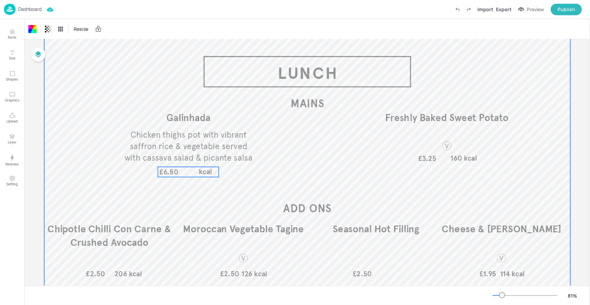
click at [176, 169] on span "£6.50" at bounding box center [168, 172] width 19 height 9
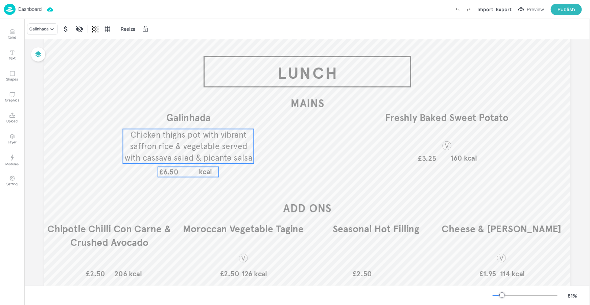
click at [220, 144] on span "Chicken thighs pot with vibrant saffron rice & vegetable served with cassava sa…" at bounding box center [188, 146] width 128 height 33
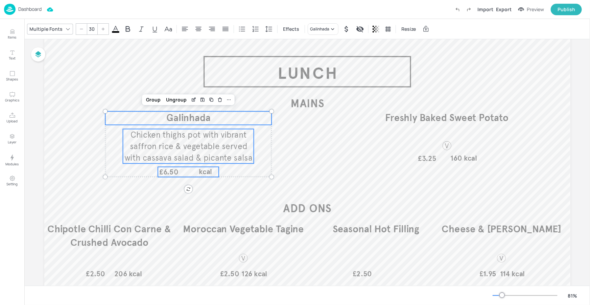
type input "--"
click at [247, 114] on p "Galinhada" at bounding box center [188, 118] width 166 height 14
click at [155, 98] on div "Group" at bounding box center [153, 99] width 20 height 9
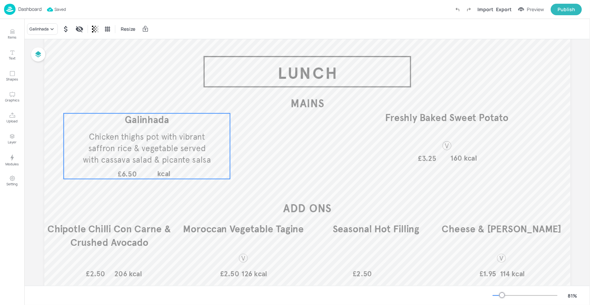
drag, startPoint x: 204, startPoint y: 137, endPoint x: 299, endPoint y: 130, distance: 96.0
click at [162, 139] on span "Chicken thighs pot with vibrant saffron rice & vegetable served with cassava sa…" at bounding box center [147, 148] width 128 height 33
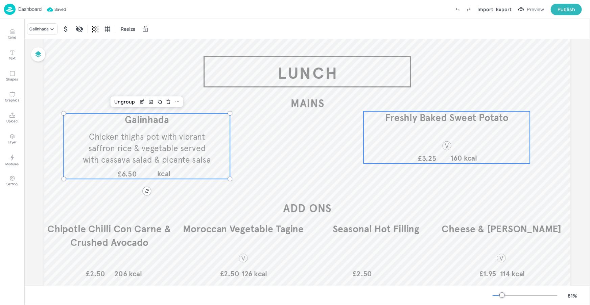
click at [398, 126] on div "Freshly Baked Sweet Potato £3.25 160 kcal" at bounding box center [447, 137] width 166 height 52
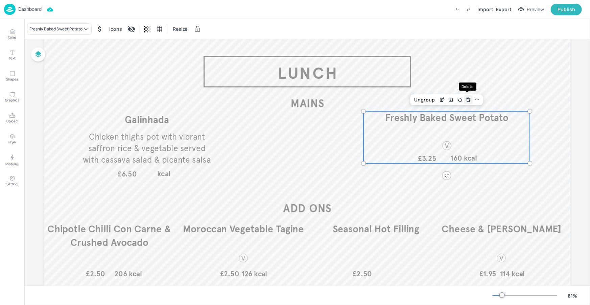
click at [466, 97] on icon "Delete" at bounding box center [468, 99] width 5 height 5
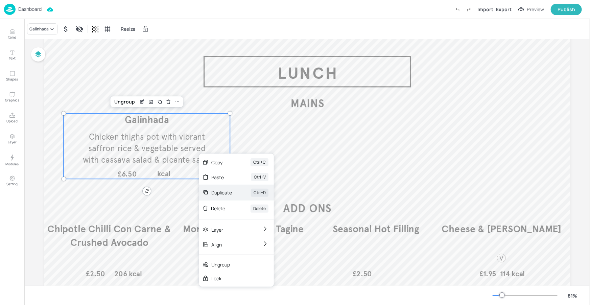
click at [235, 188] on div "Duplicate Ctrl+D" at bounding box center [236, 193] width 75 height 16
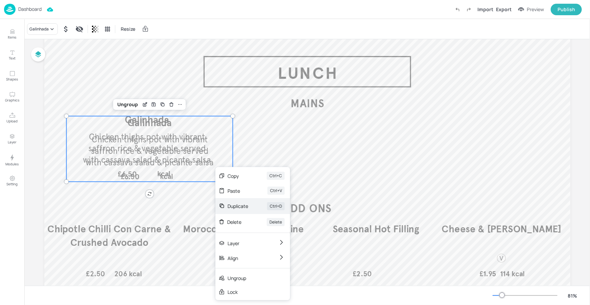
click at [247, 203] on div "Duplicate" at bounding box center [238, 206] width 21 height 7
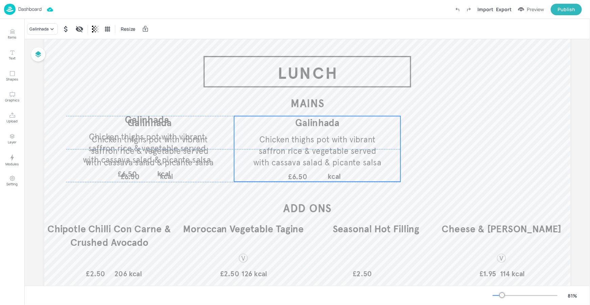
drag, startPoint x: 192, startPoint y: 159, endPoint x: 344, endPoint y: 158, distance: 151.5
click at [344, 158] on span "Chicken thighs pot with vibrant saffron rice & vegetable served with cassava sa…" at bounding box center [317, 150] width 128 height 33
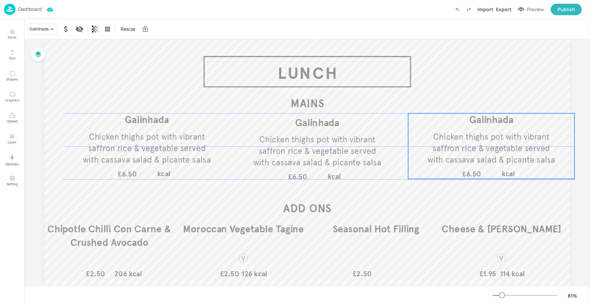
drag, startPoint x: 202, startPoint y: 156, endPoint x: 529, endPoint y: 156, distance: 327.4
click at [529, 156] on span "Chicken thighs pot with vibrant saffron rice & vegetable served with cassava sa…" at bounding box center [491, 148] width 128 height 33
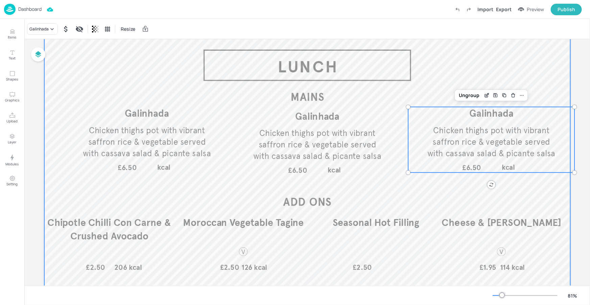
scroll to position [37, 0]
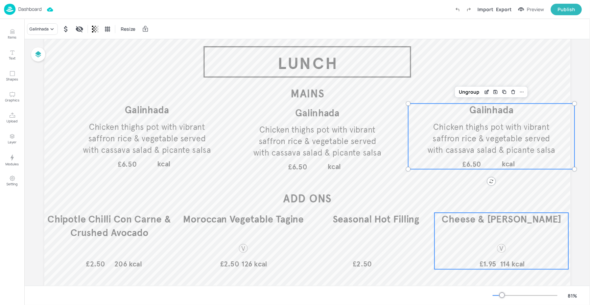
click at [507, 218] on span "Cheese & [PERSON_NAME]" at bounding box center [501, 219] width 119 height 12
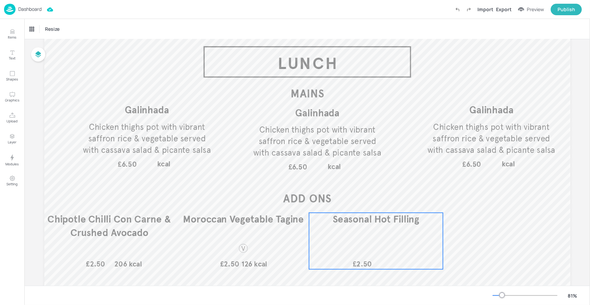
click at [387, 249] on div "Seasonal Hot Filling £2.50" at bounding box center [376, 241] width 134 height 56
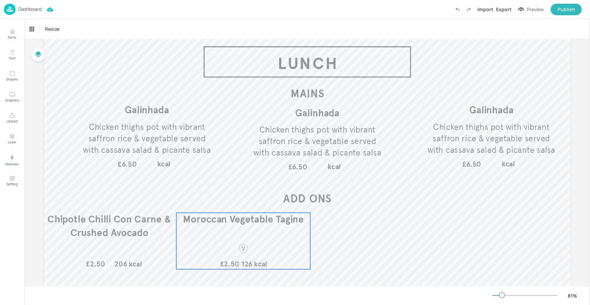
drag, startPoint x: 274, startPoint y: 234, endPoint x: 238, endPoint y: 234, distance: 35.8
click at [274, 233] on div "Moroccan Vegetable Tagine £2.50 126 kcal" at bounding box center [243, 241] width 134 height 56
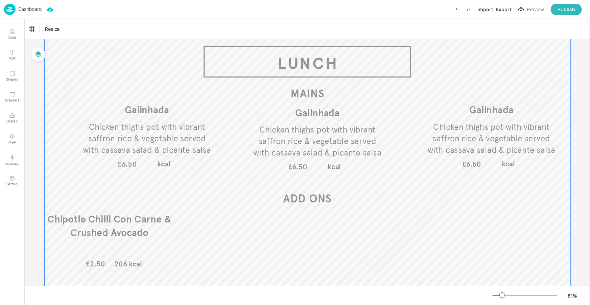
click at [156, 233] on p "Chipotle Chilli Con Carne & Crushed Avocado" at bounding box center [109, 226] width 124 height 27
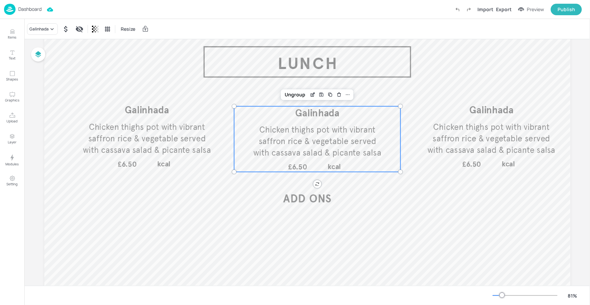
click at [298, 132] on span "Chicken thighs pot with vibrant saffron rice & vegetable served with cassava sa…" at bounding box center [317, 140] width 128 height 33
click at [47, 21] on div "Galinhada Resize" at bounding box center [307, 29] width 566 height 20
click at [47, 27] on div "Galinhada" at bounding box center [38, 29] width 19 height 6
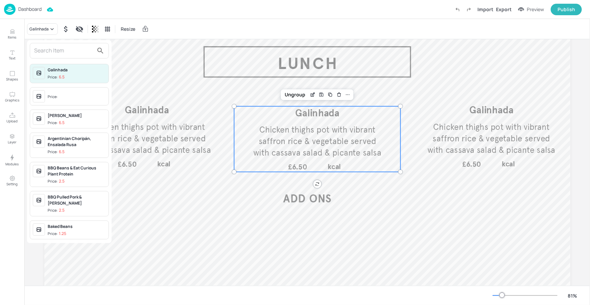
click at [181, 90] on div at bounding box center [295, 152] width 590 height 305
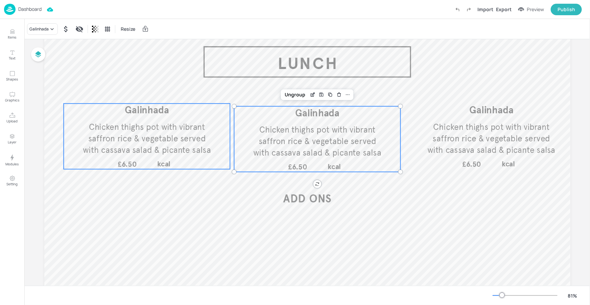
click at [158, 110] on span "Galinhada" at bounding box center [147, 110] width 44 height 12
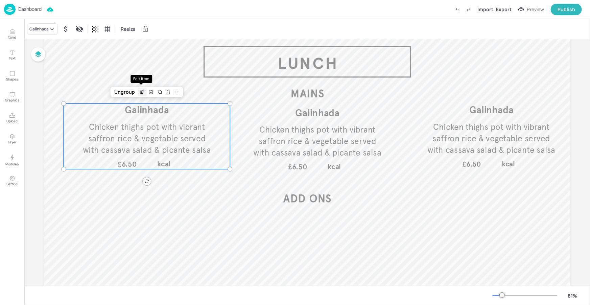
click at [141, 91] on icon "Edit Item" at bounding box center [142, 91] width 6 height 5
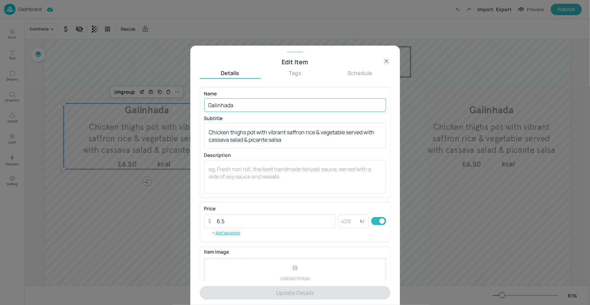
click at [246, 99] on input "Galinhada" at bounding box center [295, 105] width 182 height 14
click at [241, 105] on input "Galinhada" at bounding box center [295, 105] width 182 height 14
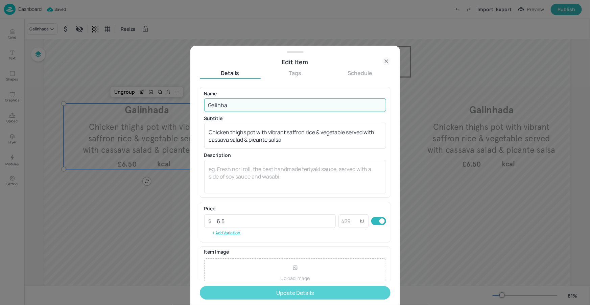
type input "Galinha"
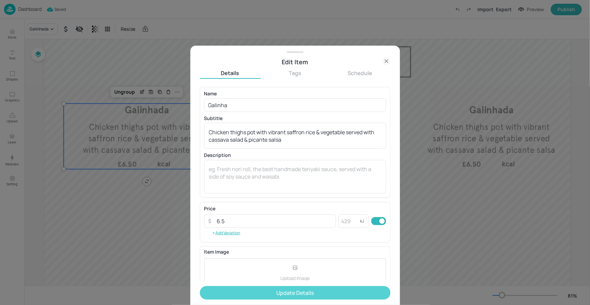
click at [288, 298] on button "Update Details" at bounding box center [295, 293] width 191 height 14
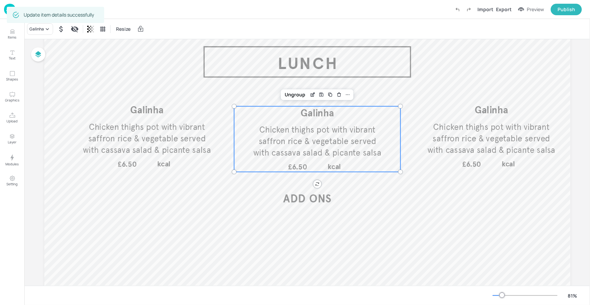
click at [299, 129] on span "Chicken thighs pot with vibrant saffron rice & vegetable served with cassava sa…" at bounding box center [317, 140] width 128 height 33
click at [38, 30] on div "Galinha" at bounding box center [36, 29] width 15 height 6
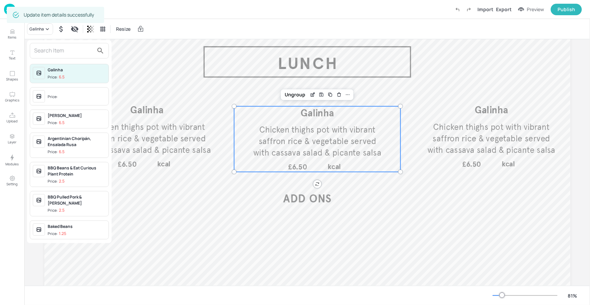
drag, startPoint x: 54, startPoint y: 50, endPoint x: 52, endPoint y: 47, distance: 3.6
click at [54, 50] on input "text" at bounding box center [64, 50] width 60 height 11
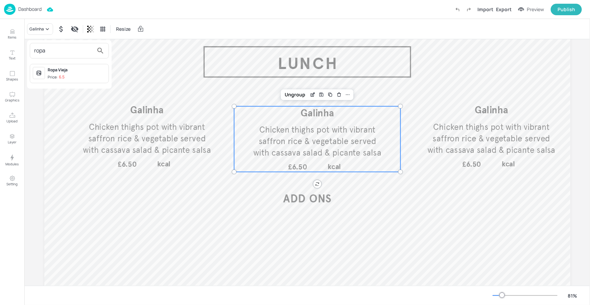
type input "ropa"
click at [59, 75] on div "Price: 6.5" at bounding box center [56, 77] width 17 height 6
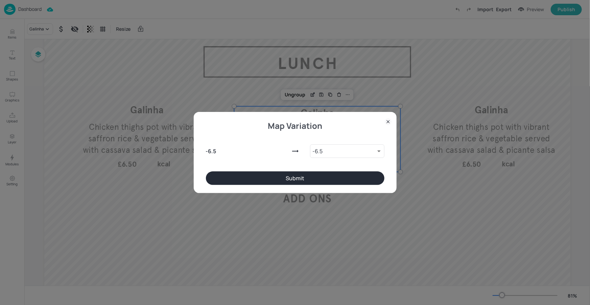
click at [328, 177] on button "Submit" at bounding box center [295, 178] width 179 height 14
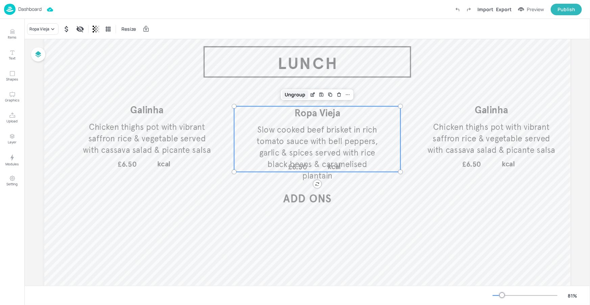
click at [298, 97] on div "Ungroup" at bounding box center [295, 94] width 26 height 9
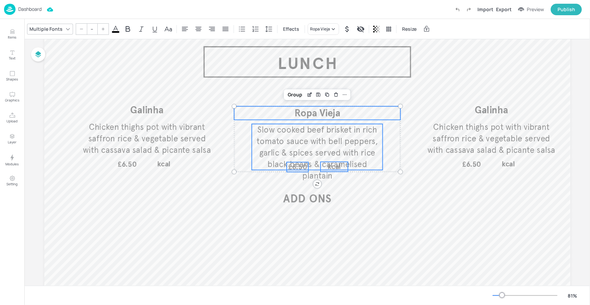
click at [298, 167] on span "£6.50" at bounding box center [297, 167] width 19 height 9
type input "26"
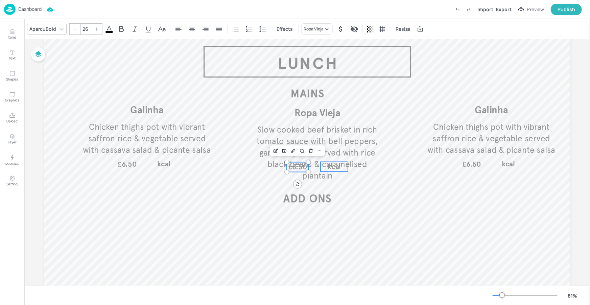
click at [324, 167] on p "kcal" at bounding box center [334, 167] width 27 height 10
click at [295, 151] on div "Group" at bounding box center [295, 150] width 20 height 9
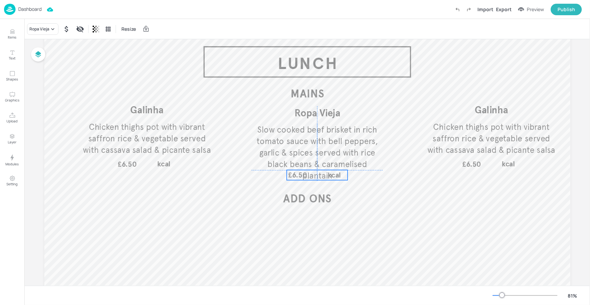
drag, startPoint x: 305, startPoint y: 167, endPoint x: 305, endPoint y: 176, distance: 8.8
click at [305, 176] on span "£6.50" at bounding box center [297, 175] width 19 height 9
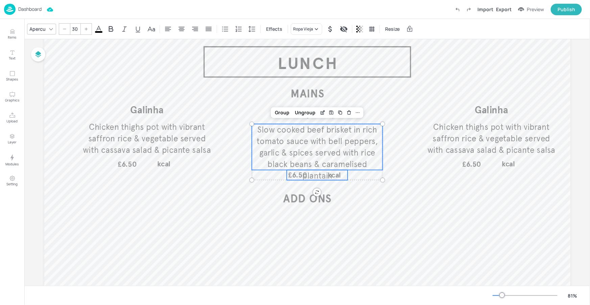
click at [368, 145] on span "Slow cooked beef brisket in rich tomato sauce with bell peppers, garlic & spice…" at bounding box center [317, 152] width 121 height 56
type input "--"
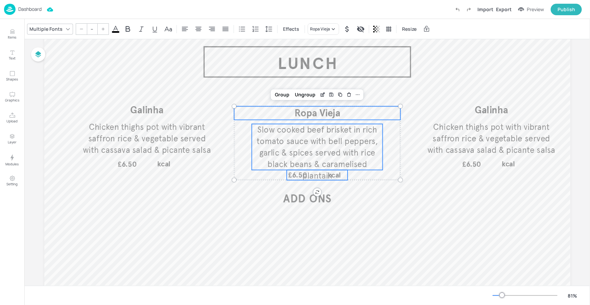
click at [370, 115] on p "Ropa Vieja" at bounding box center [317, 113] width 166 height 14
click at [285, 95] on div "Group" at bounding box center [282, 94] width 20 height 9
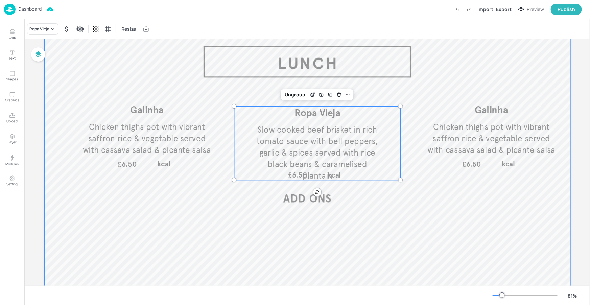
click at [401, 194] on div at bounding box center [307, 172] width 526 height 296
click at [334, 170] on span "kcal" at bounding box center [334, 174] width 13 height 9
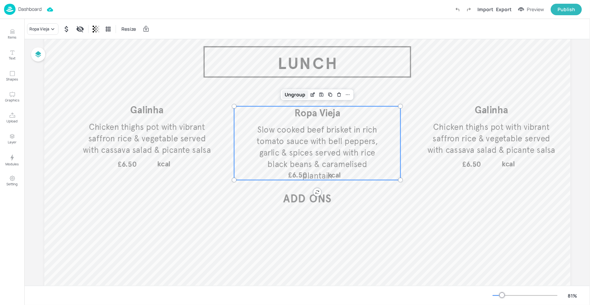
click at [297, 98] on div "Ungroup" at bounding box center [295, 94] width 26 height 9
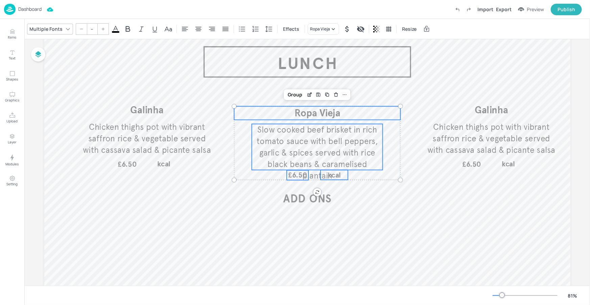
click at [303, 174] on span "£6.50" at bounding box center [297, 175] width 19 height 9
type input "26"
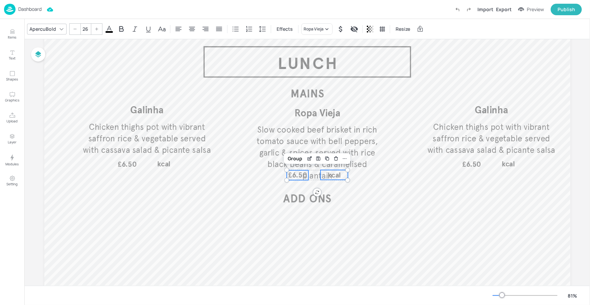
click at [328, 174] on span "kcal" at bounding box center [334, 174] width 13 height 9
click at [326, 176] on p "kcal" at bounding box center [334, 175] width 27 height 10
